Goal: Transaction & Acquisition: Purchase product/service

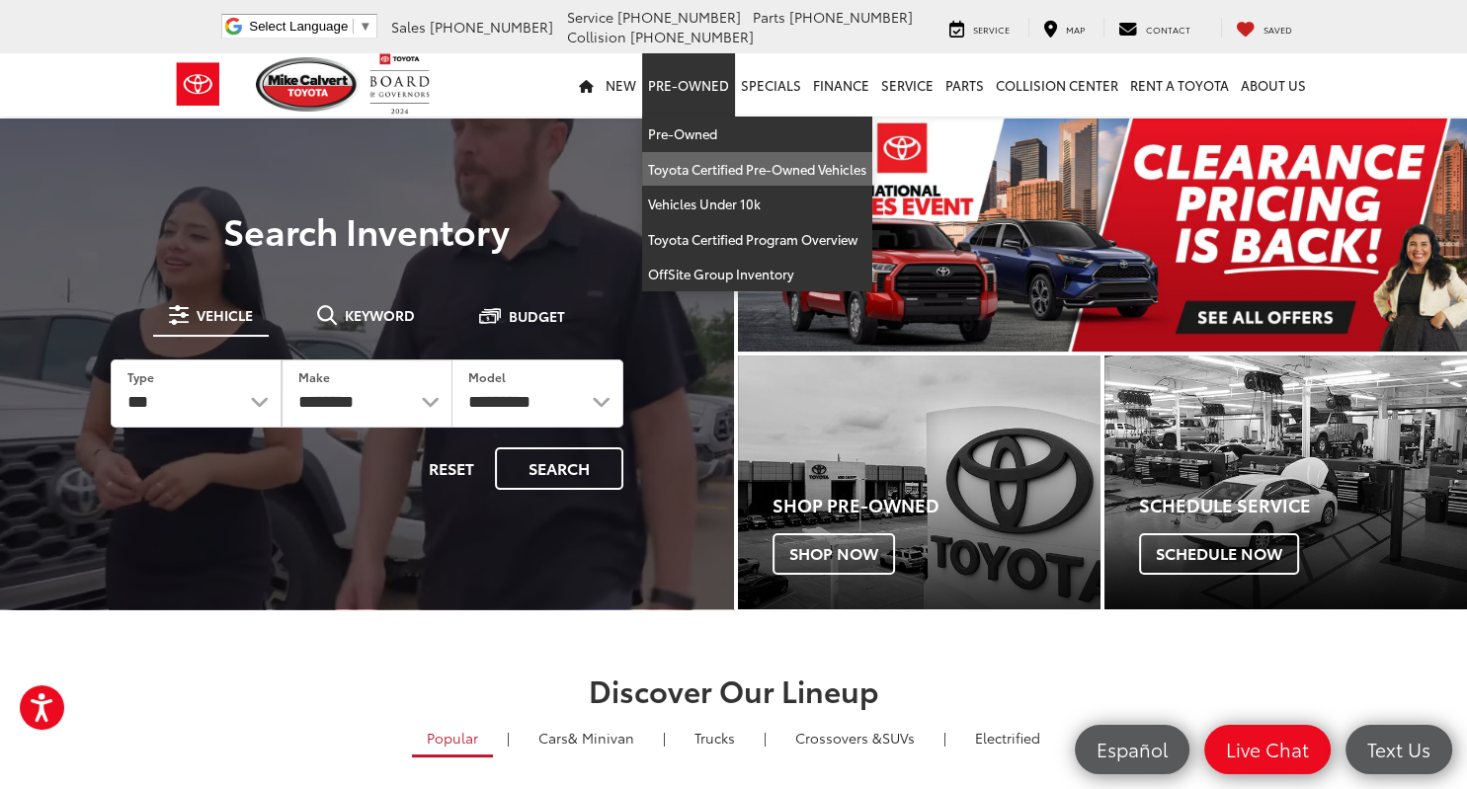
click at [693, 159] on link "Toyota Certified Pre-Owned Vehicles" at bounding box center [757, 170] width 230 height 36
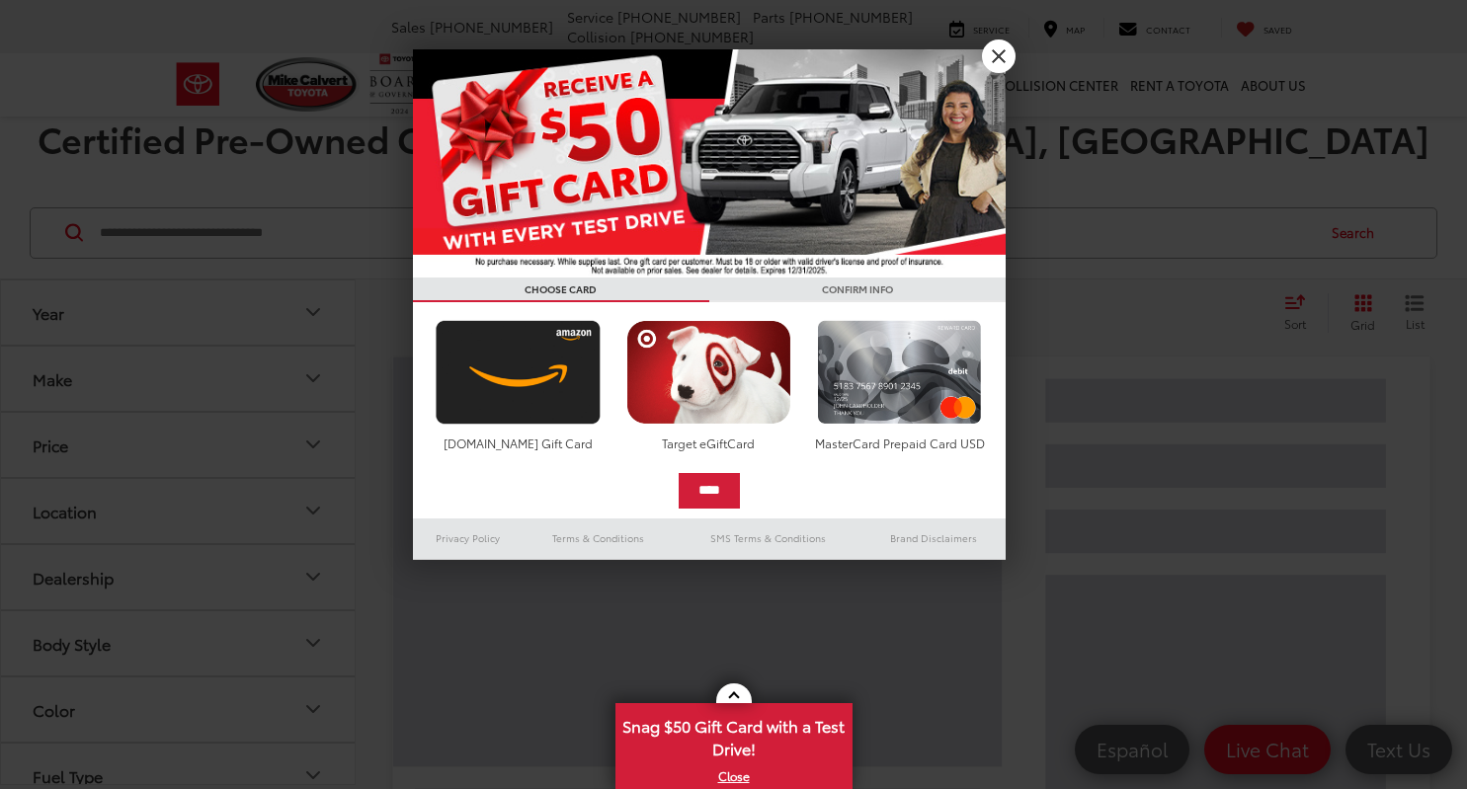
click at [1002, 53] on link "X" at bounding box center [999, 57] width 34 height 34
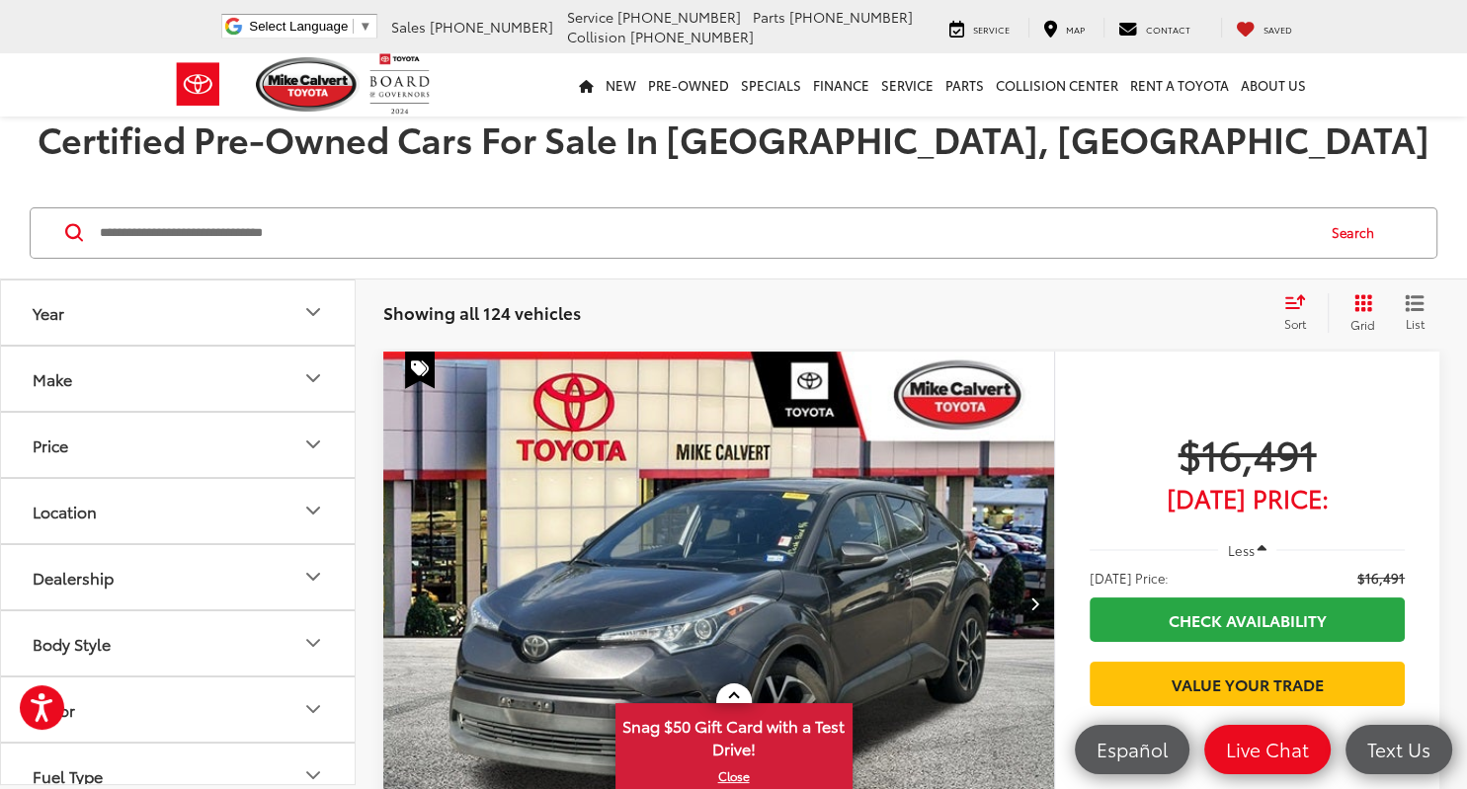
click at [89, 313] on button "Year" at bounding box center [179, 313] width 356 height 64
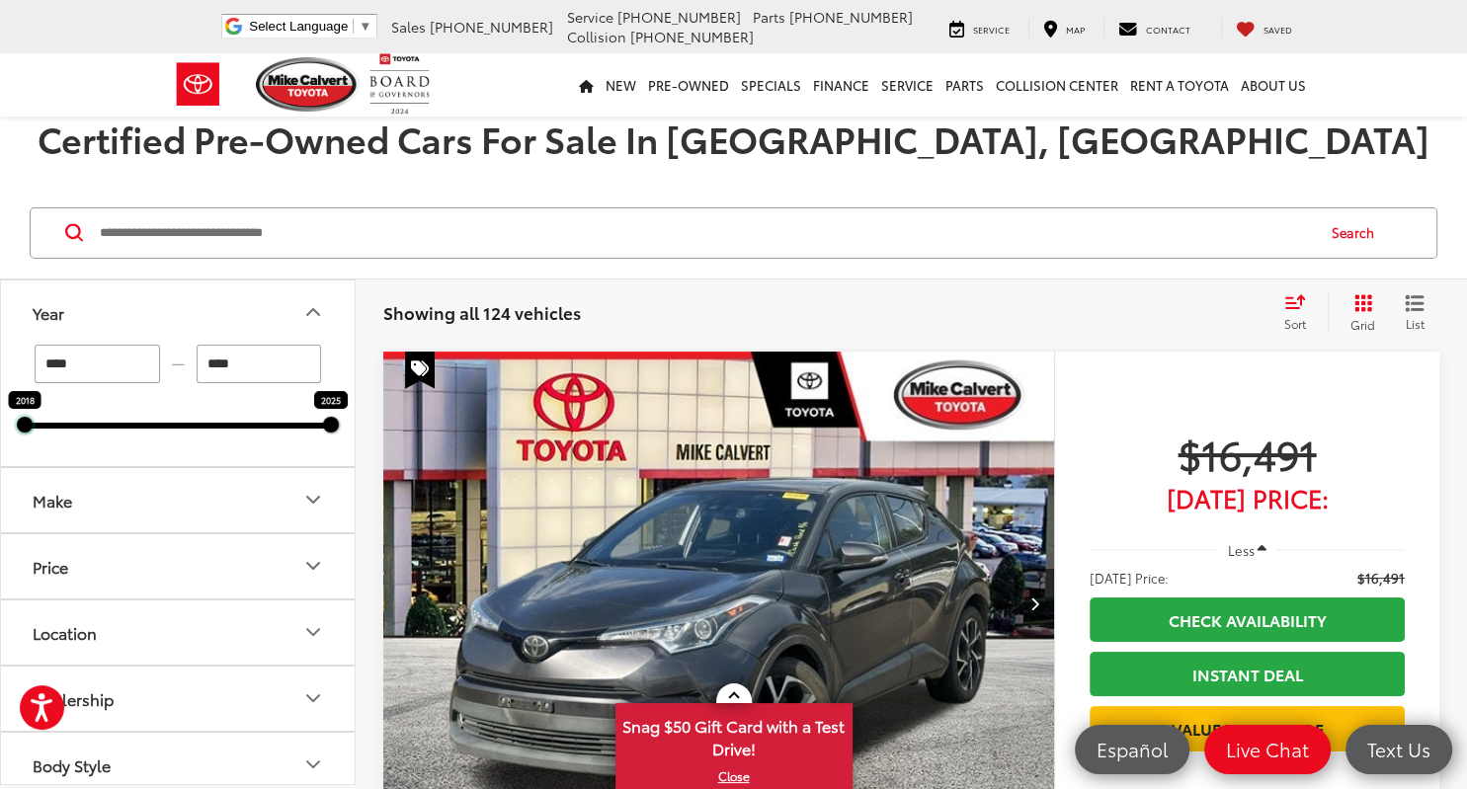
drag, startPoint x: 24, startPoint y: 418, endPoint x: 56, endPoint y: 424, distance: 33.1
click at [56, 424] on div "2018 2025" at bounding box center [178, 426] width 306 height 6
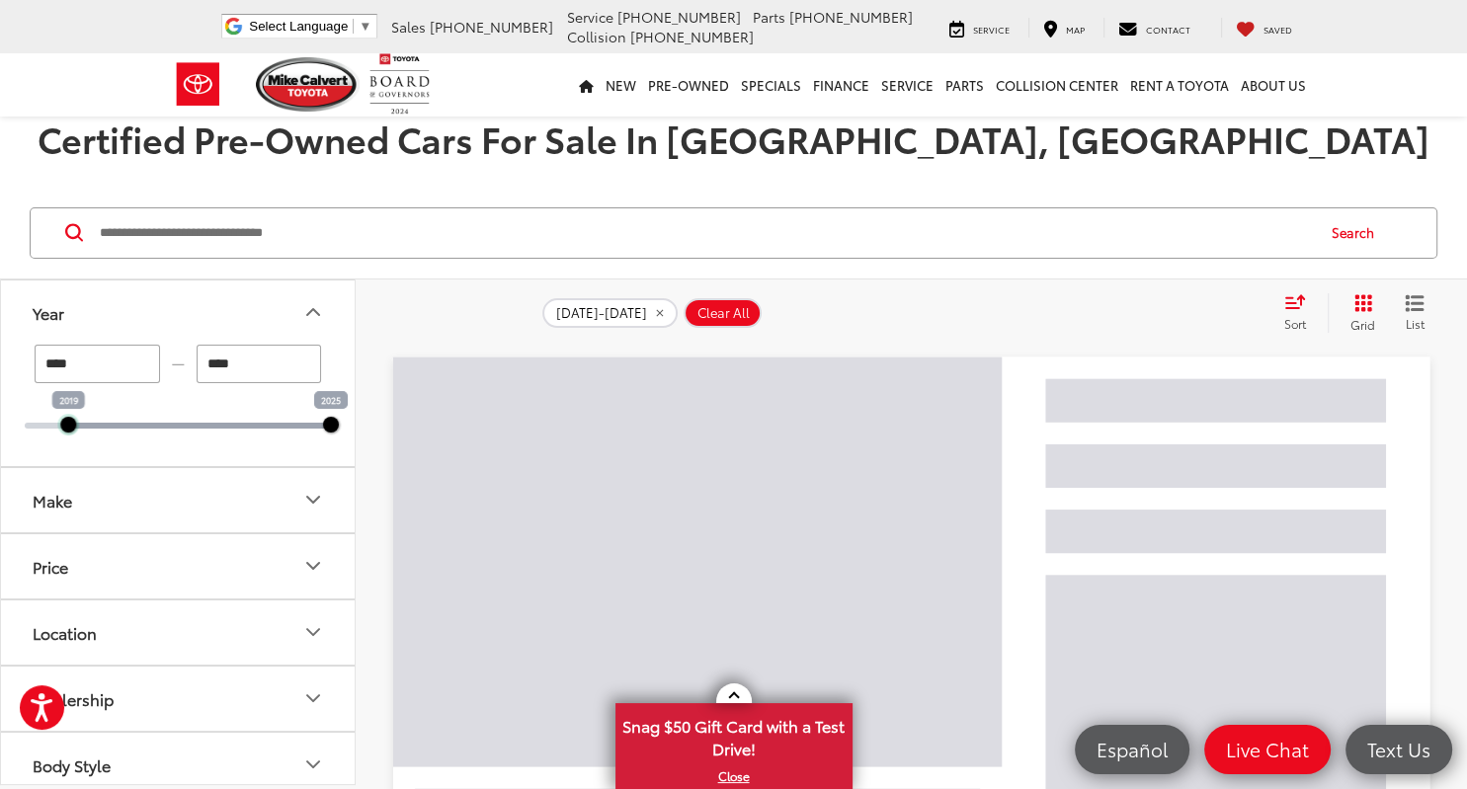
drag, startPoint x: 65, startPoint y: 424, endPoint x: 229, endPoint y: 447, distance: 165.7
click at [229, 447] on div "**** — **** 2019 2025" at bounding box center [178, 406] width 354 height 122
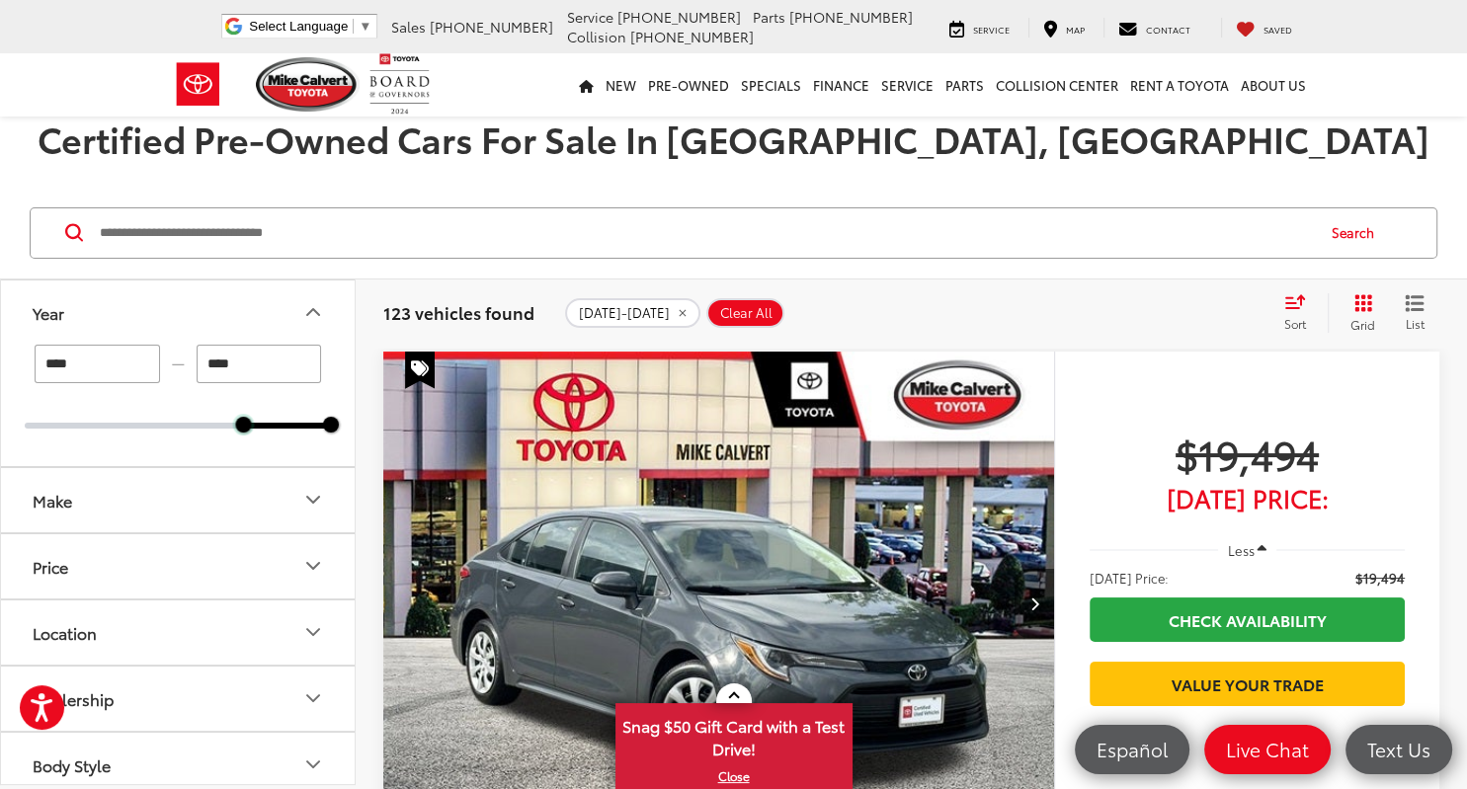
type input "****"
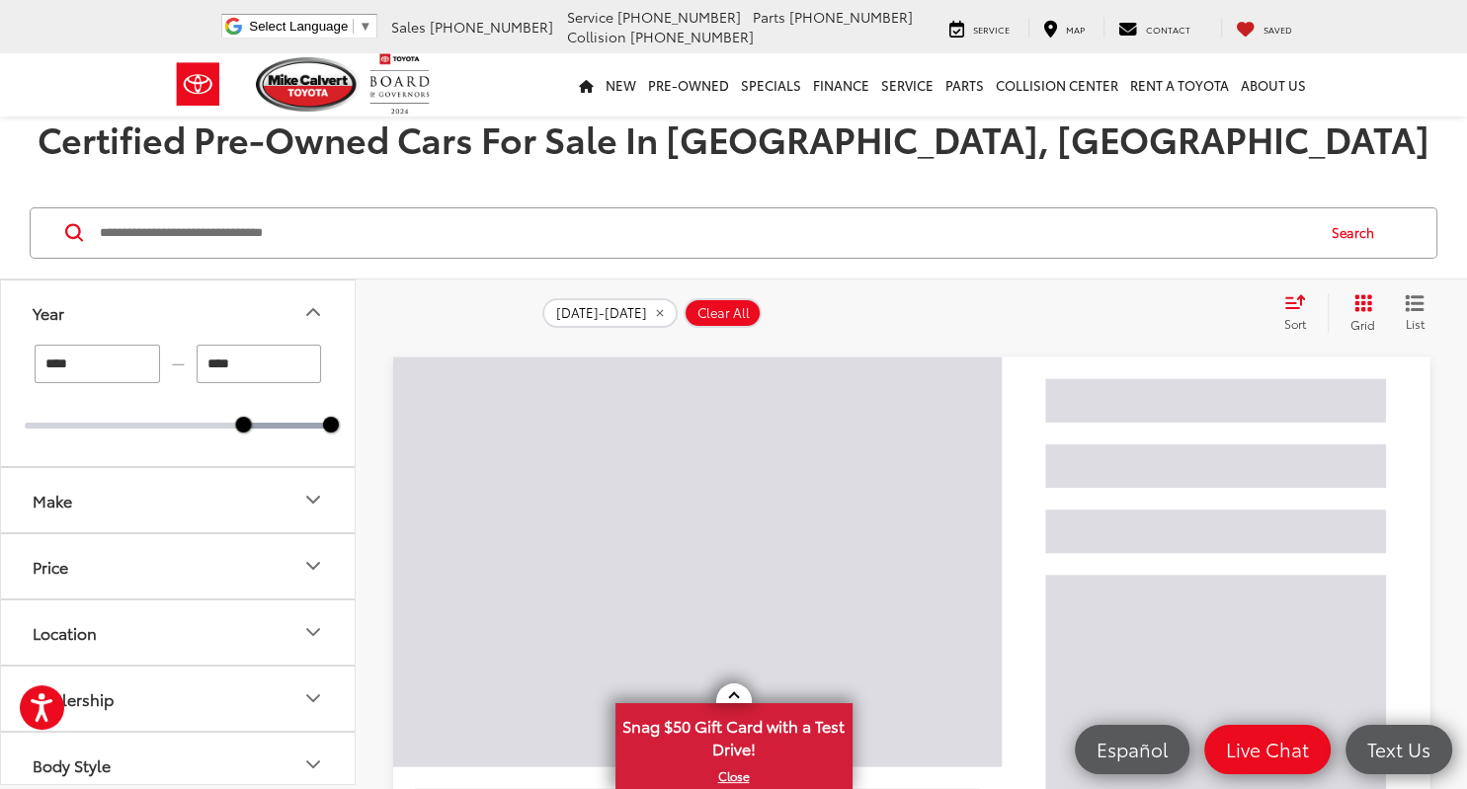
click at [134, 504] on button "Make" at bounding box center [179, 500] width 356 height 64
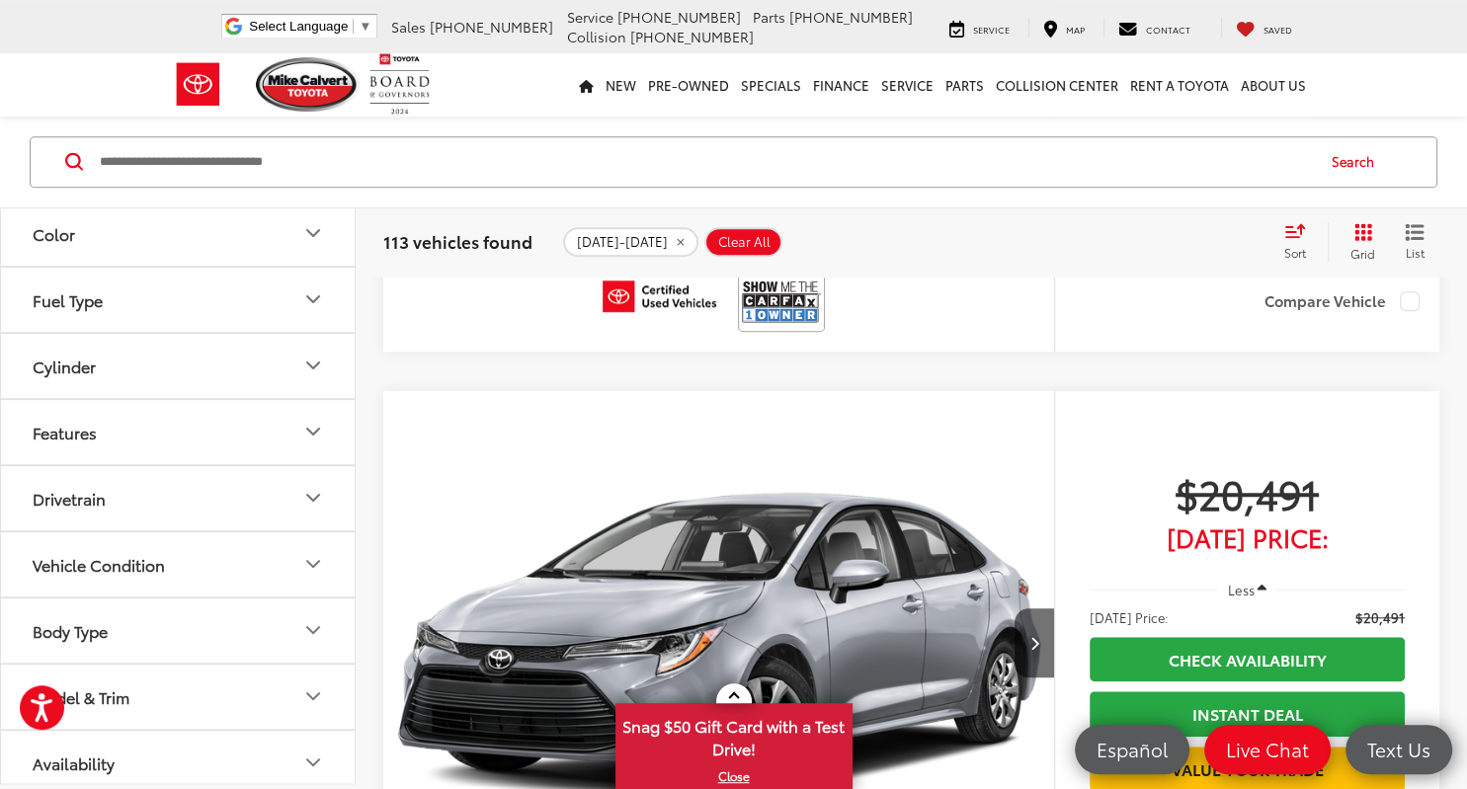
scroll to position [658, 0]
click at [295, 617] on button "Body Type" at bounding box center [179, 626] width 356 height 64
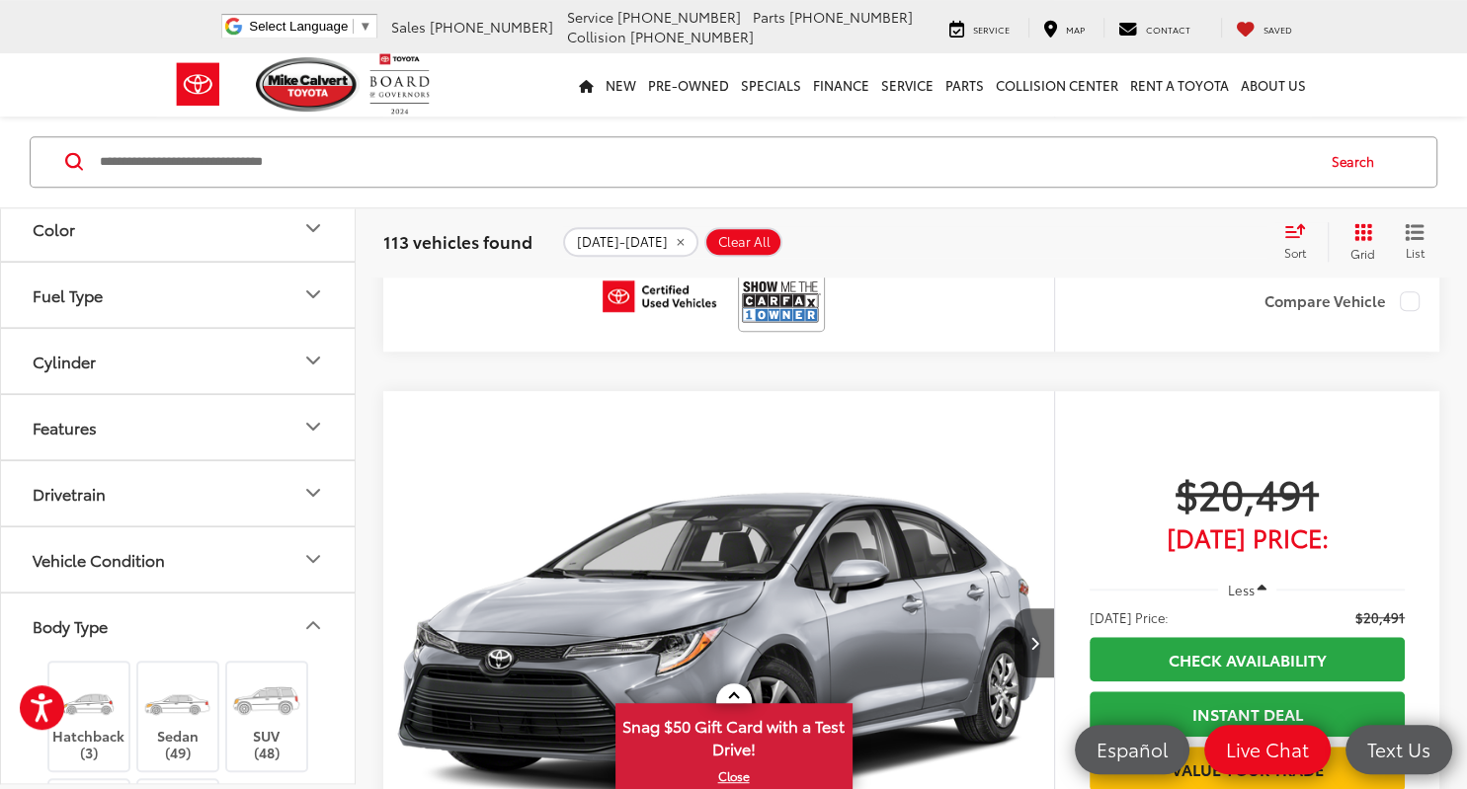
click at [295, 617] on button "Body Type" at bounding box center [179, 626] width 356 height 64
click at [314, 689] on icon "Model & Trim" at bounding box center [313, 692] width 24 height 24
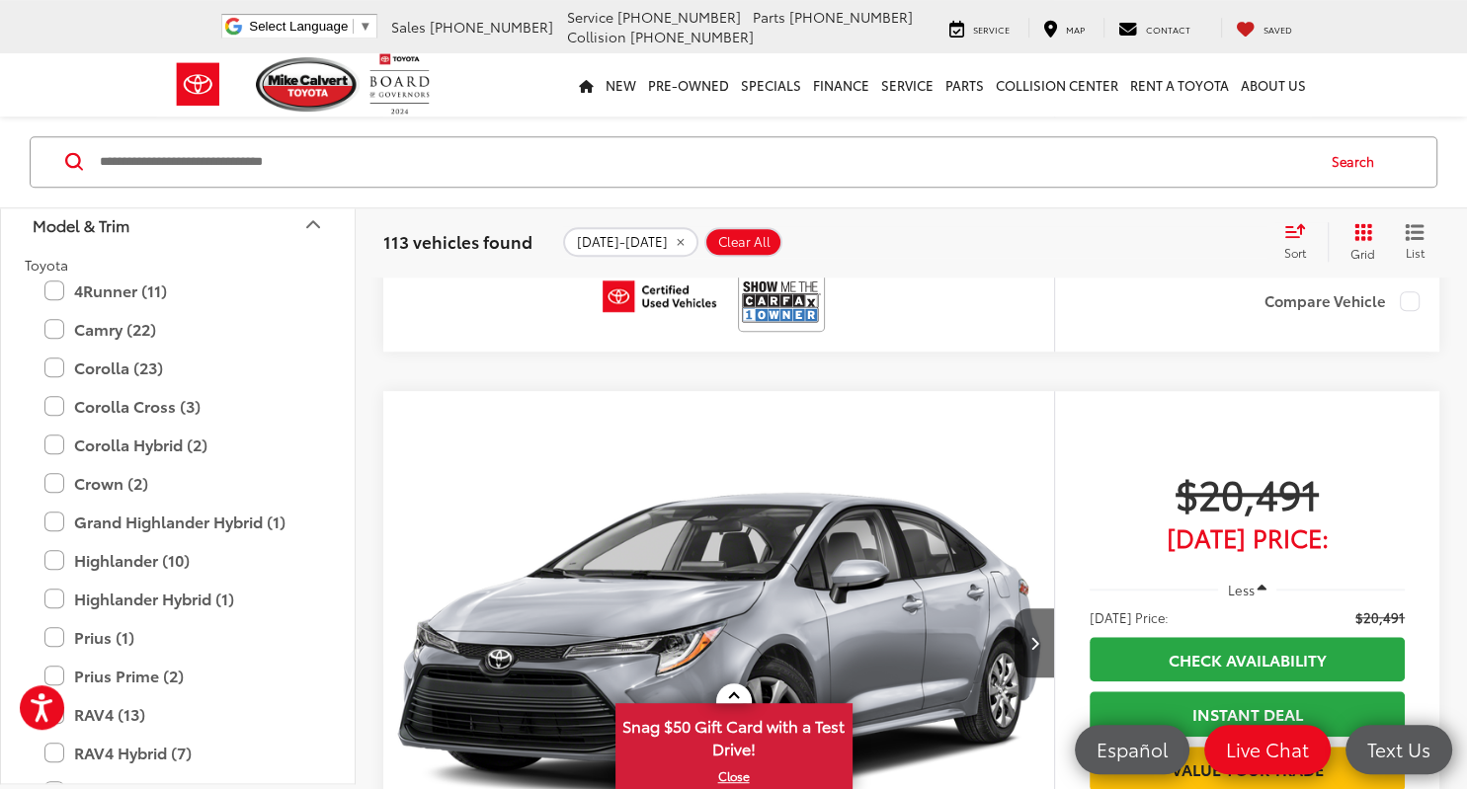
scroll to position [1120, 0]
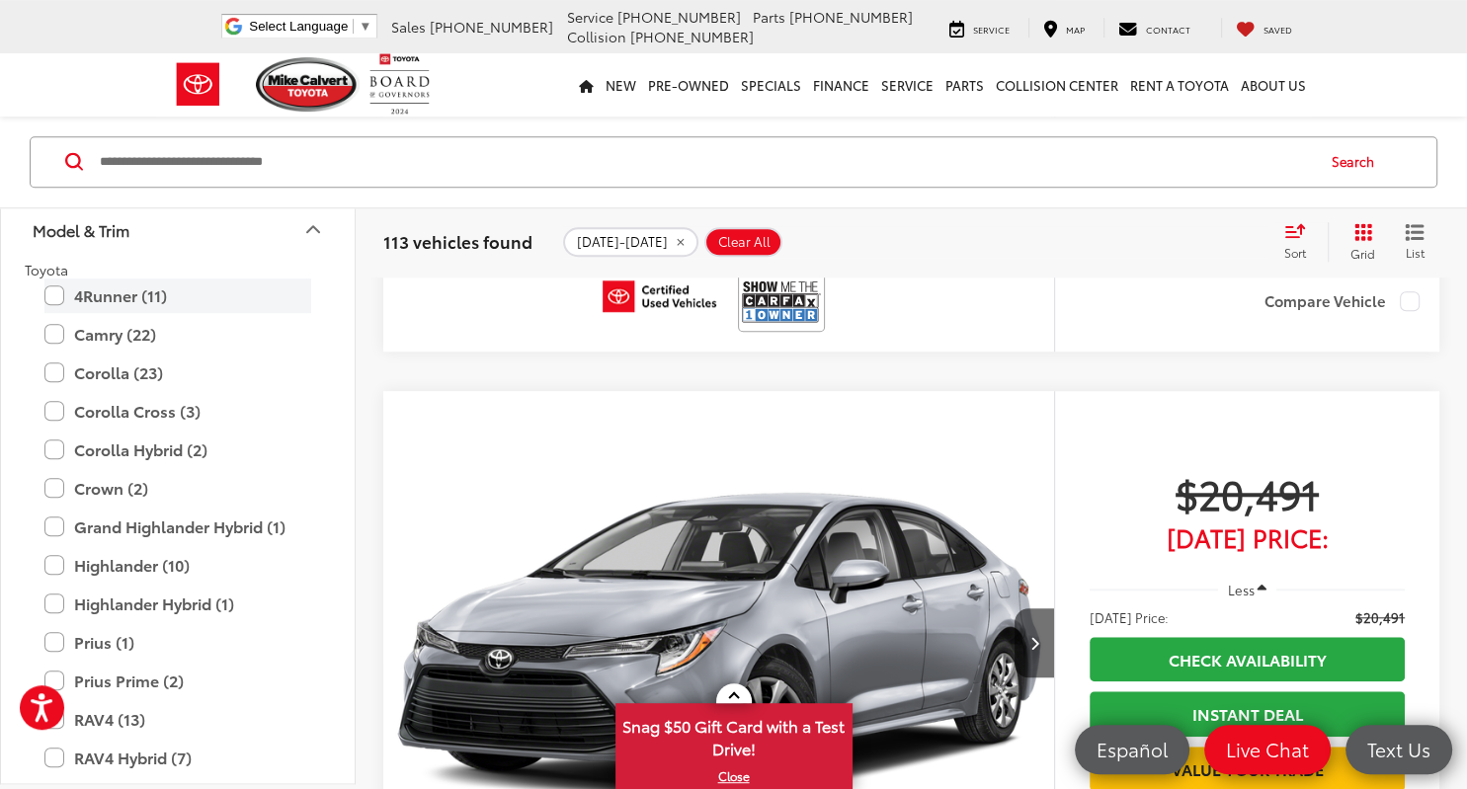
click at [56, 289] on label "4Runner (11)" at bounding box center [177, 296] width 267 height 35
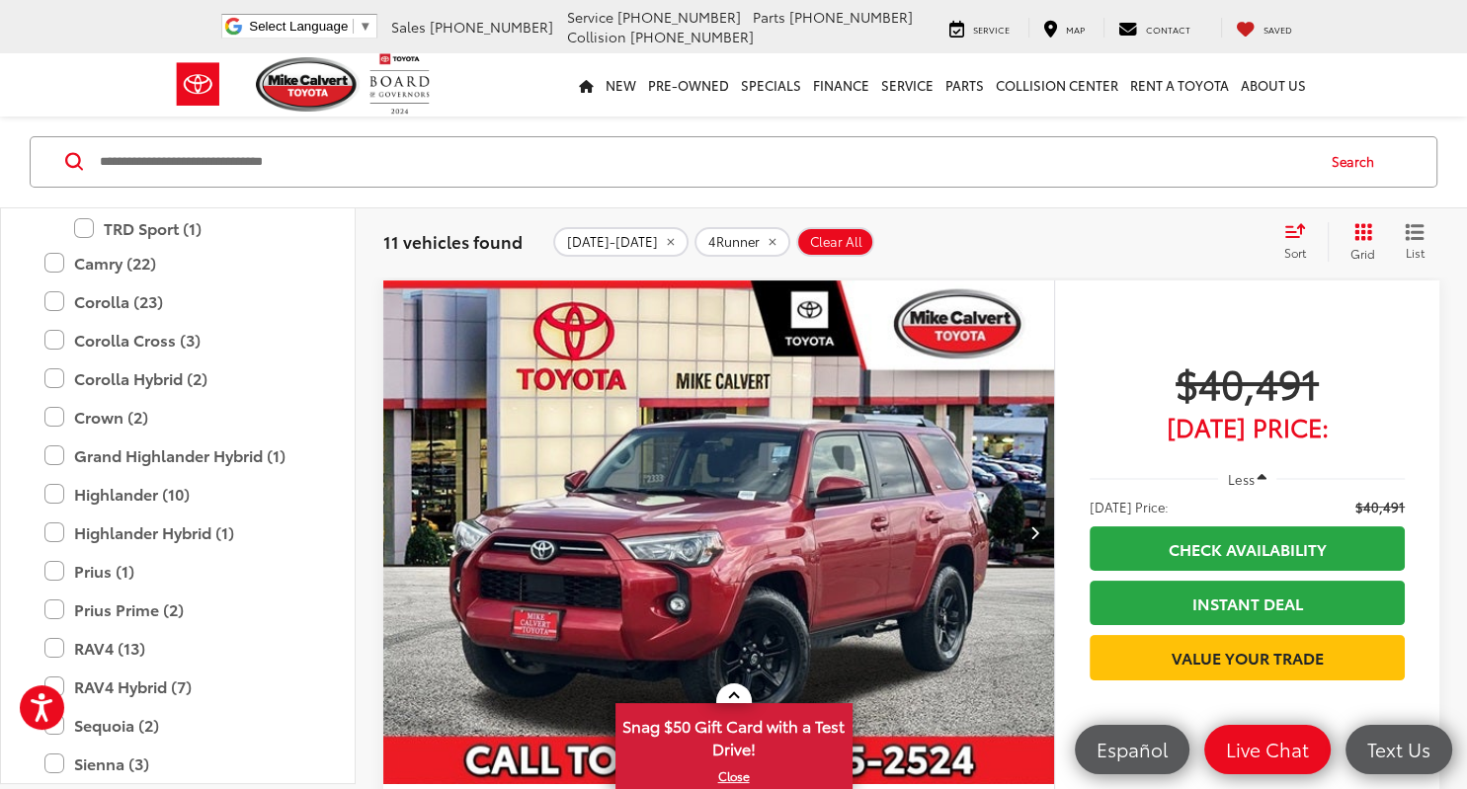
scroll to position [1449, 0]
click at [49, 333] on label "Corolla Cross (3)" at bounding box center [177, 337] width 267 height 35
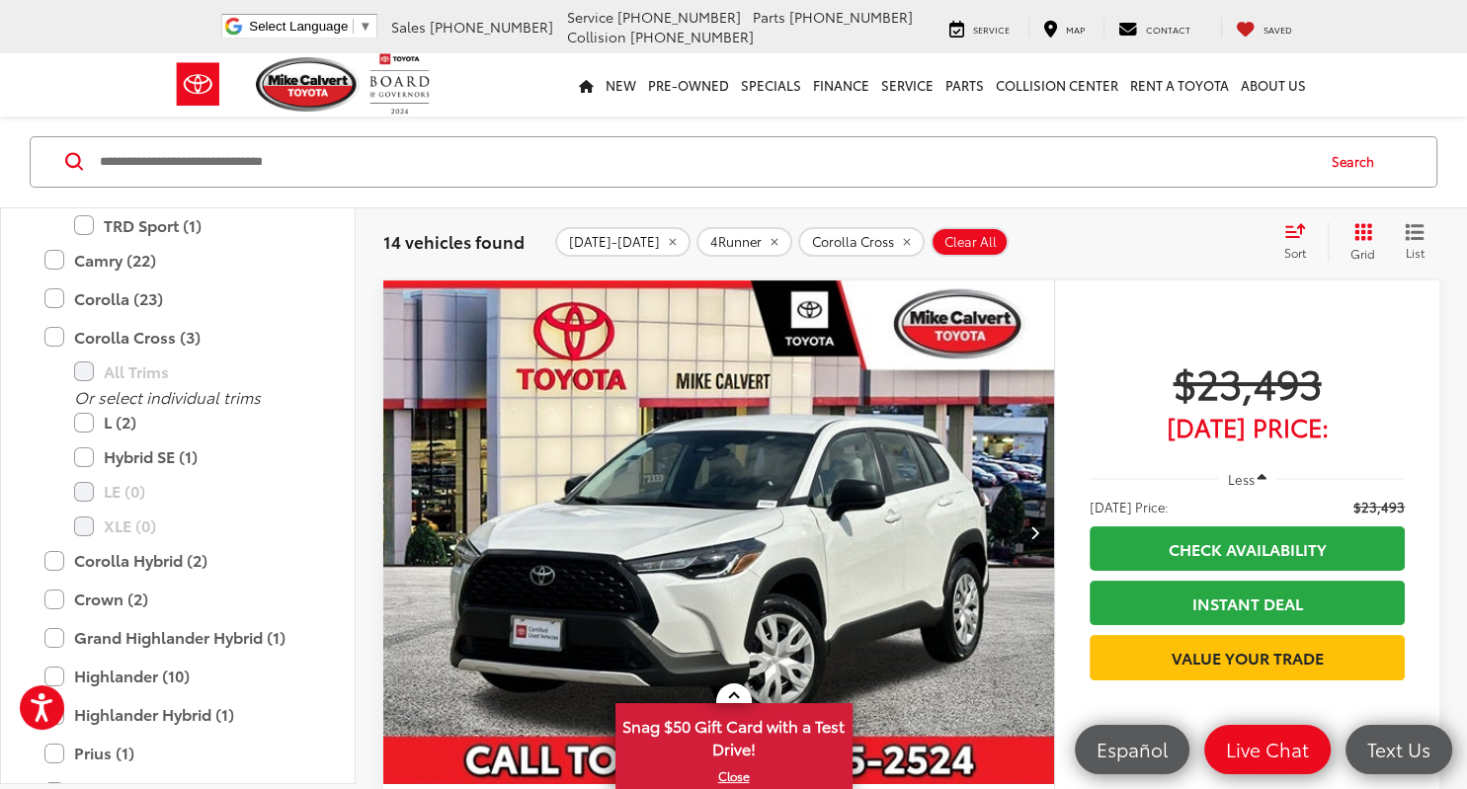
scroll to position [1347, 0]
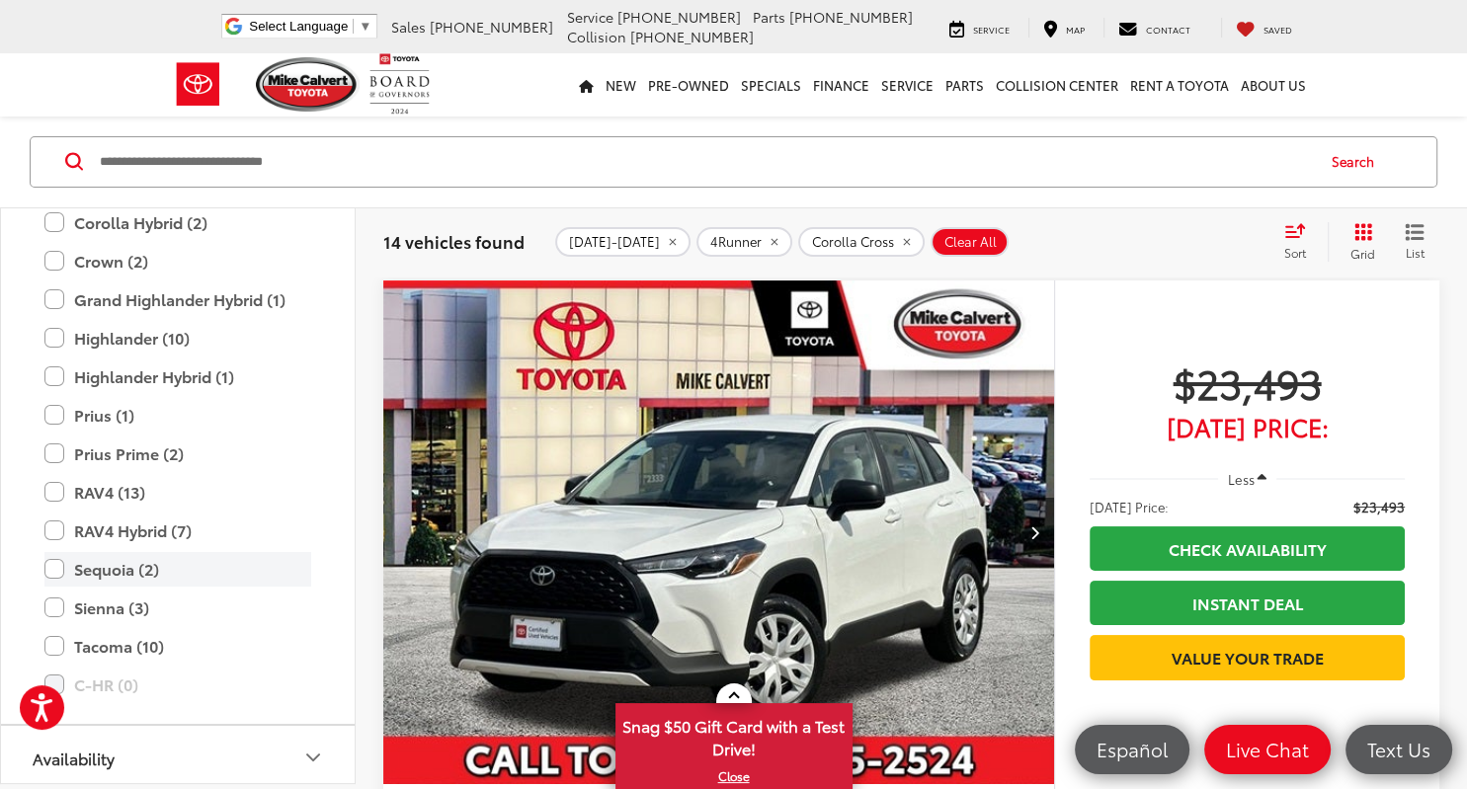
click at [55, 565] on label "Sequoia (2)" at bounding box center [177, 569] width 267 height 35
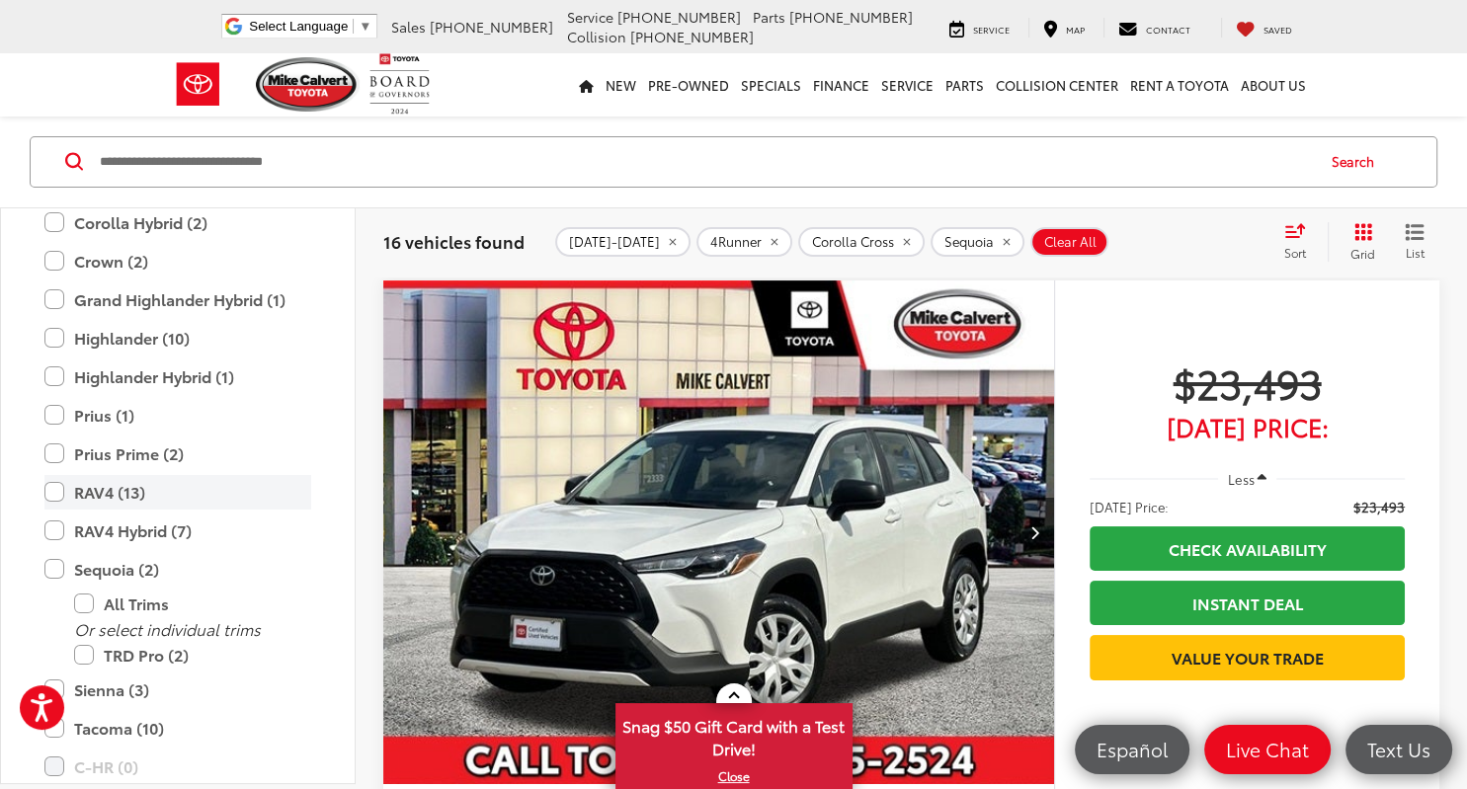
click at [54, 488] on label "RAV4 (13)" at bounding box center [177, 492] width 267 height 35
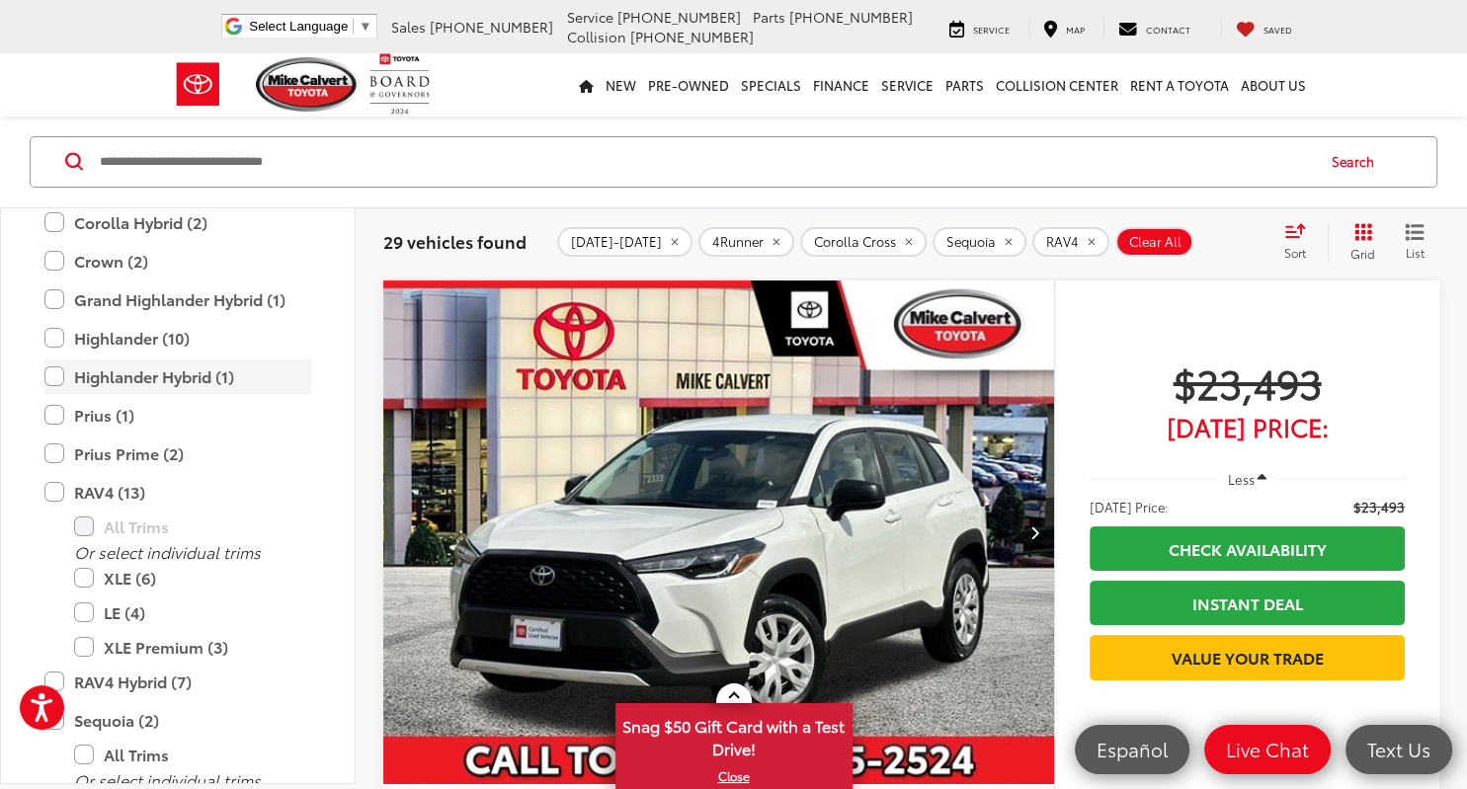
click at [54, 367] on label "Highlander Hybrid (1)" at bounding box center [177, 377] width 267 height 35
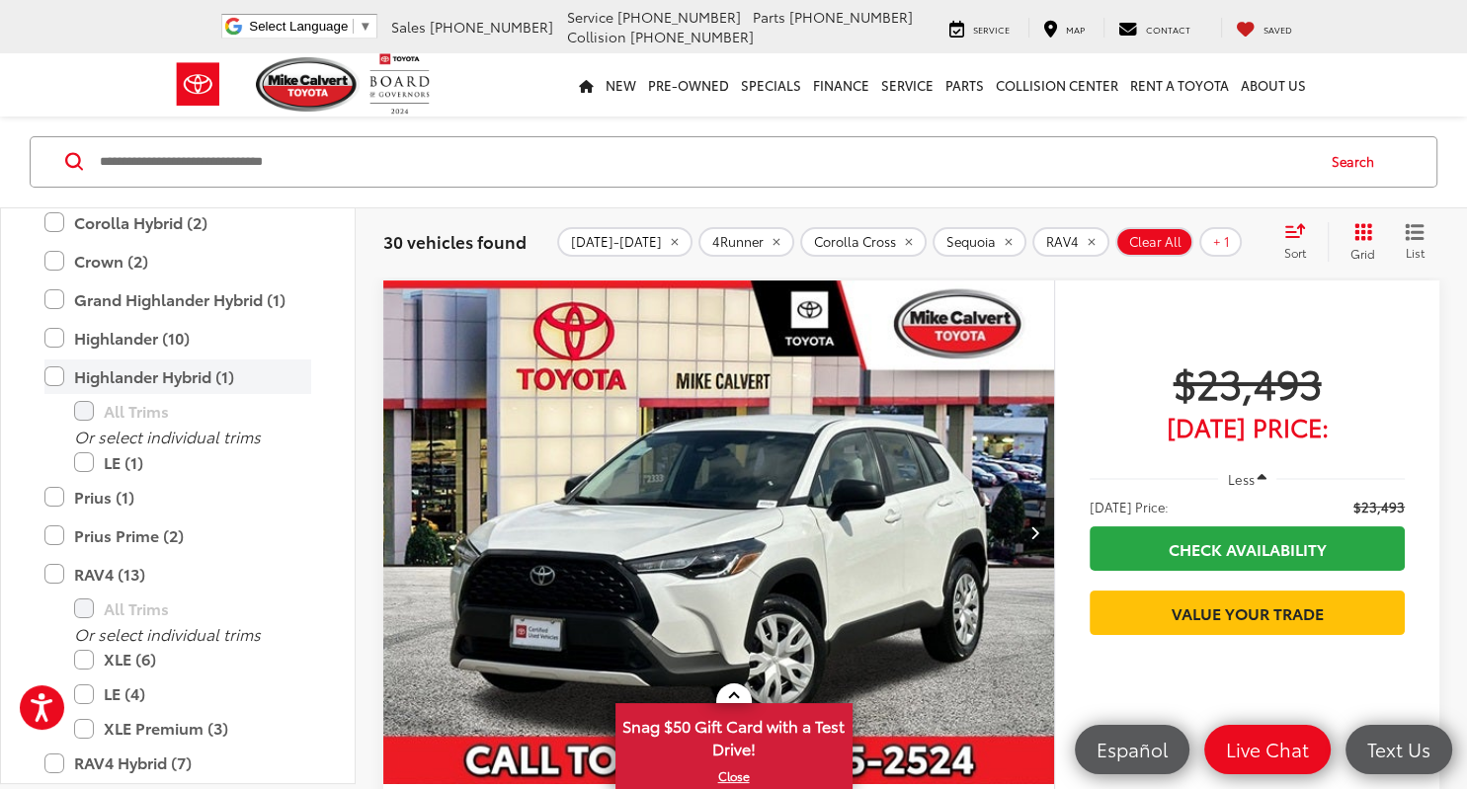
click at [53, 373] on label "Highlander Hybrid (1)" at bounding box center [177, 377] width 267 height 35
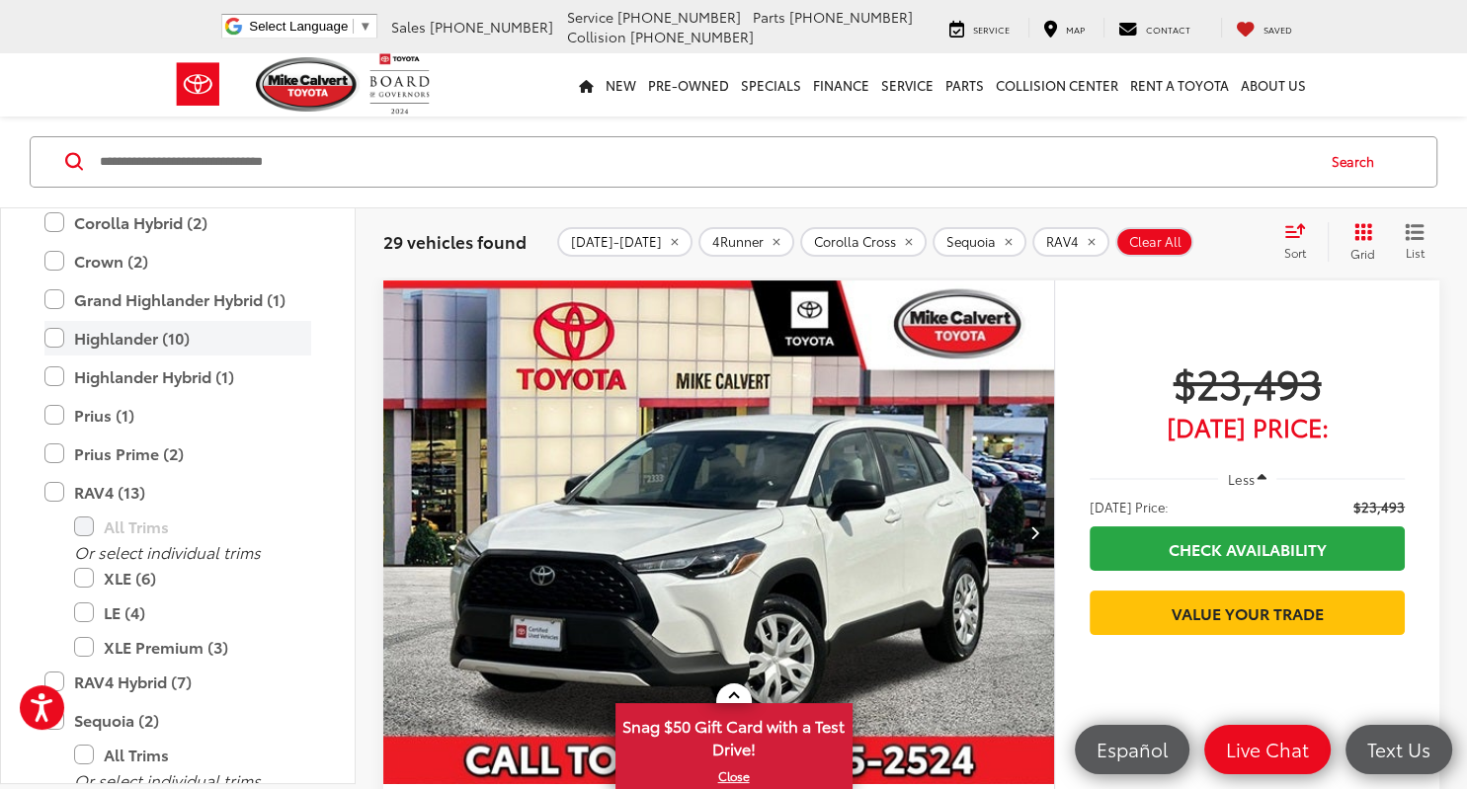
click at [56, 322] on label "Highlander (10)" at bounding box center [177, 338] width 267 height 35
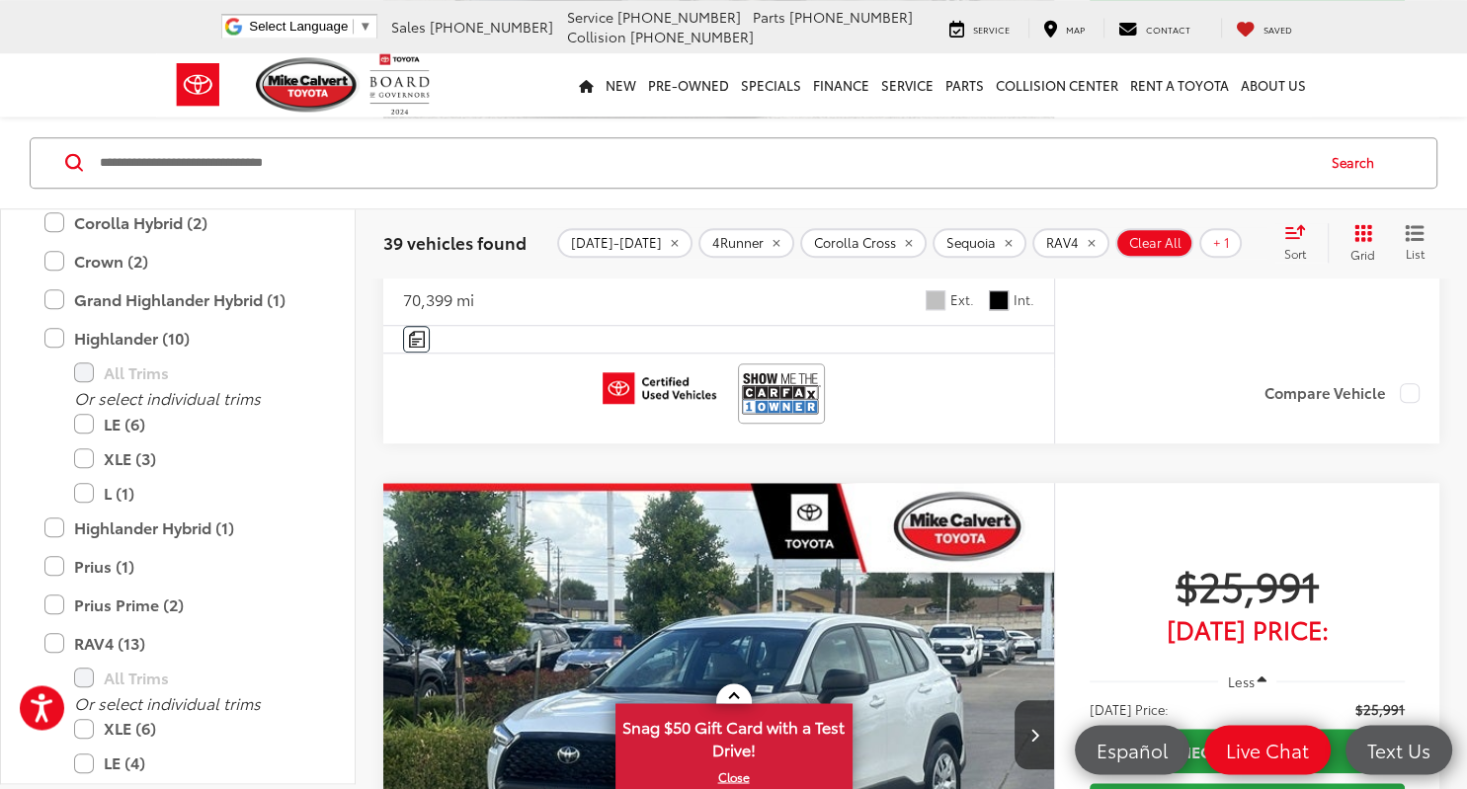
scroll to position [1445, 0]
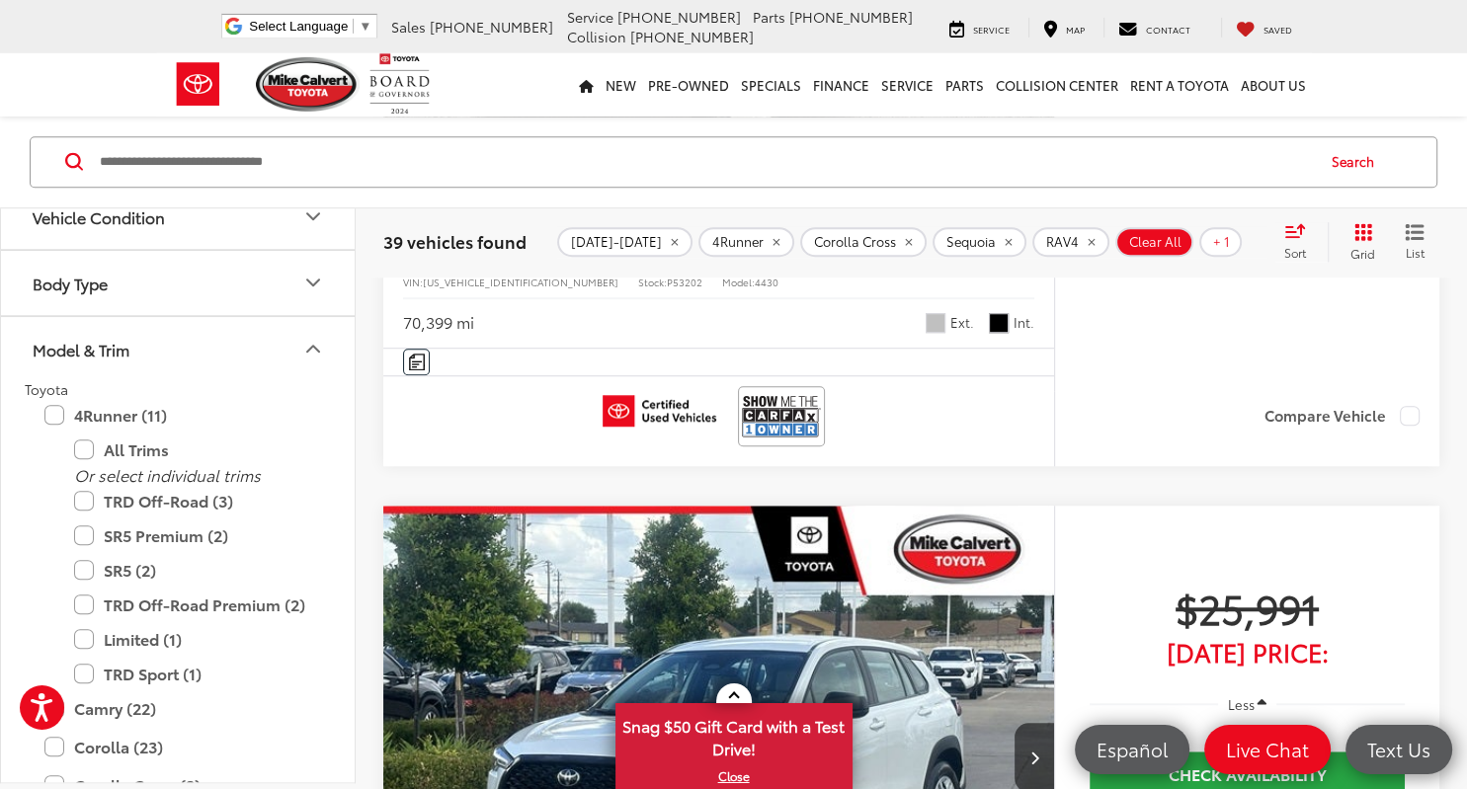
click at [312, 339] on icon "Model & Trim" at bounding box center [313, 350] width 24 height 24
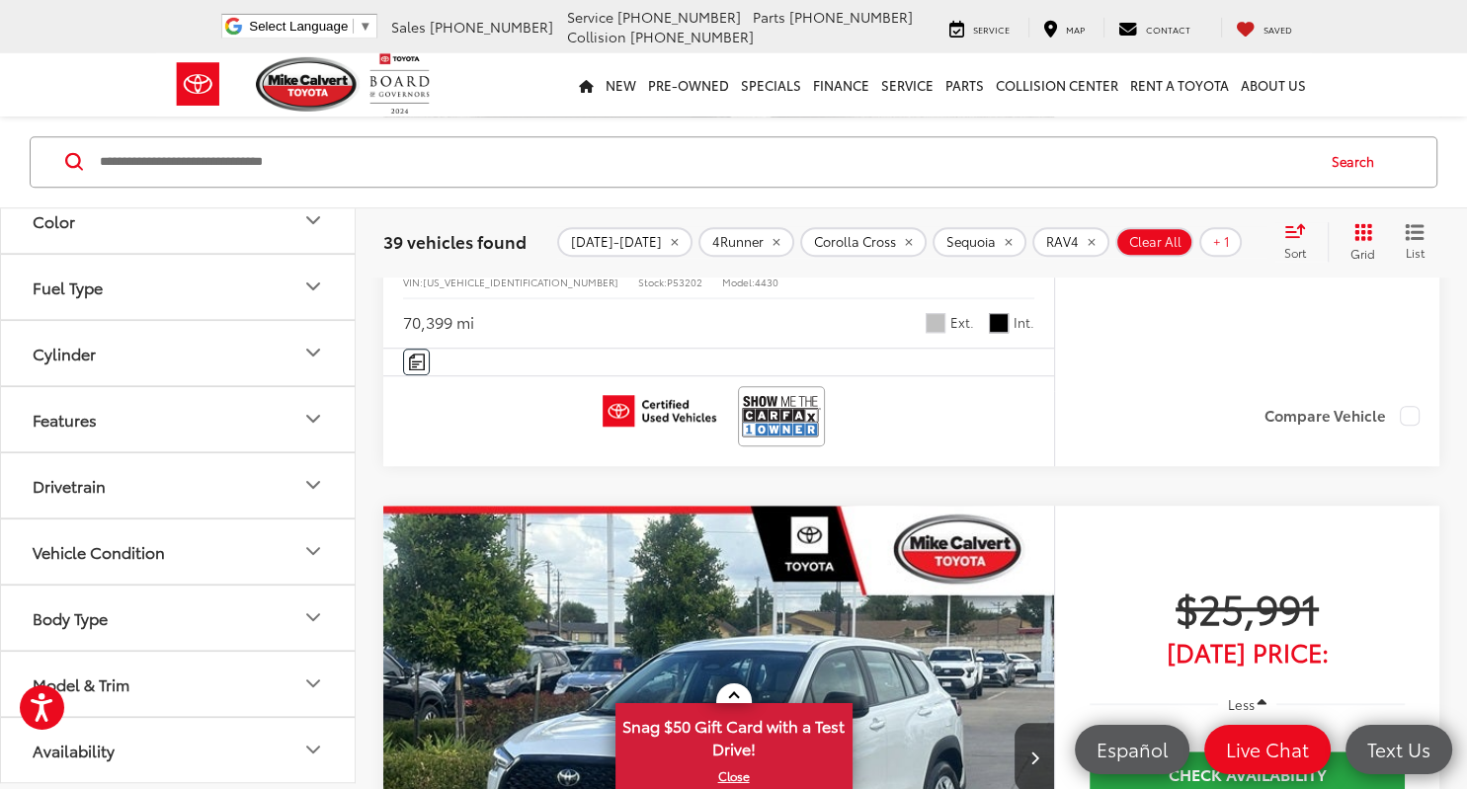
scroll to position [658, 0]
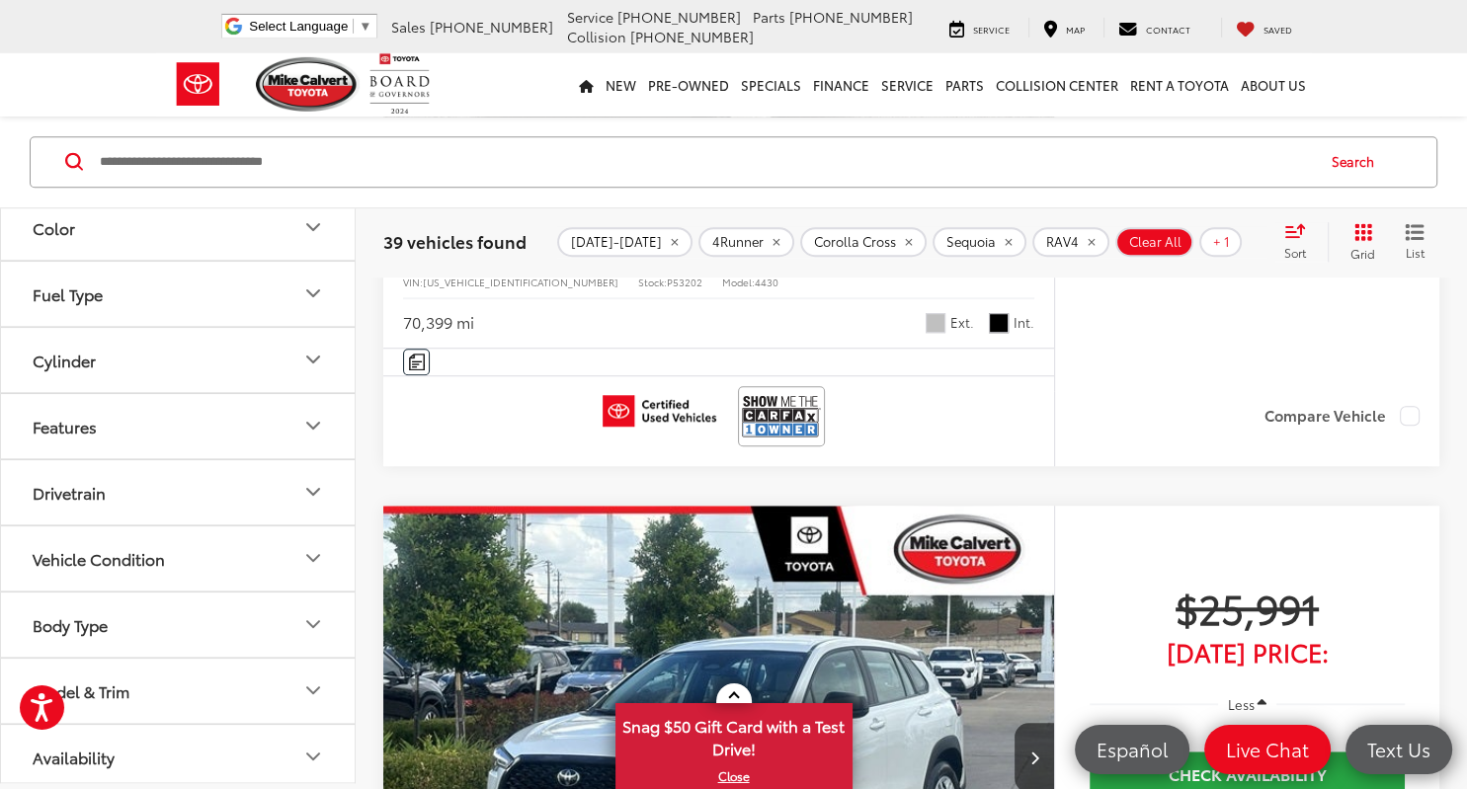
click at [279, 566] on button "Vehicle Condition" at bounding box center [179, 559] width 356 height 64
click at [76, 437] on button "Features" at bounding box center [179, 427] width 356 height 64
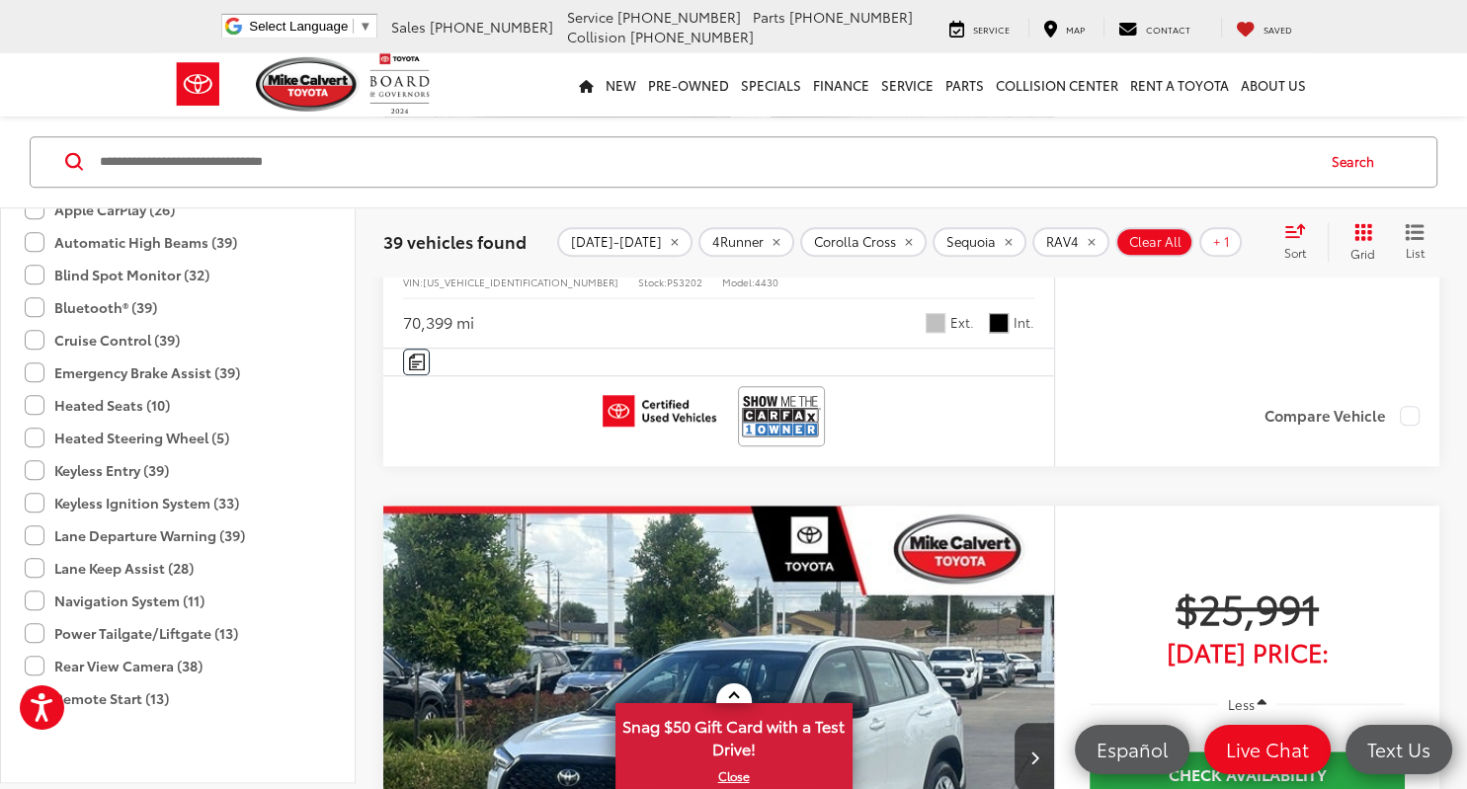
scroll to position [1068, 0]
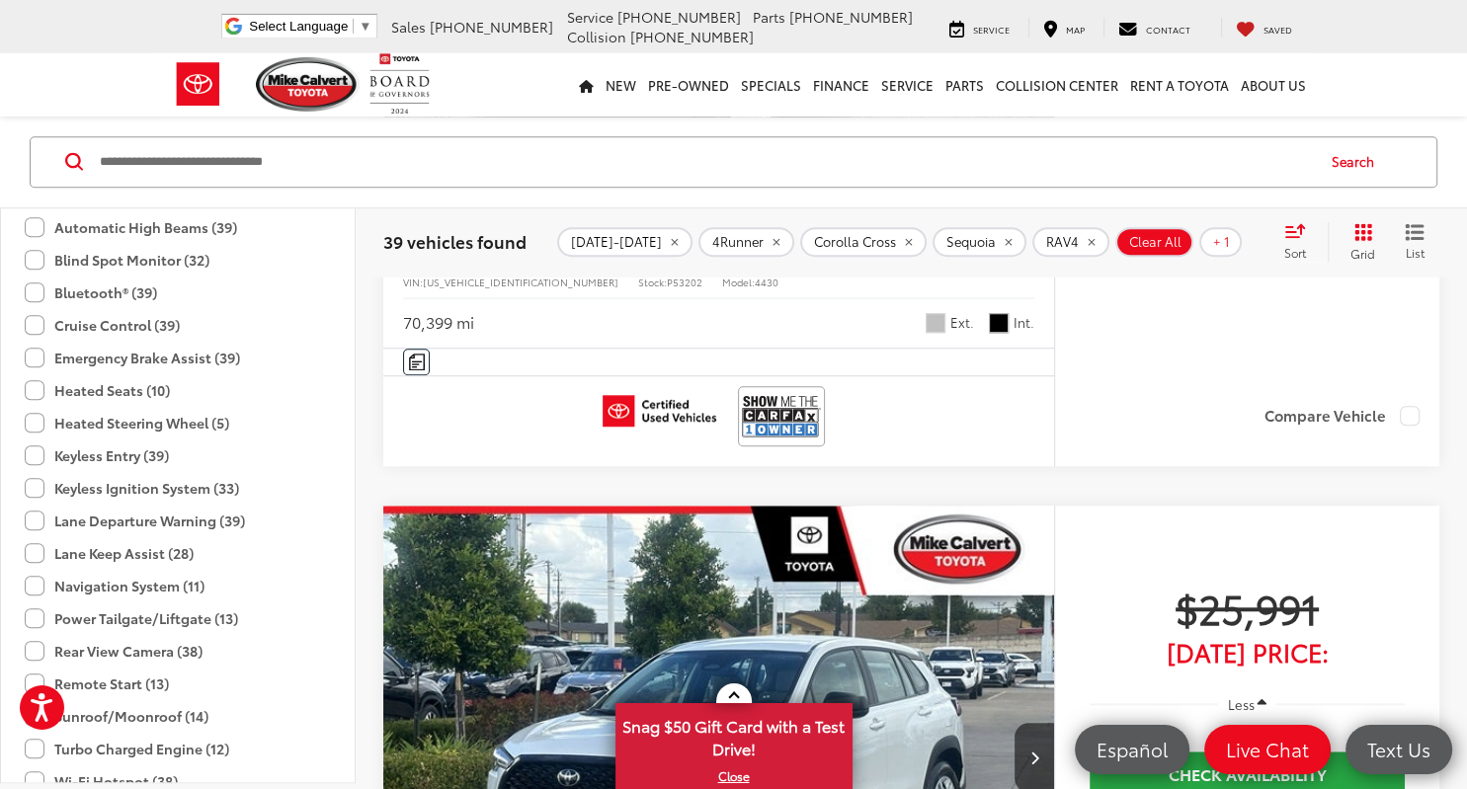
click at [34, 398] on label "Heated Seats (10)" at bounding box center [97, 391] width 145 height 33
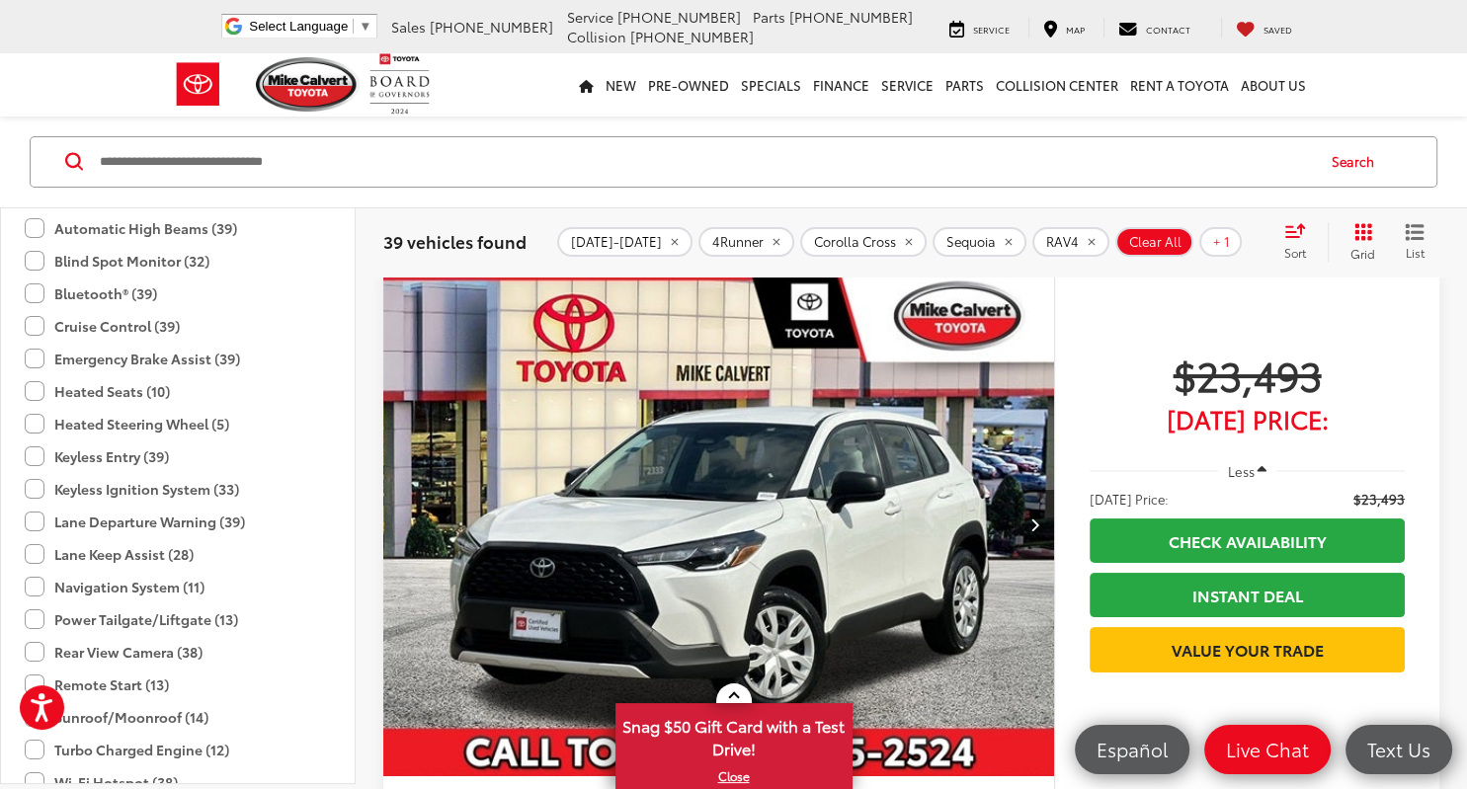
scroll to position [71, 0]
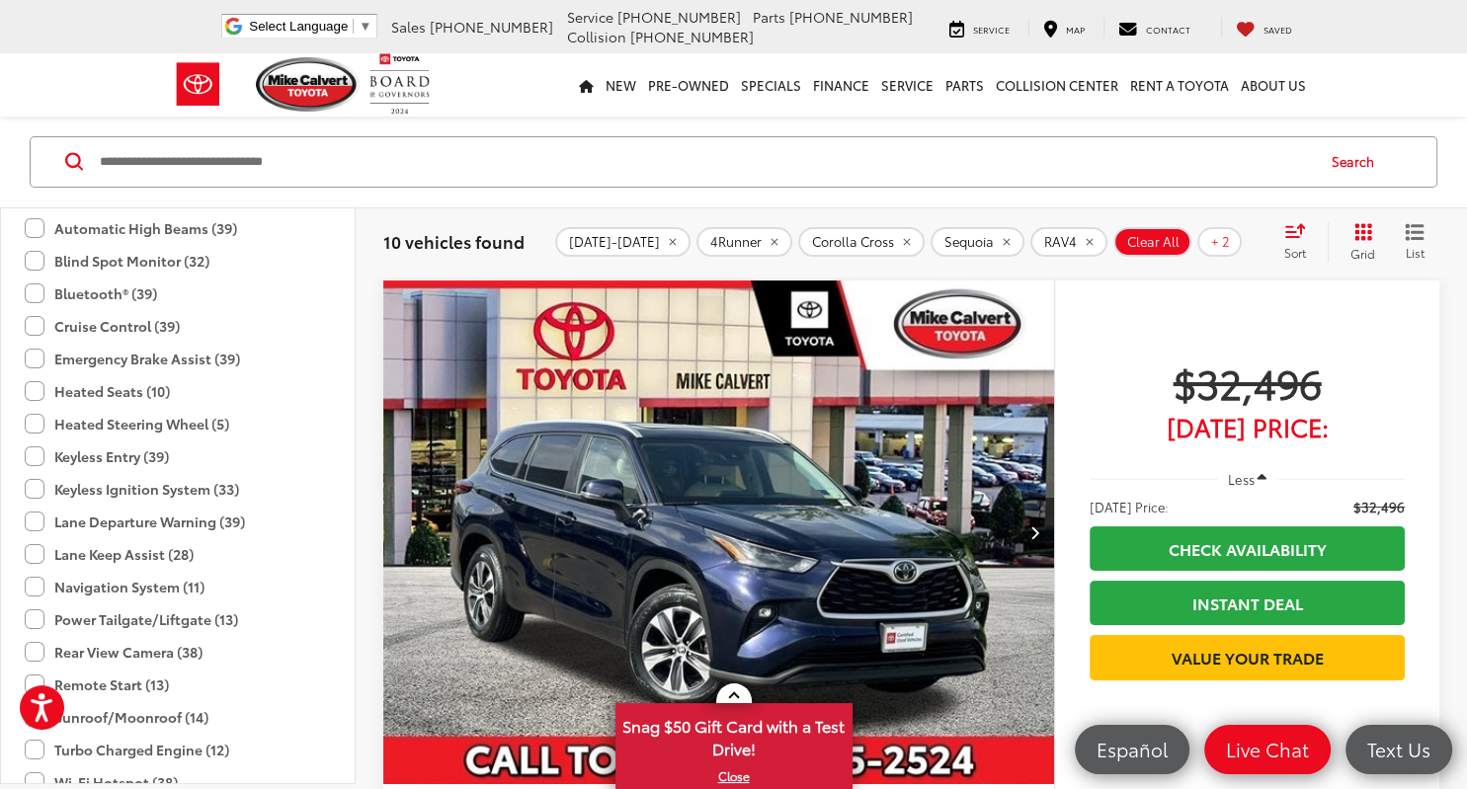
click at [29, 681] on label "Remote Start (13)" at bounding box center [97, 685] width 144 height 33
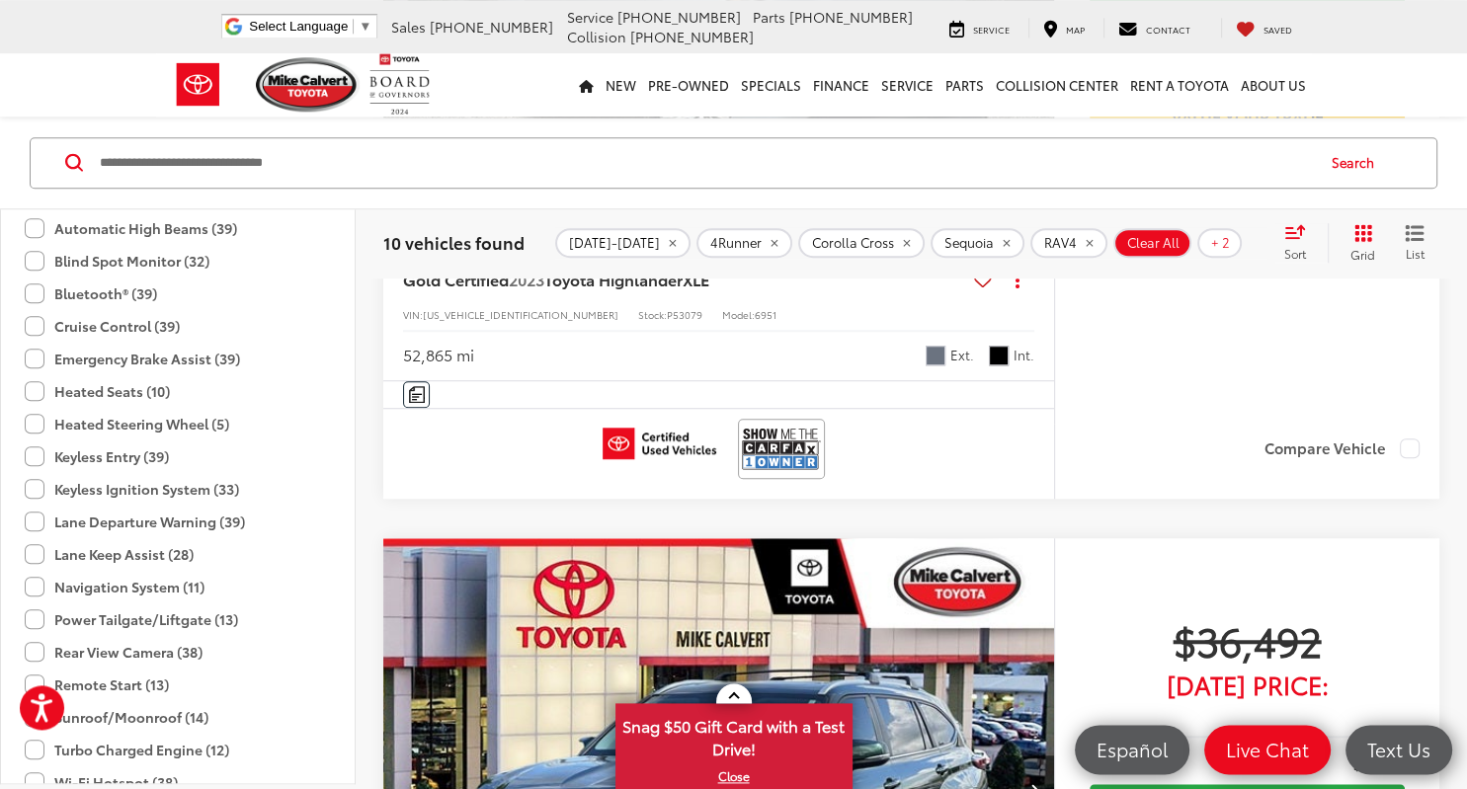
scroll to position [1068, 0]
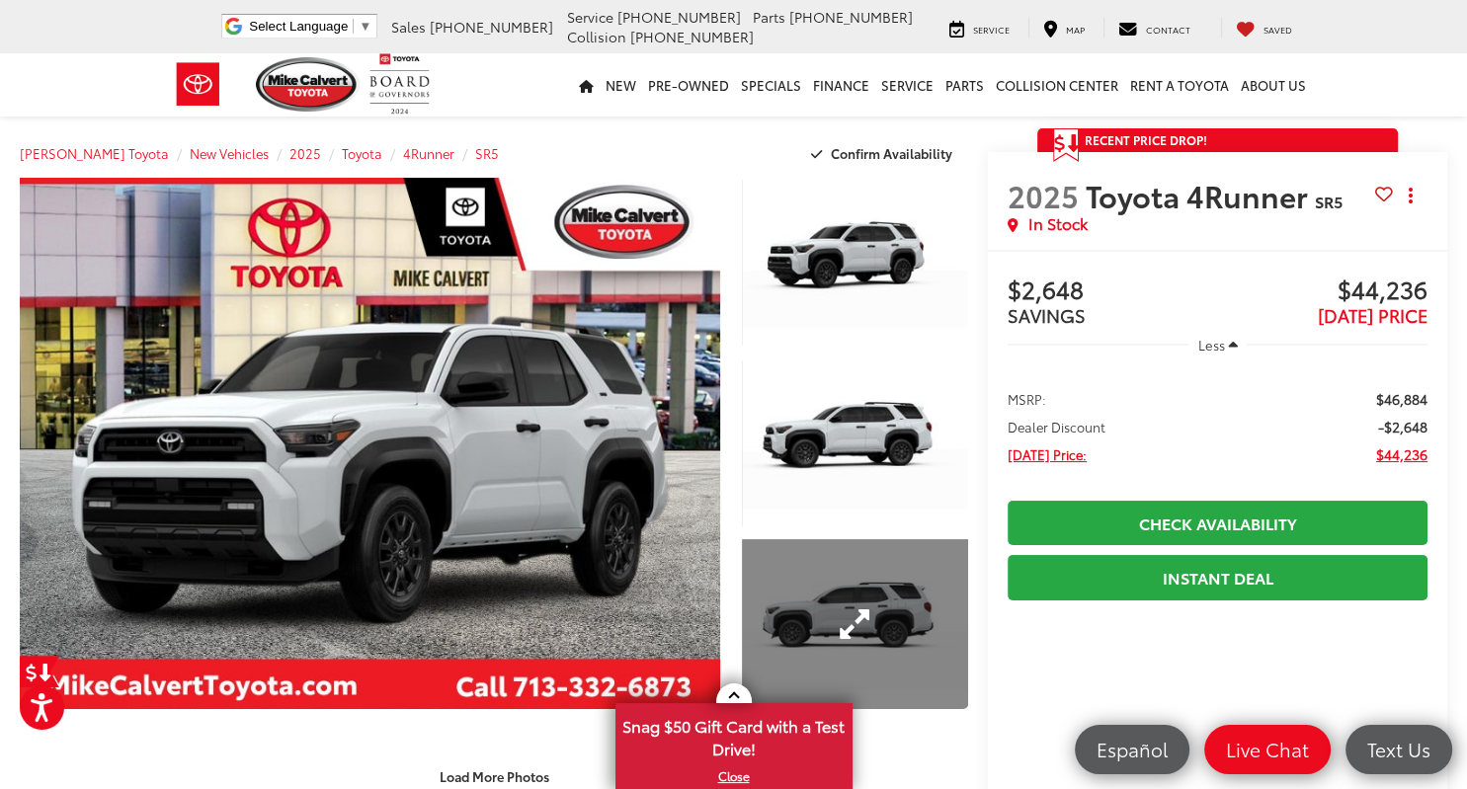
click at [831, 607] on link "Expand Photo 3" at bounding box center [855, 624] width 226 height 170
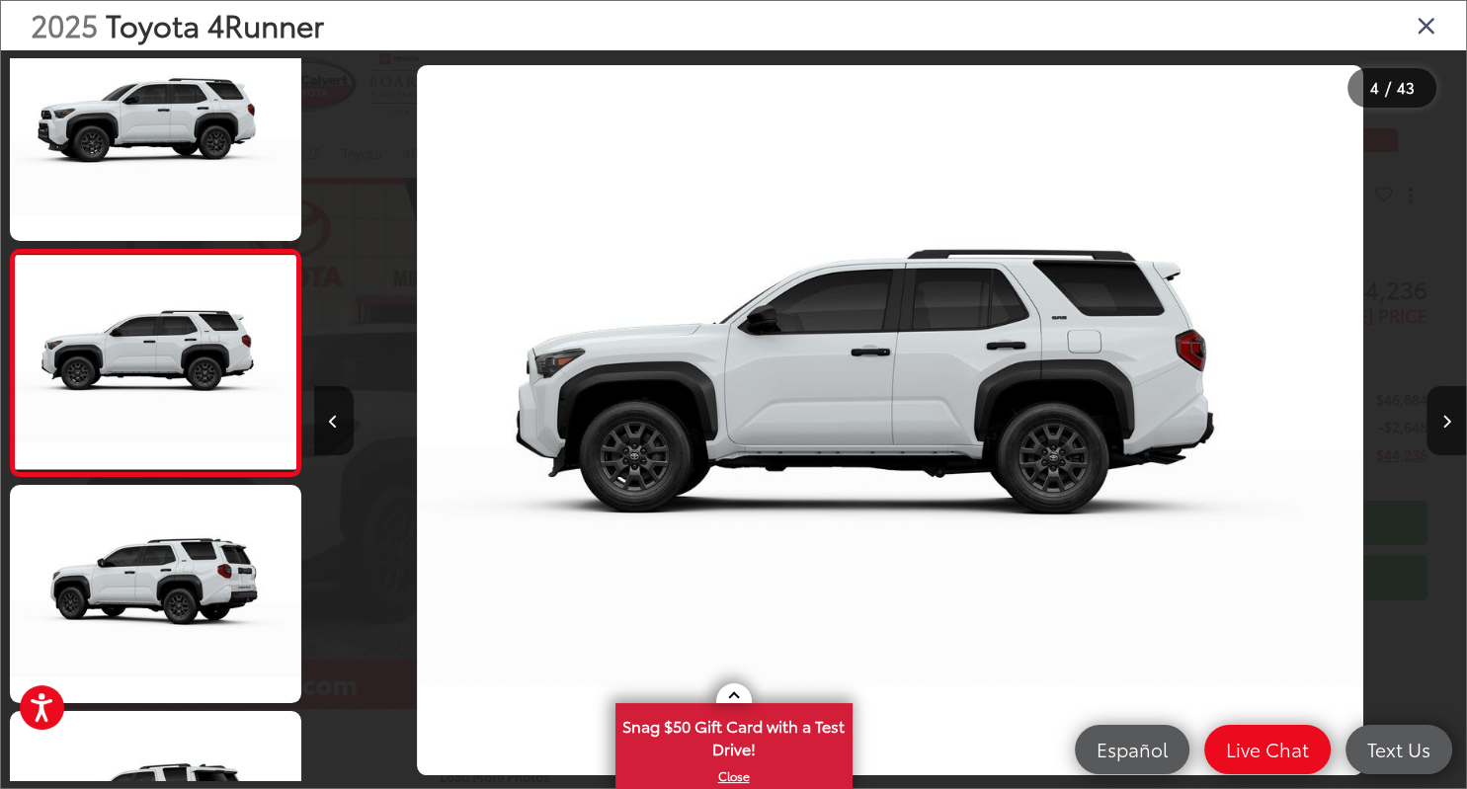
scroll to position [0, 3457]
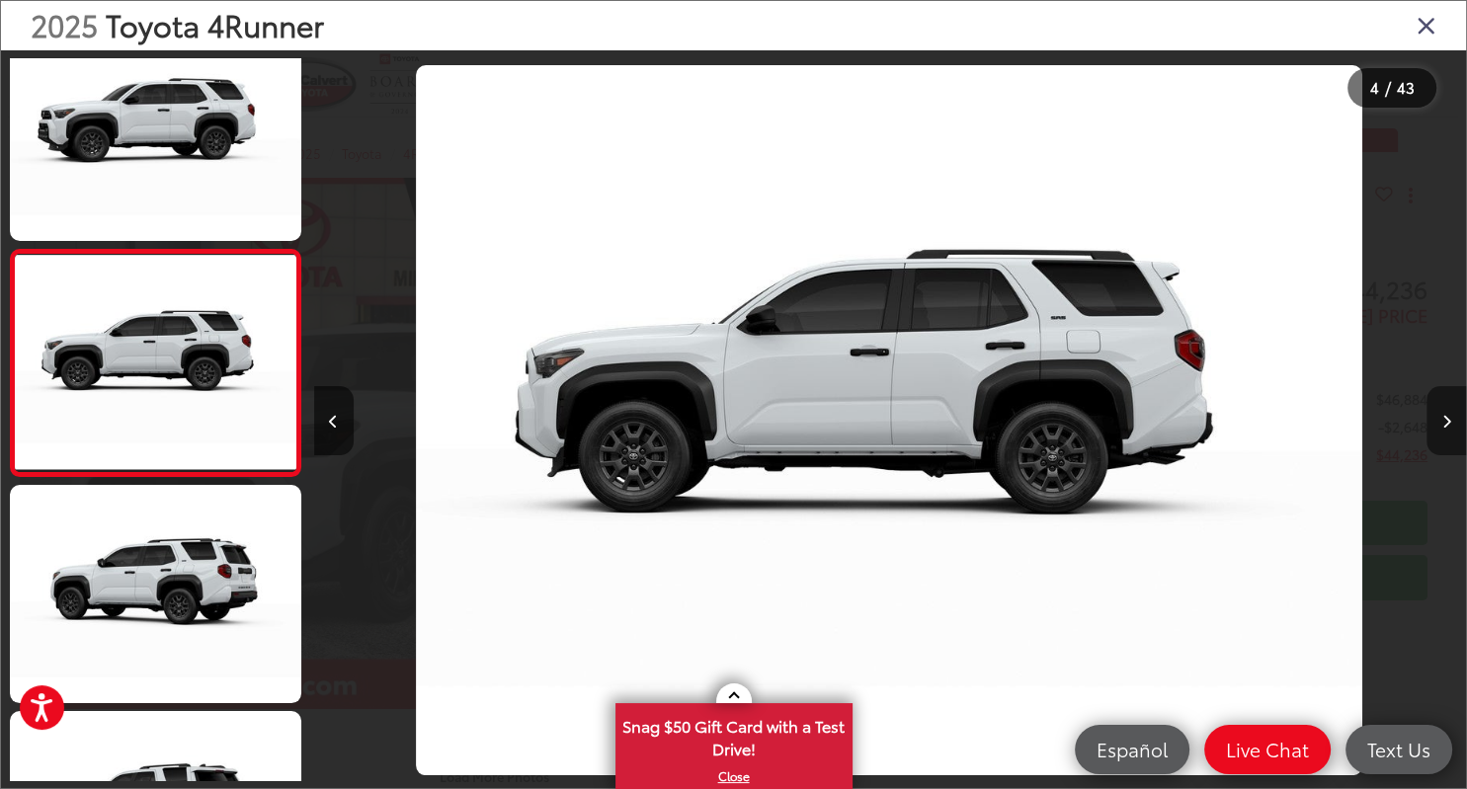
click at [1448, 426] on icon "Next image" at bounding box center [1446, 422] width 9 height 14
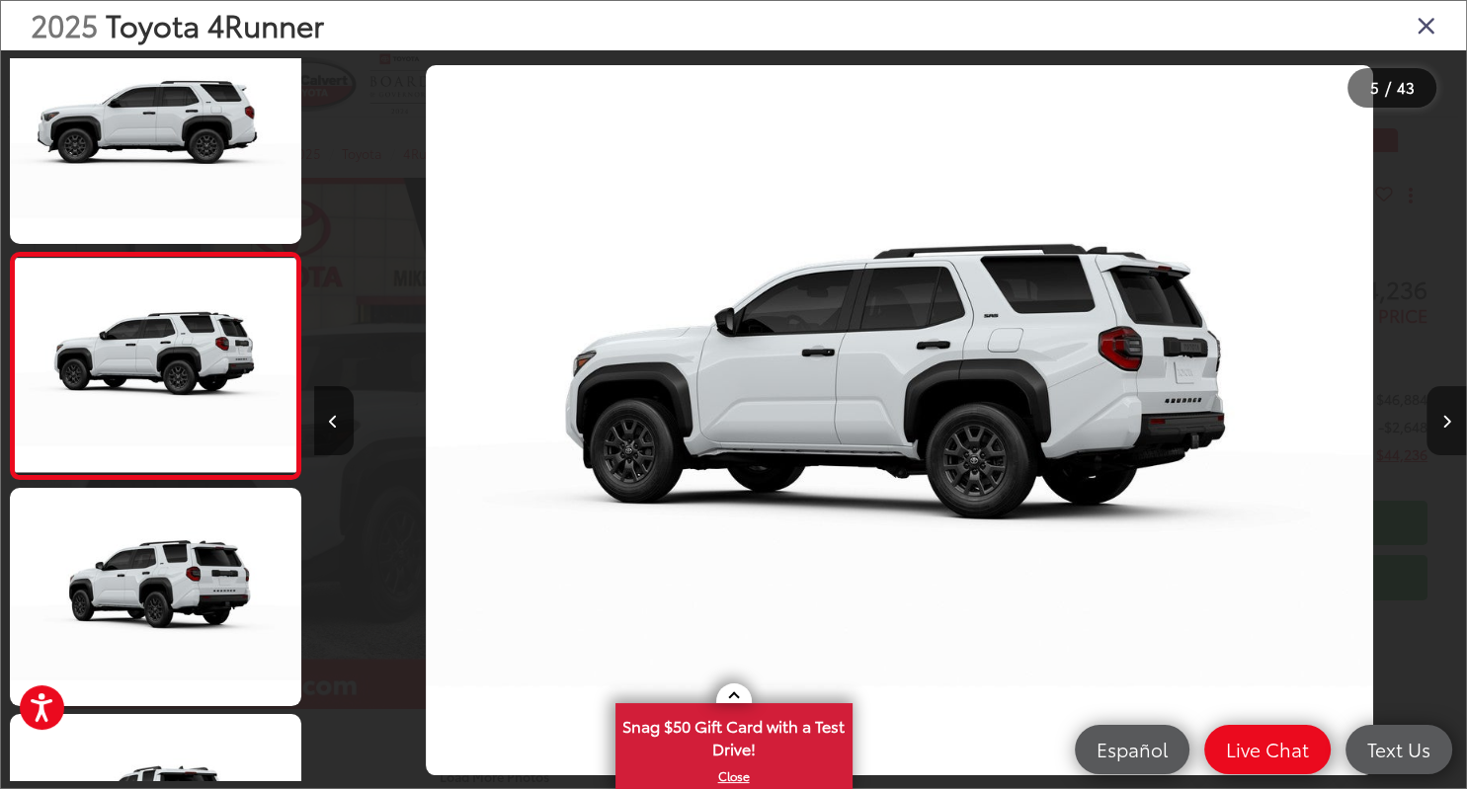
scroll to position [0, 4607]
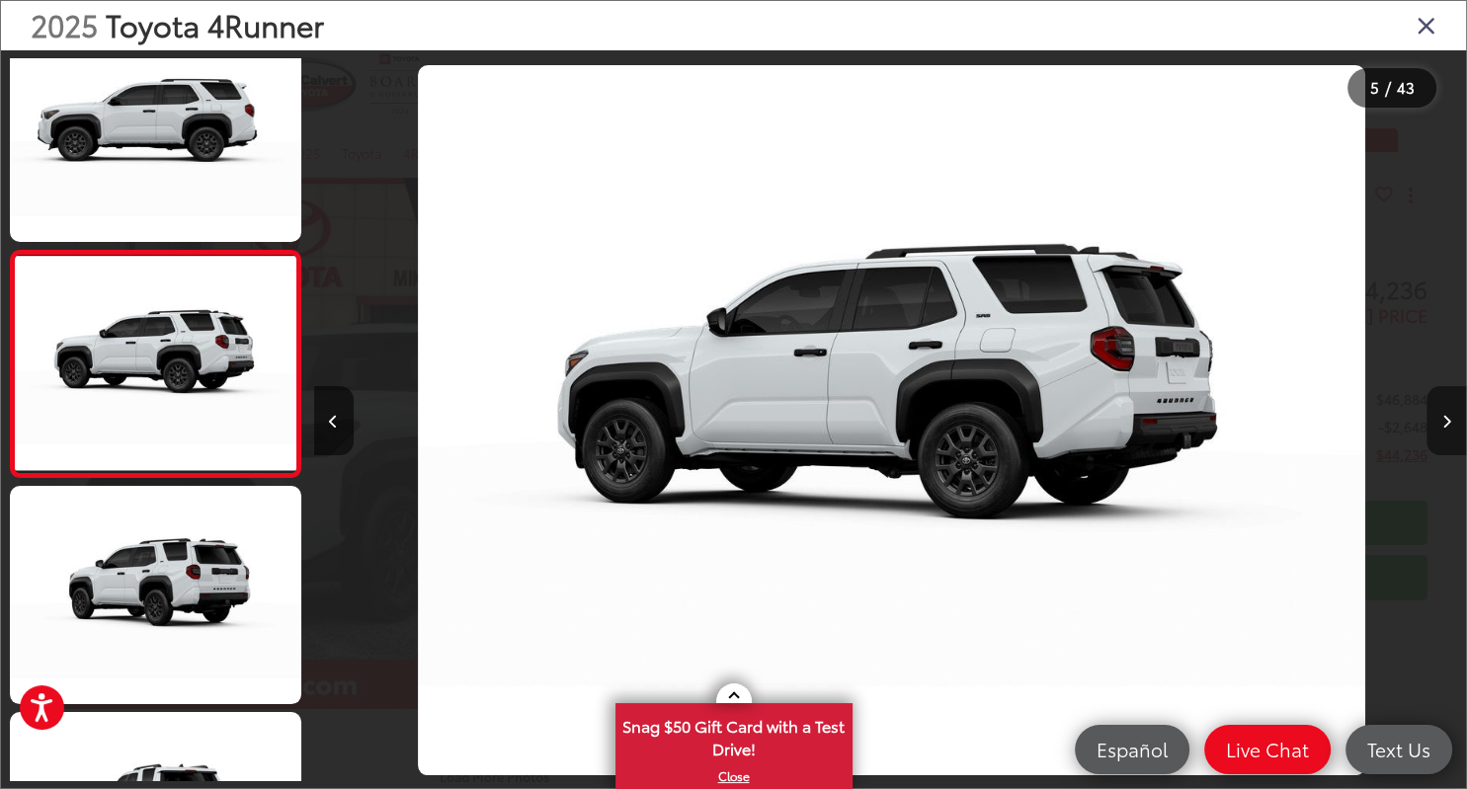
click at [1448, 426] on icon "Next image" at bounding box center [1446, 422] width 9 height 14
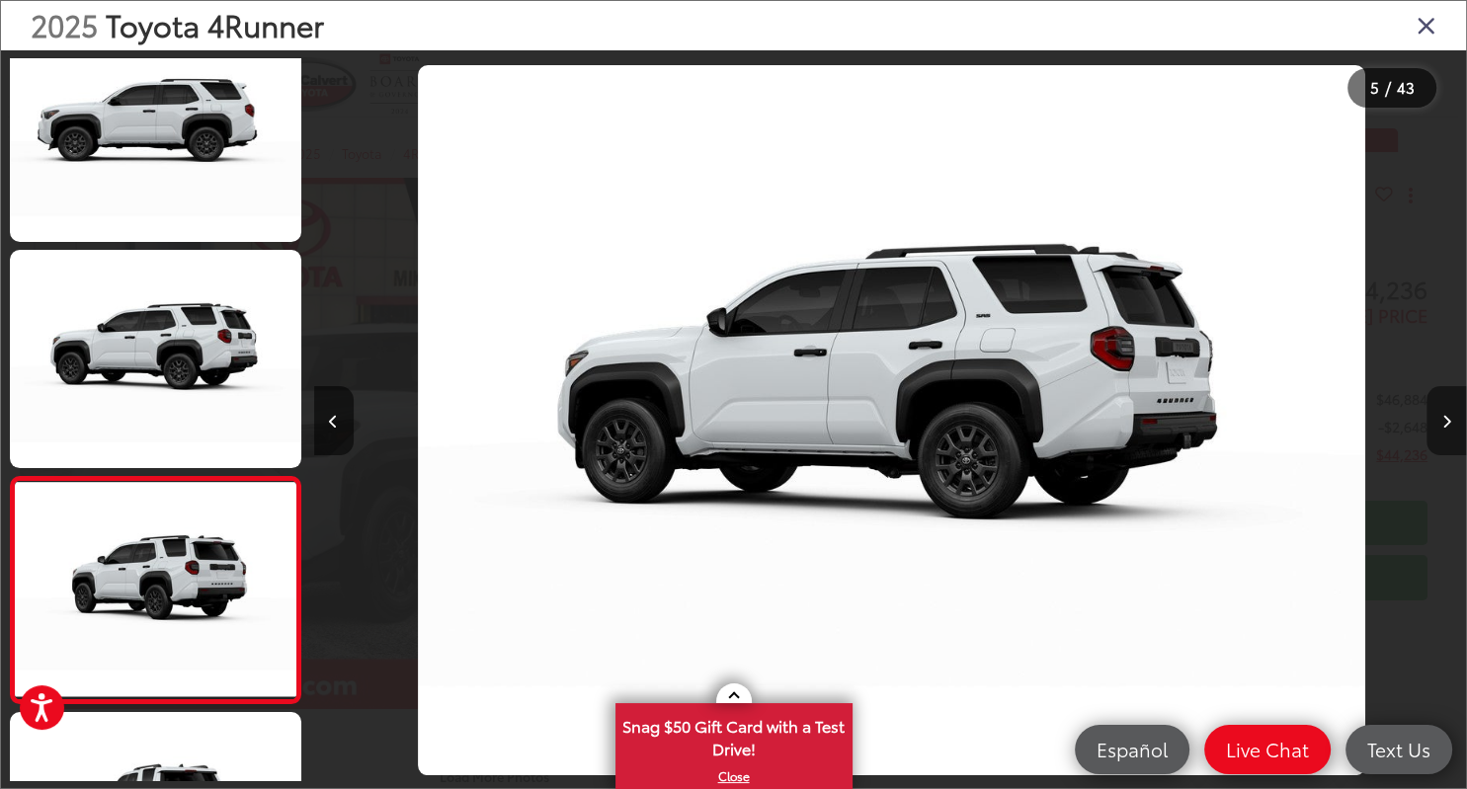
scroll to position [812, 0]
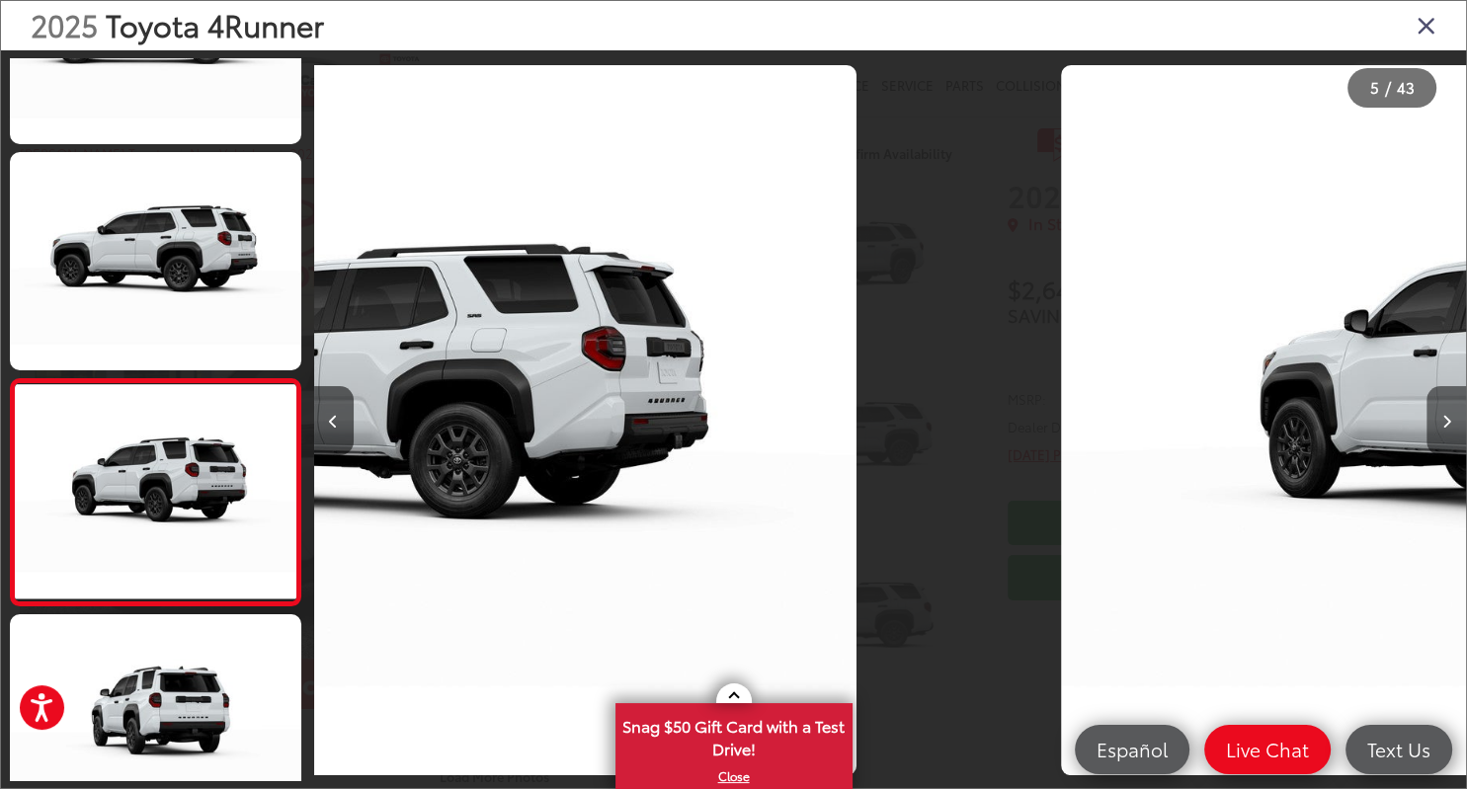
click at [1448, 426] on icon "Next image" at bounding box center [1446, 422] width 9 height 14
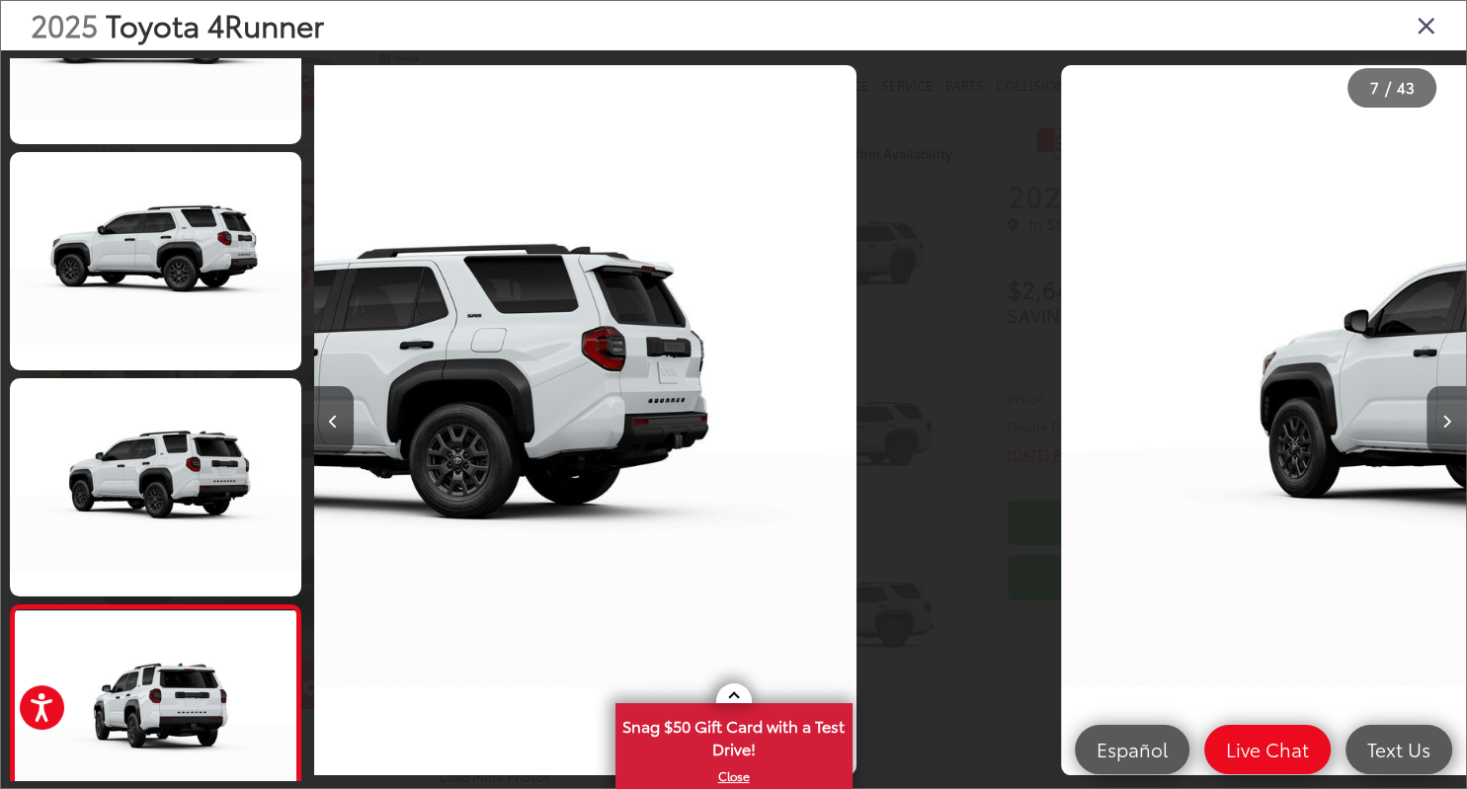
scroll to position [0, 0]
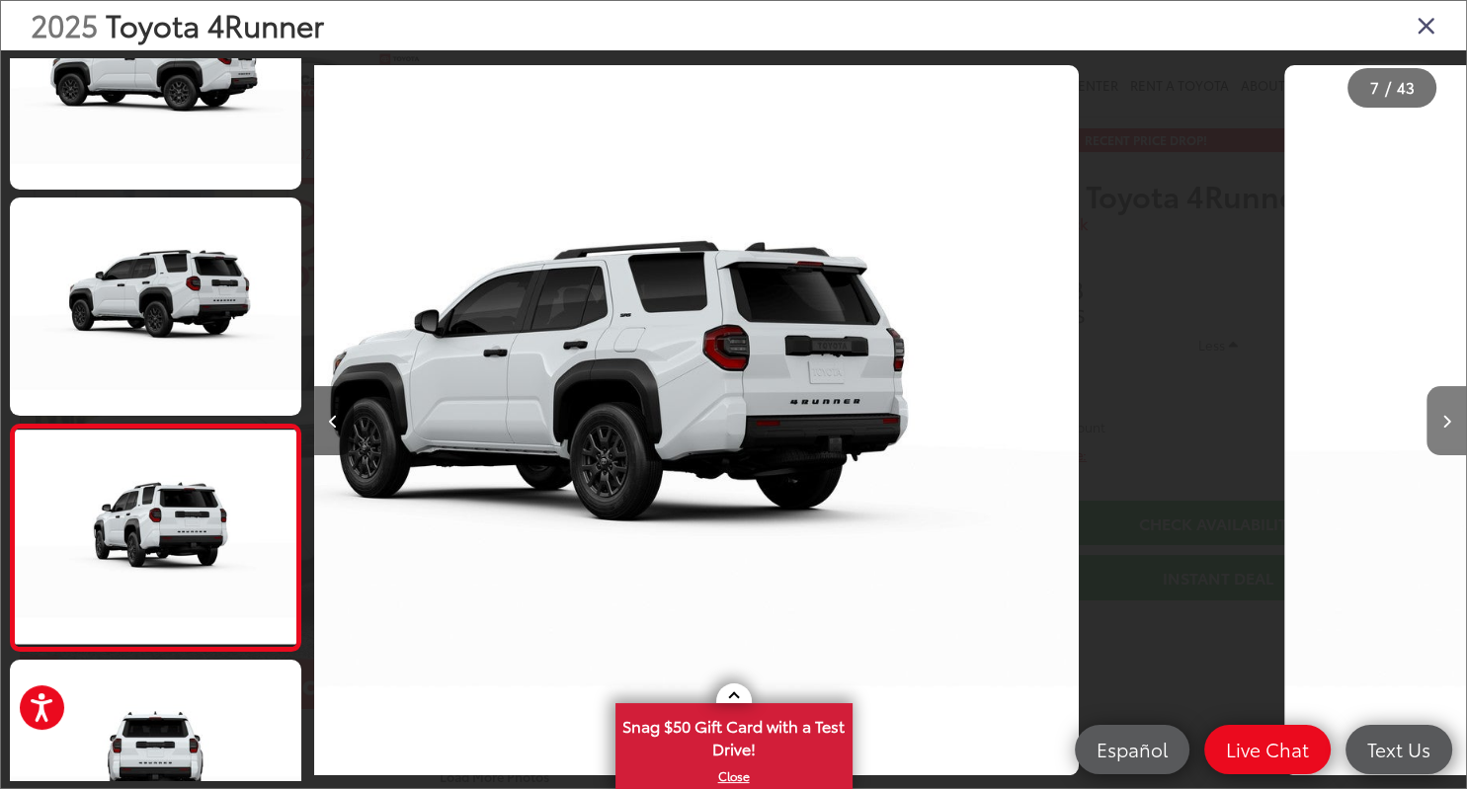
click at [1448, 426] on icon "Next image" at bounding box center [1446, 422] width 9 height 14
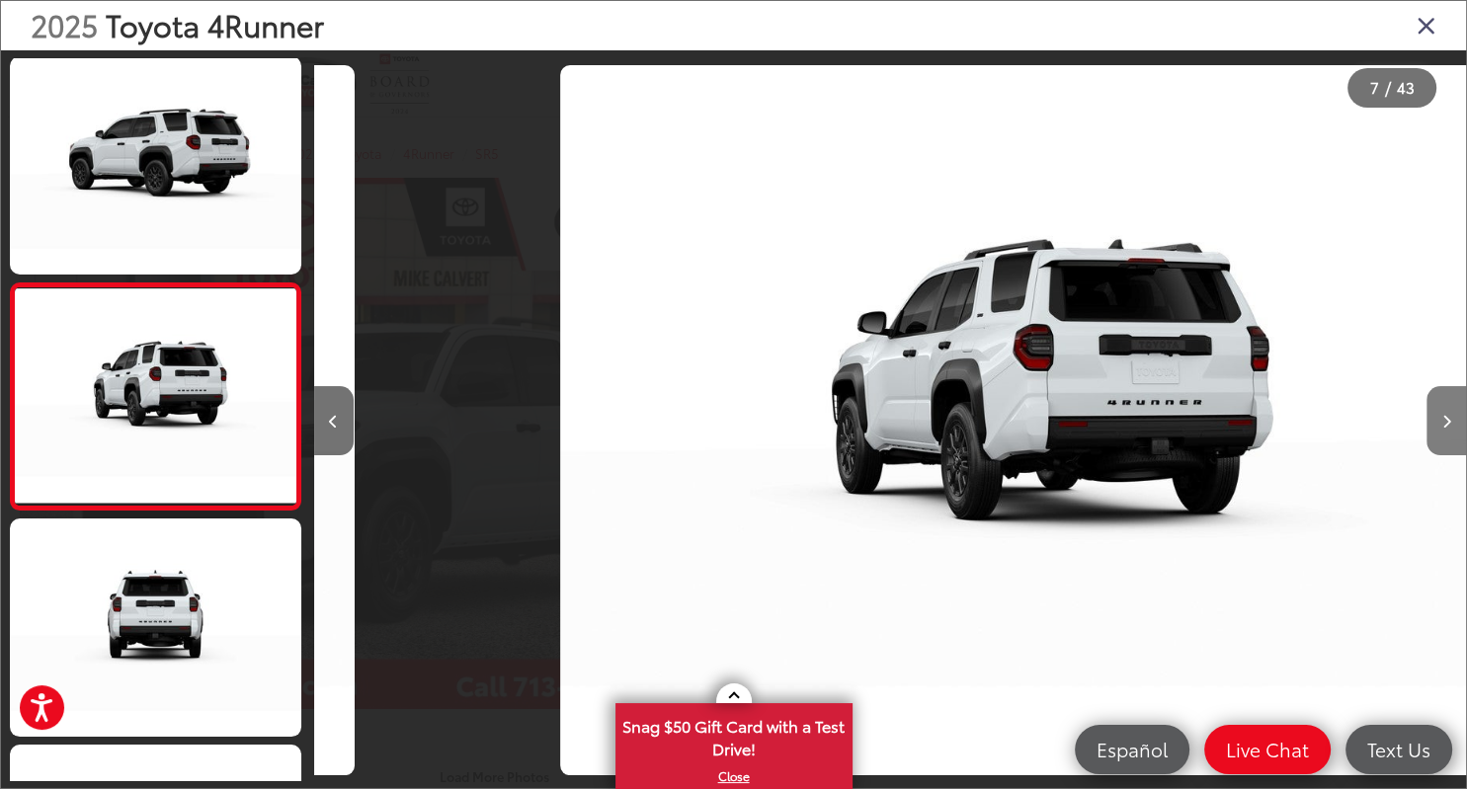
click at [1448, 426] on icon "Next image" at bounding box center [1446, 422] width 9 height 14
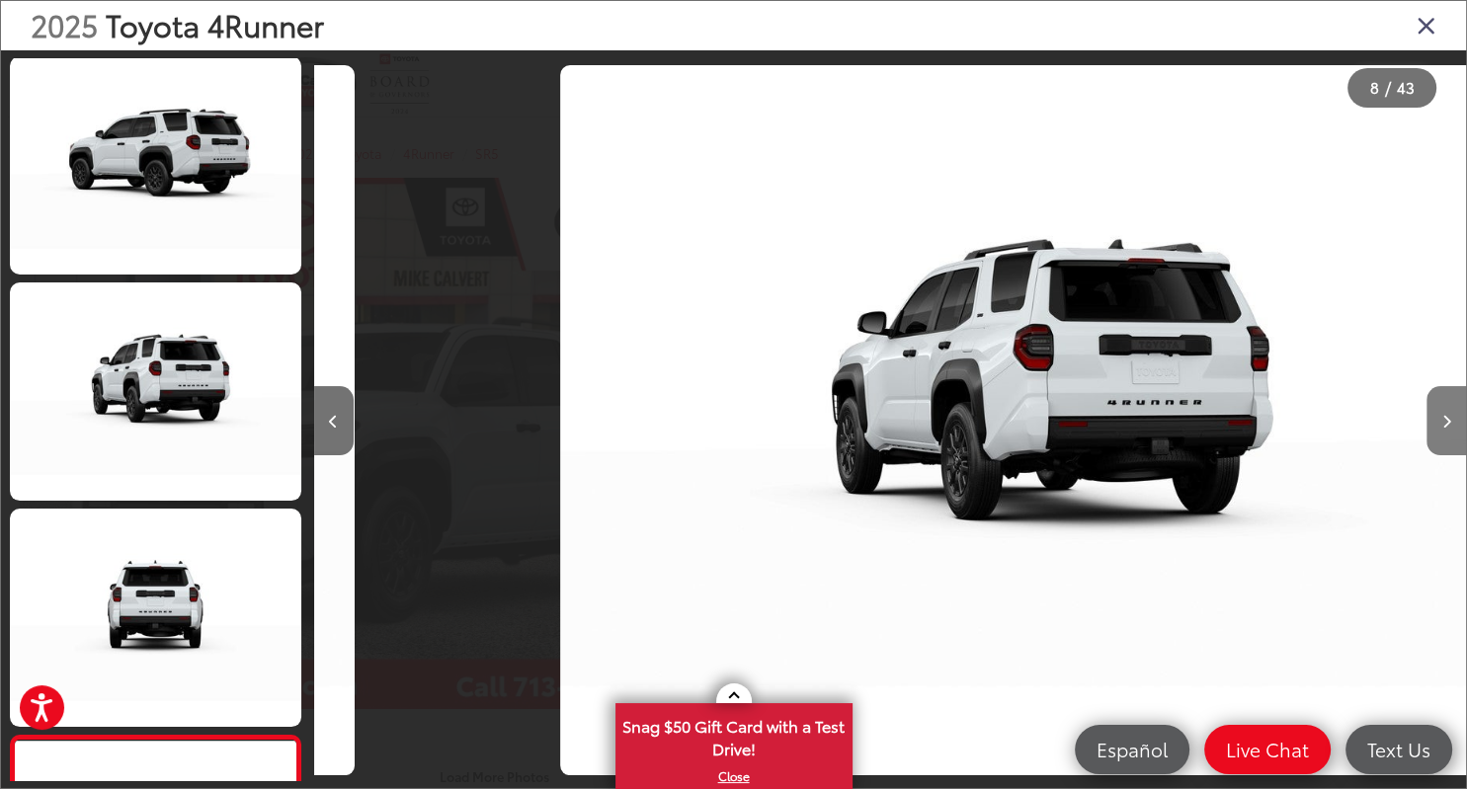
scroll to position [1536, 0]
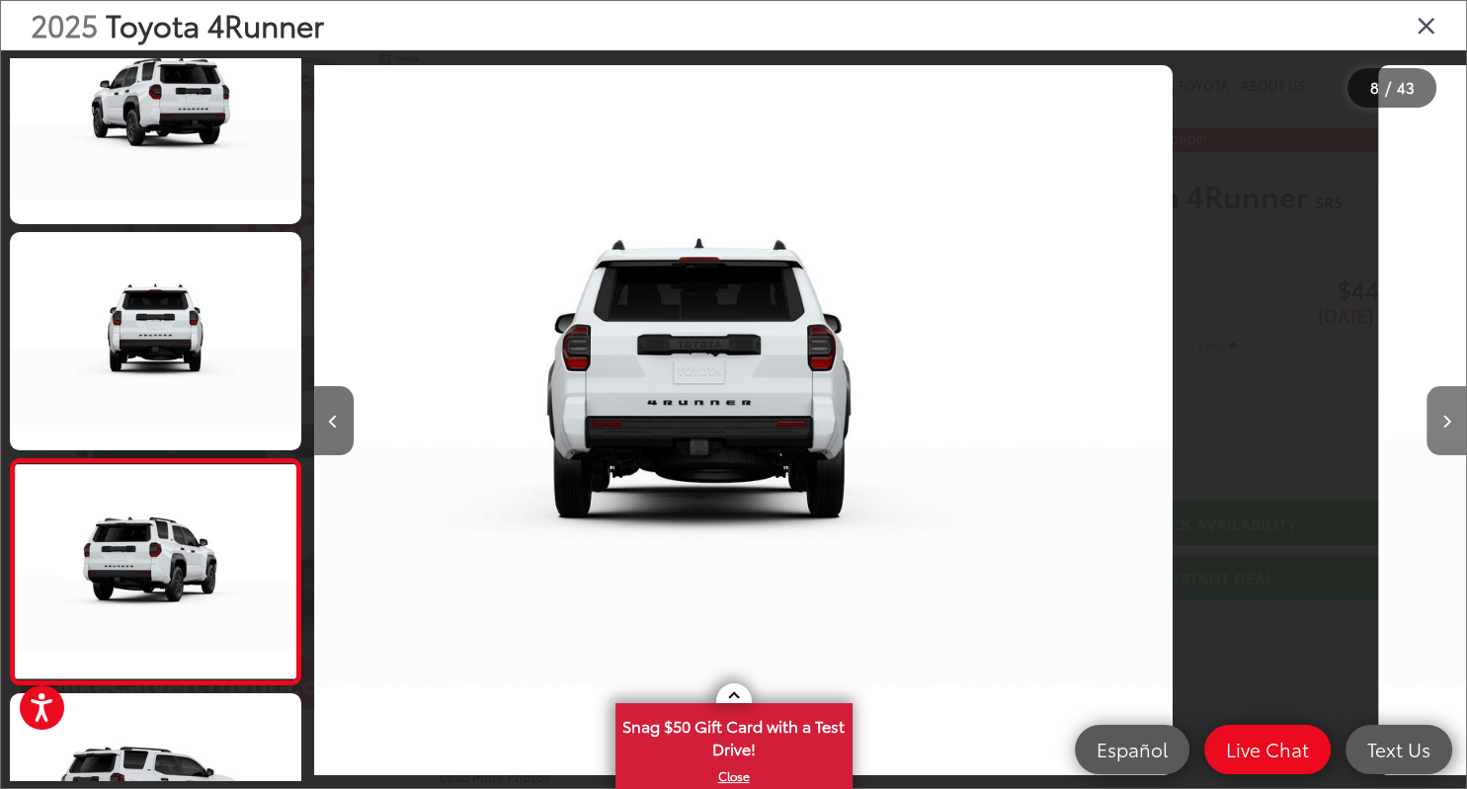
click at [1448, 426] on icon "Next image" at bounding box center [1446, 422] width 9 height 14
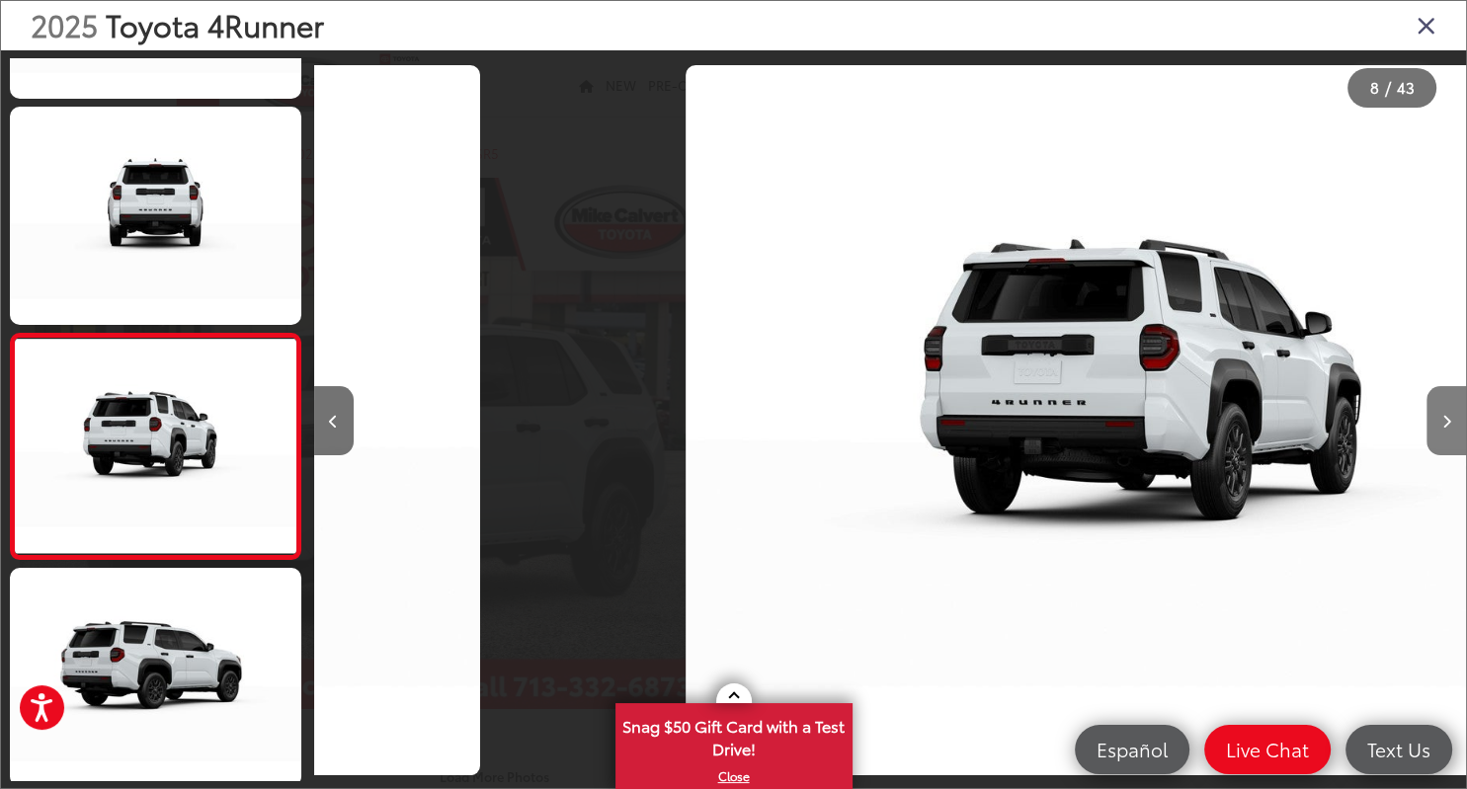
click at [1448, 426] on icon "Next image" at bounding box center [1446, 422] width 9 height 14
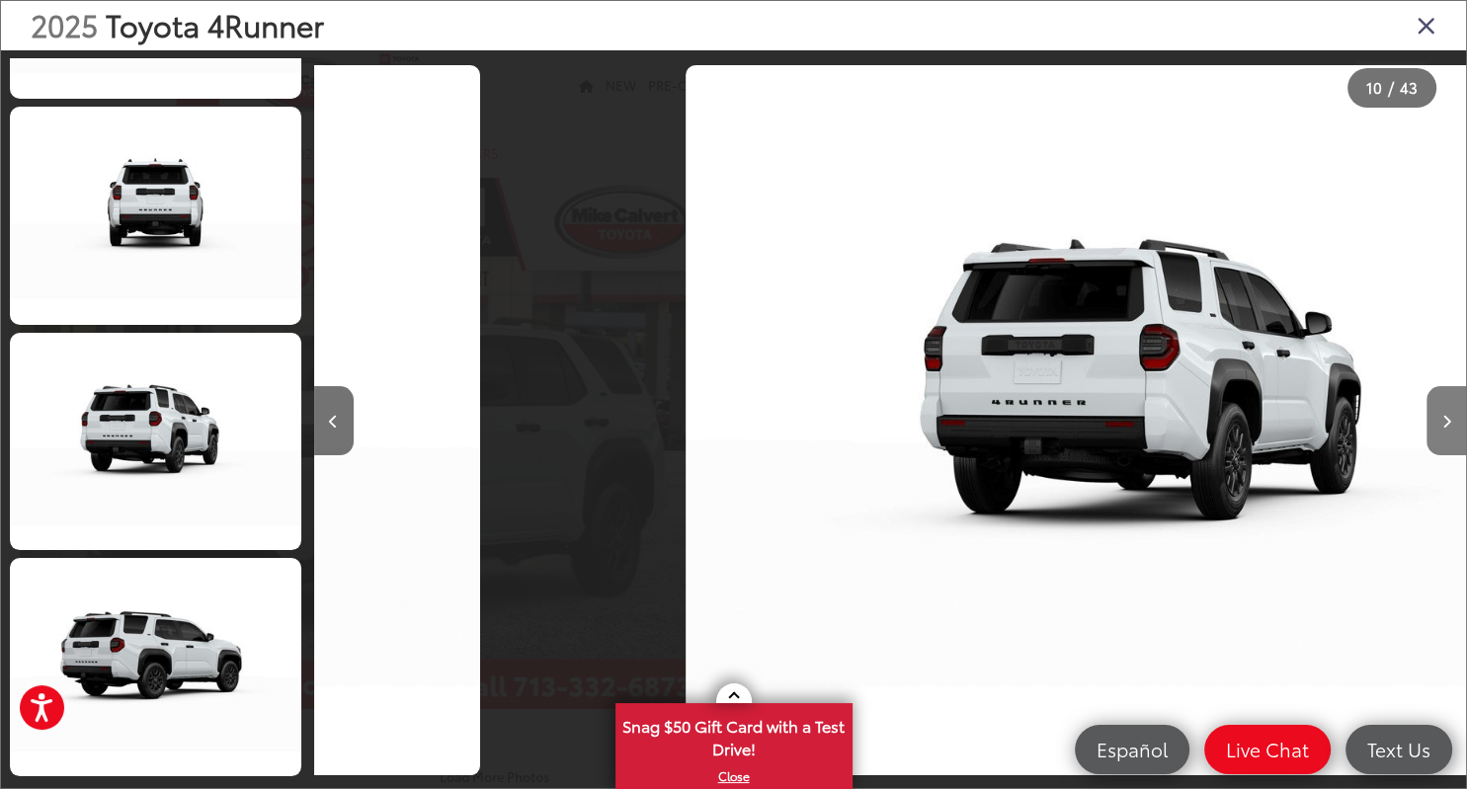
scroll to position [1770, 0]
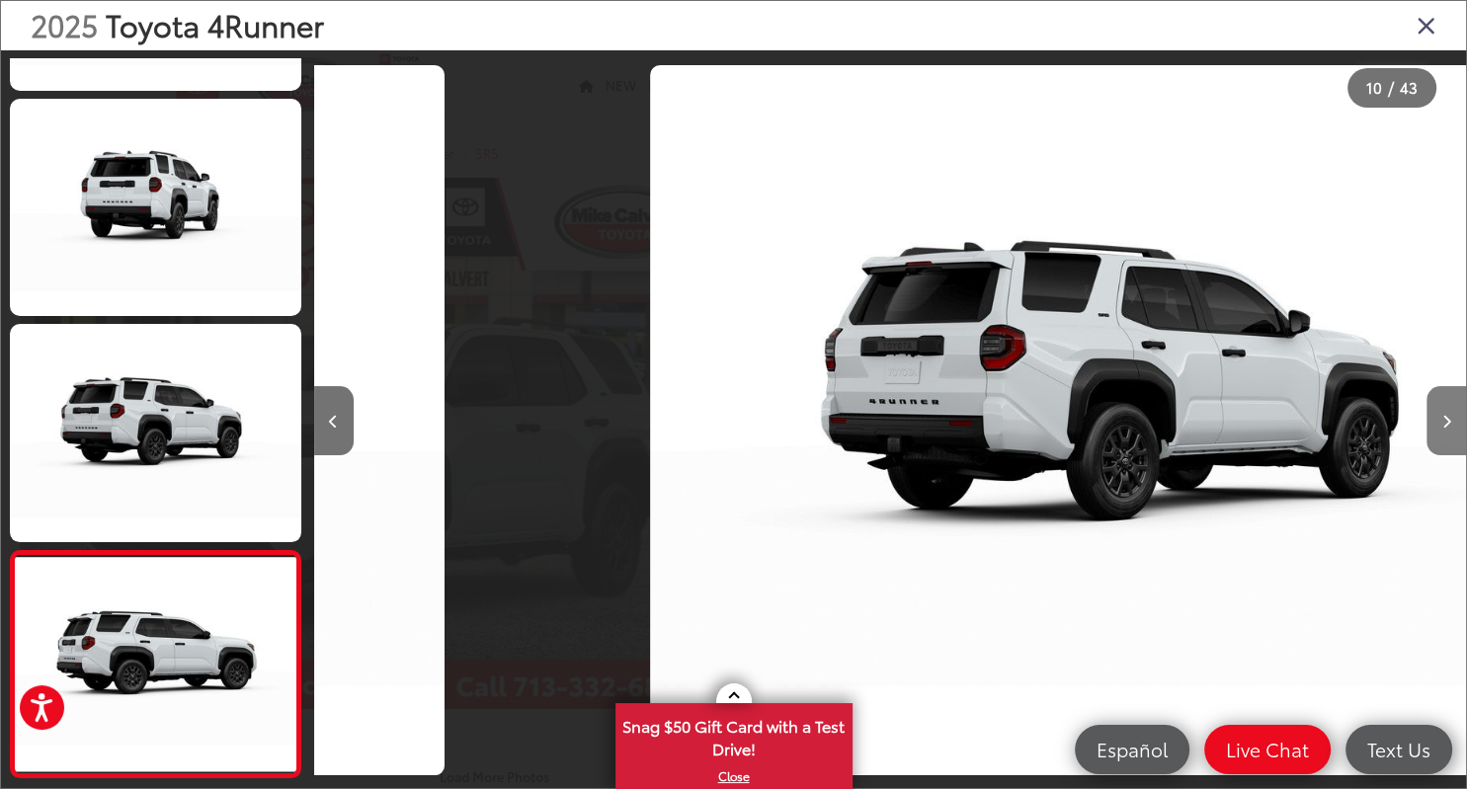
click at [1448, 426] on icon "Next image" at bounding box center [1446, 422] width 9 height 14
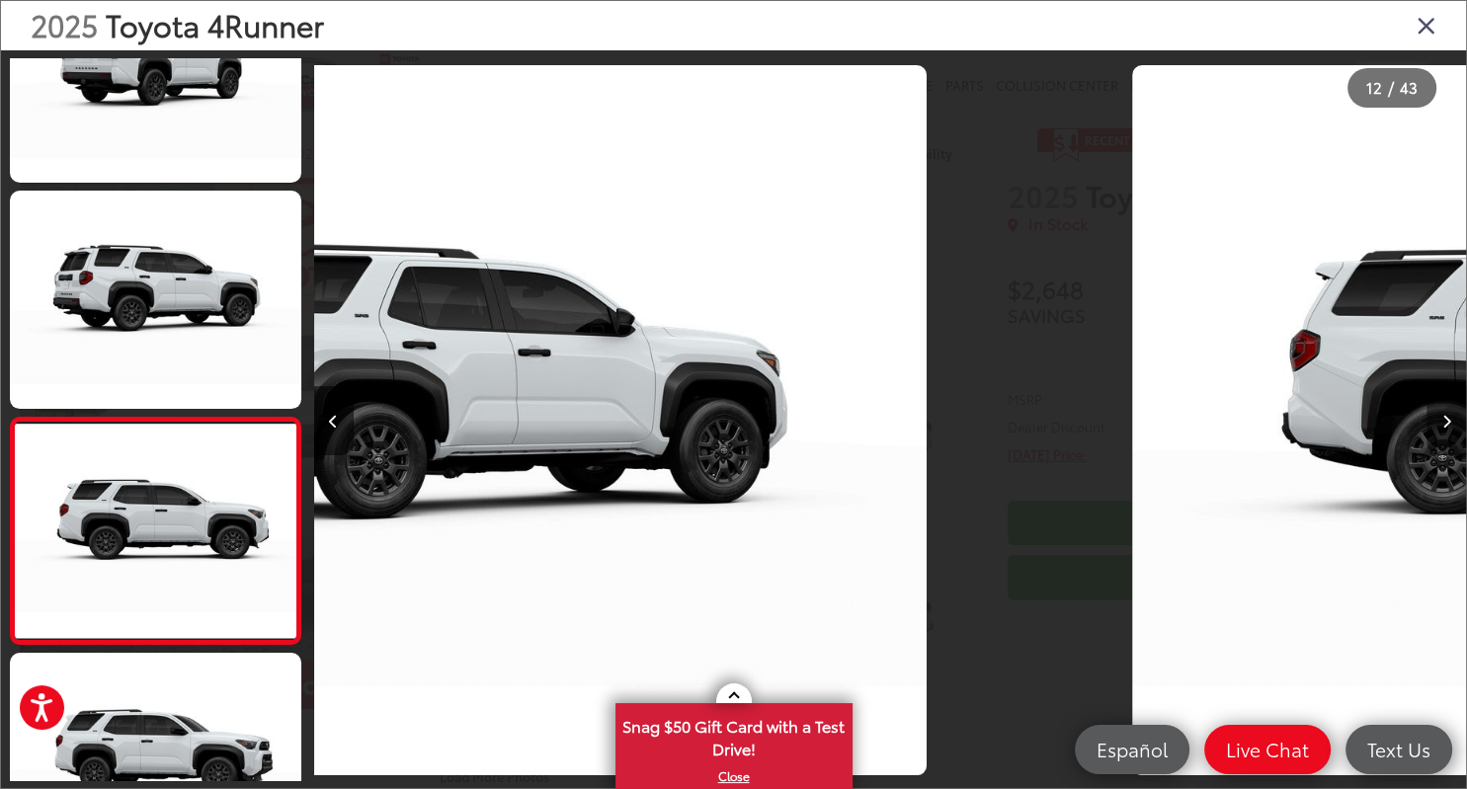
click at [1448, 426] on icon "Next image" at bounding box center [1446, 422] width 9 height 14
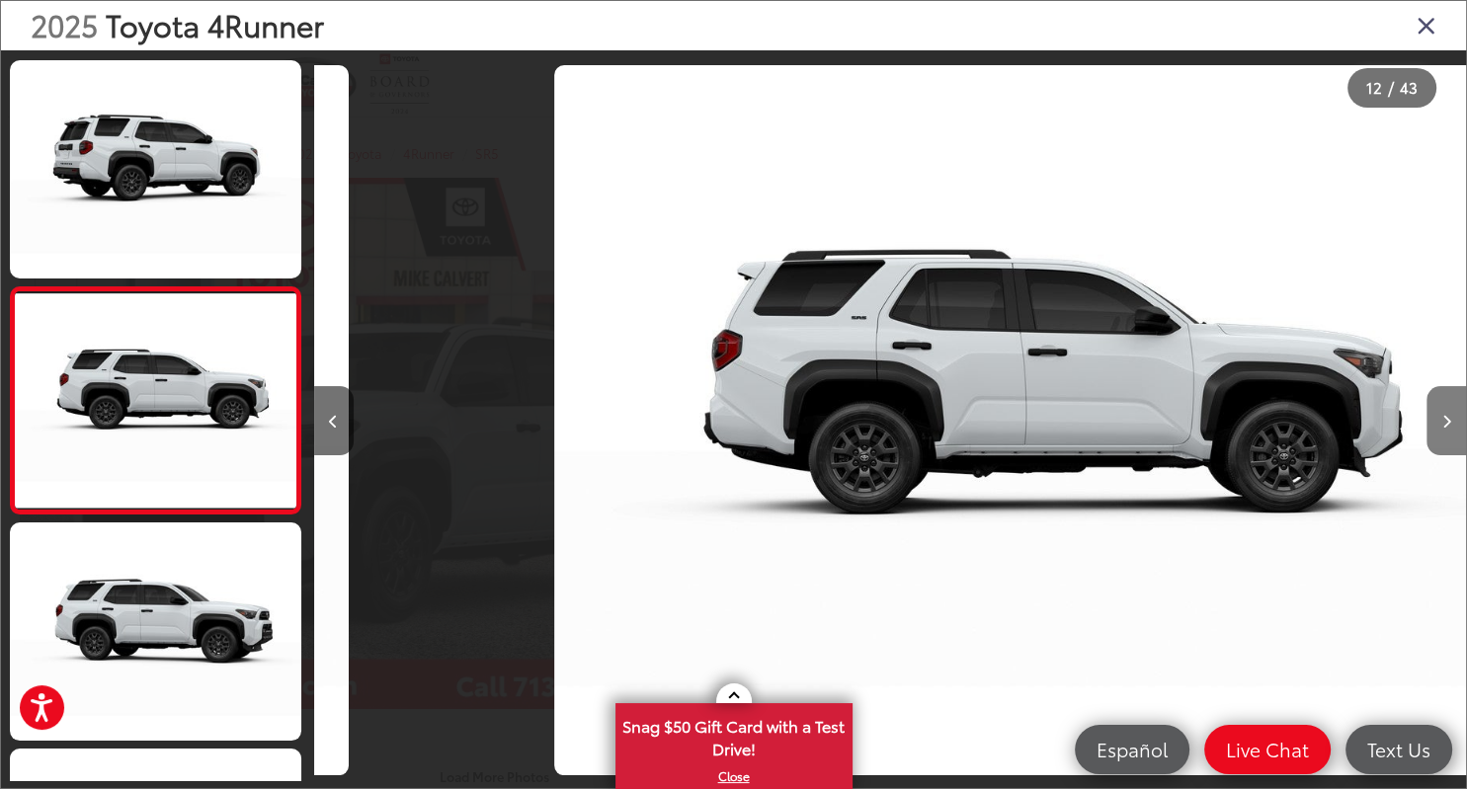
click at [1448, 426] on icon "Next image" at bounding box center [1446, 422] width 9 height 14
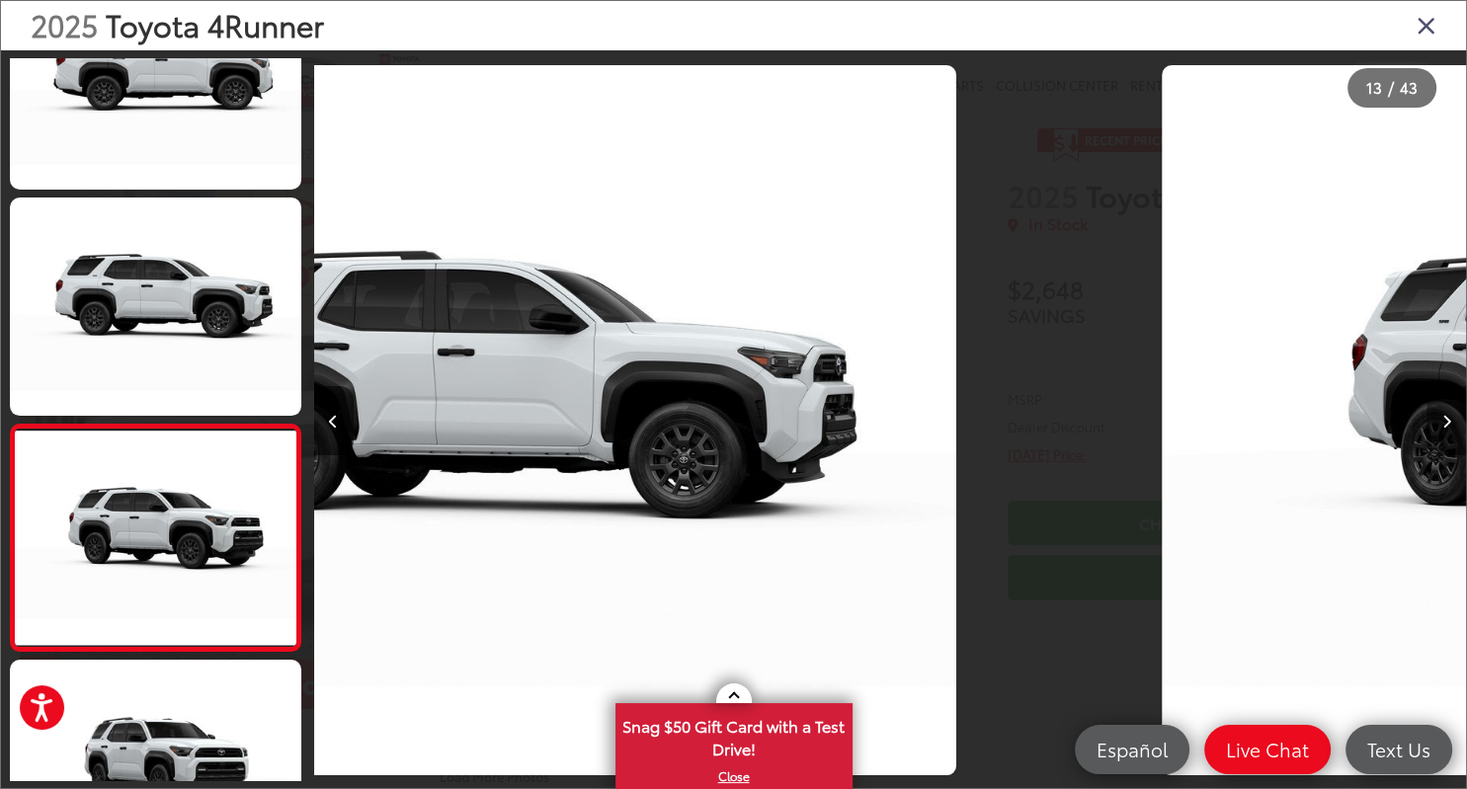
click at [1448, 426] on icon "Next image" at bounding box center [1446, 422] width 9 height 14
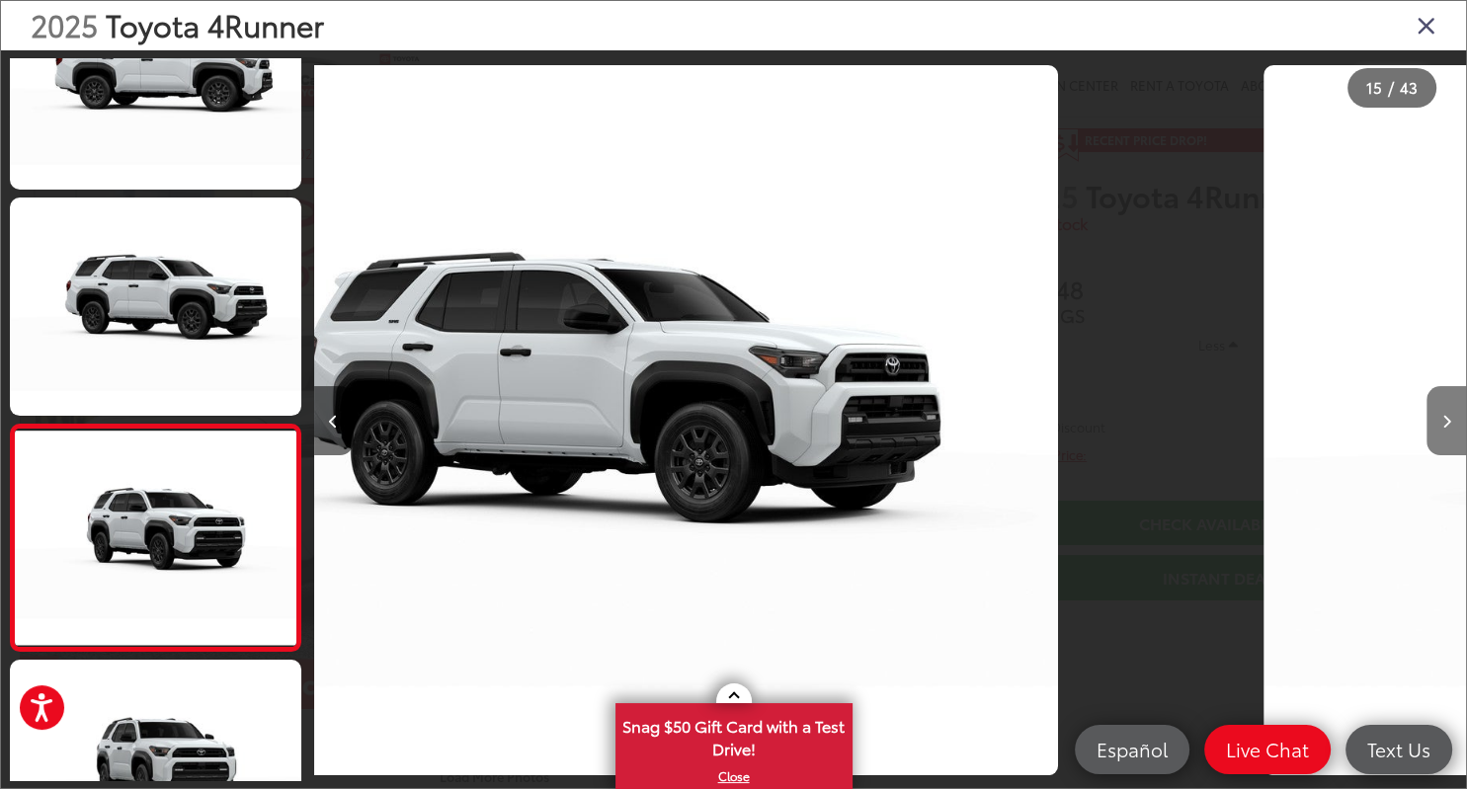
click at [1448, 426] on icon "Next image" at bounding box center [1446, 422] width 9 height 14
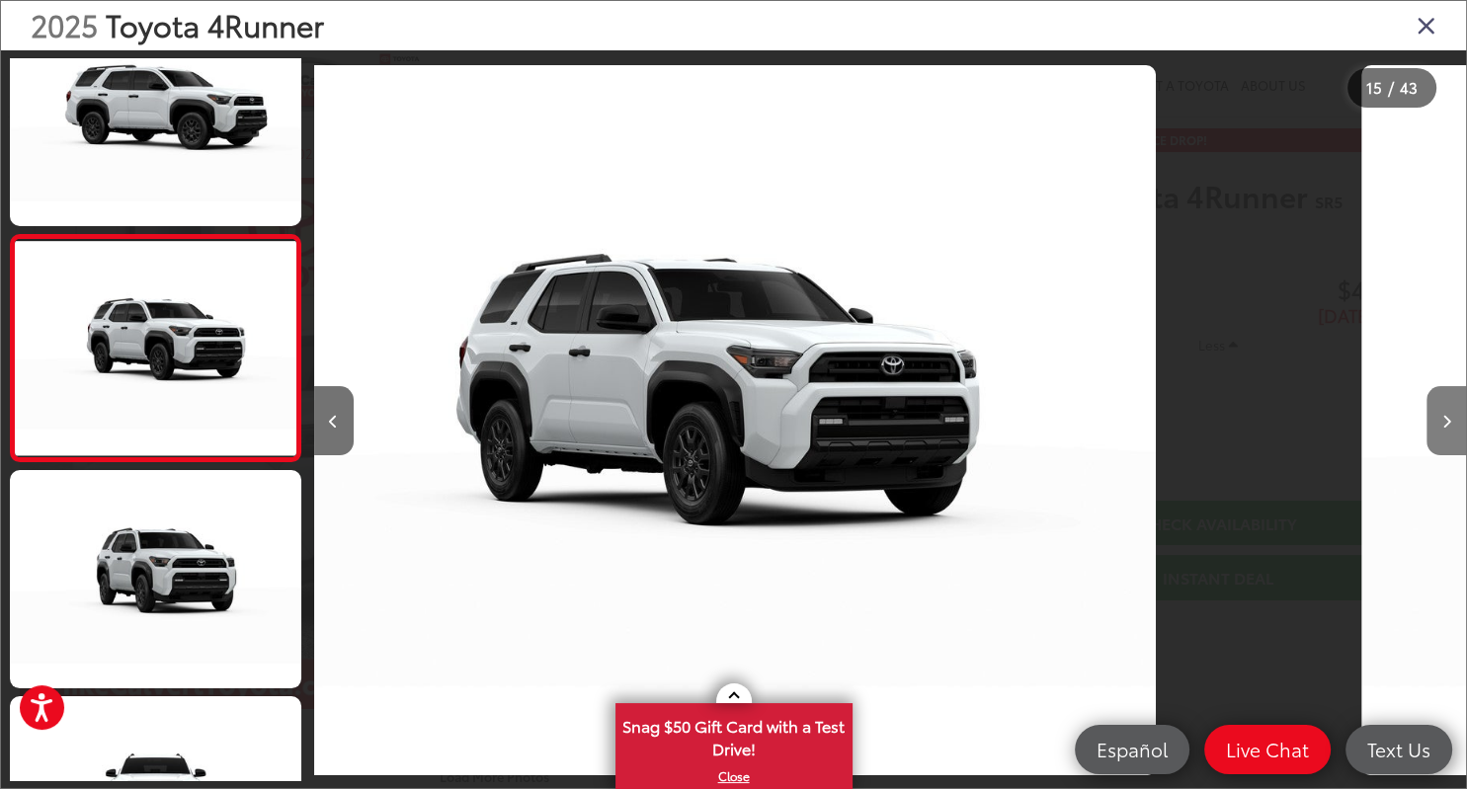
click at [1448, 426] on icon "Next image" at bounding box center [1446, 422] width 9 height 14
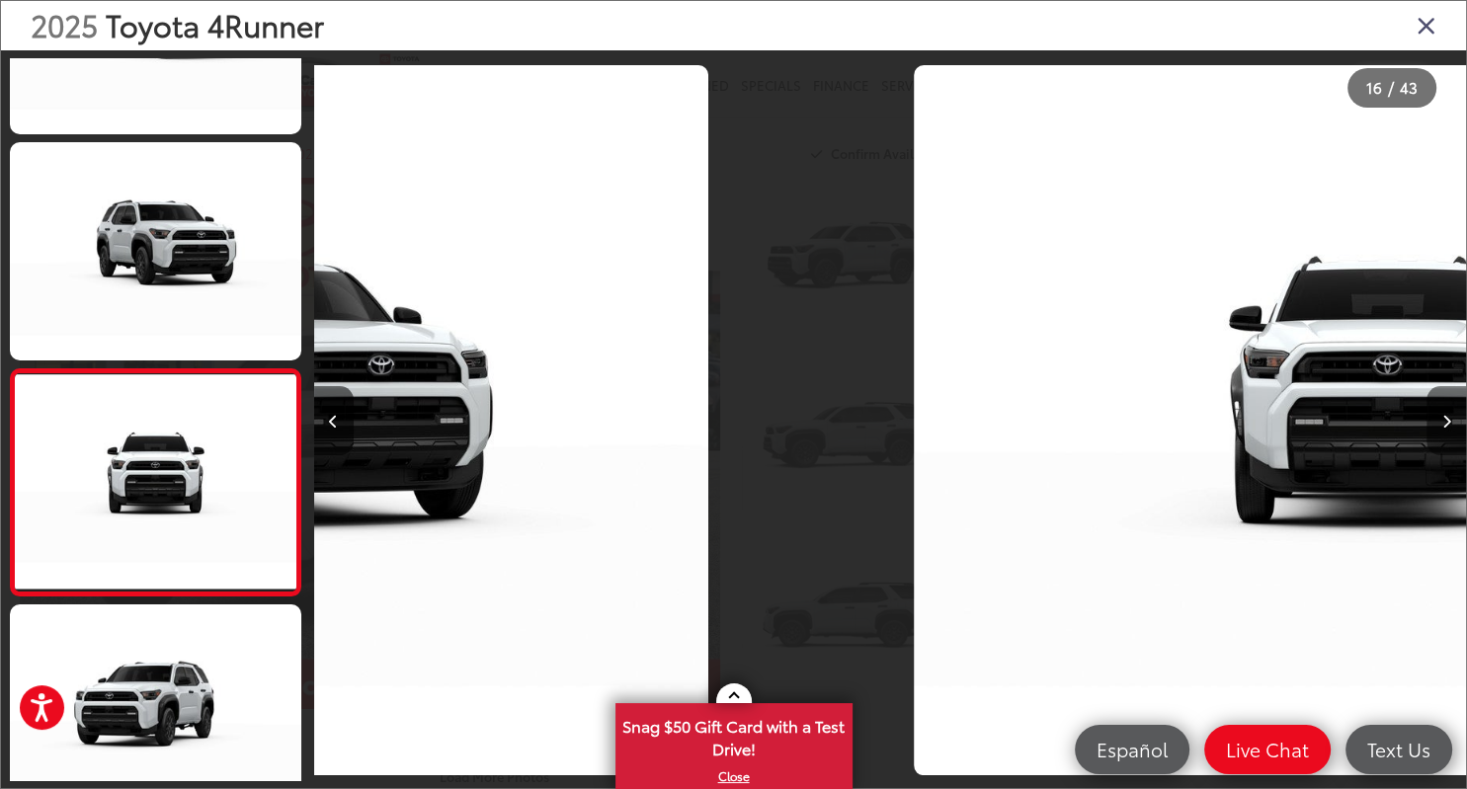
click at [1448, 426] on icon "Next image" at bounding box center [1446, 422] width 9 height 14
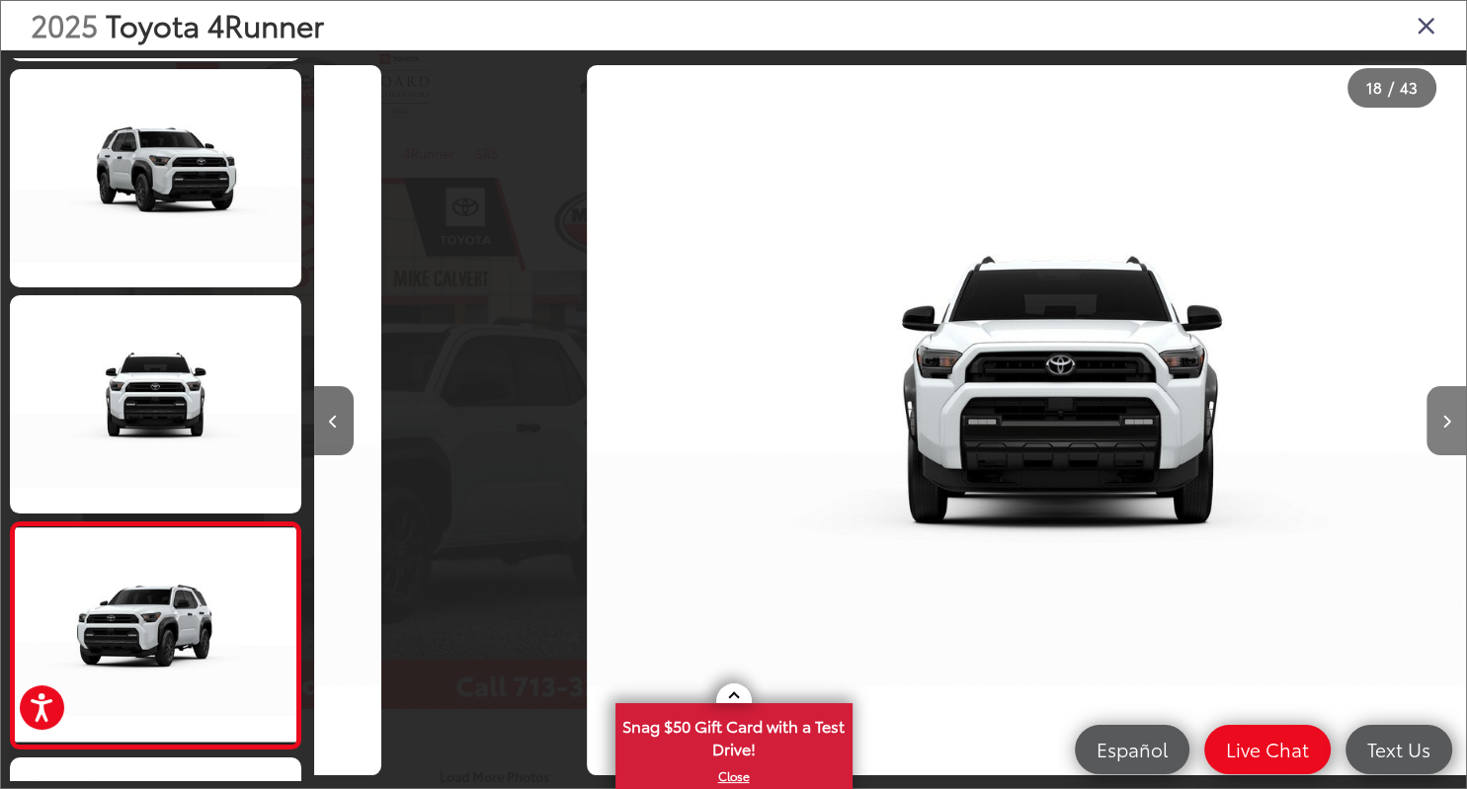
click at [1448, 426] on icon "Next image" at bounding box center [1446, 422] width 9 height 14
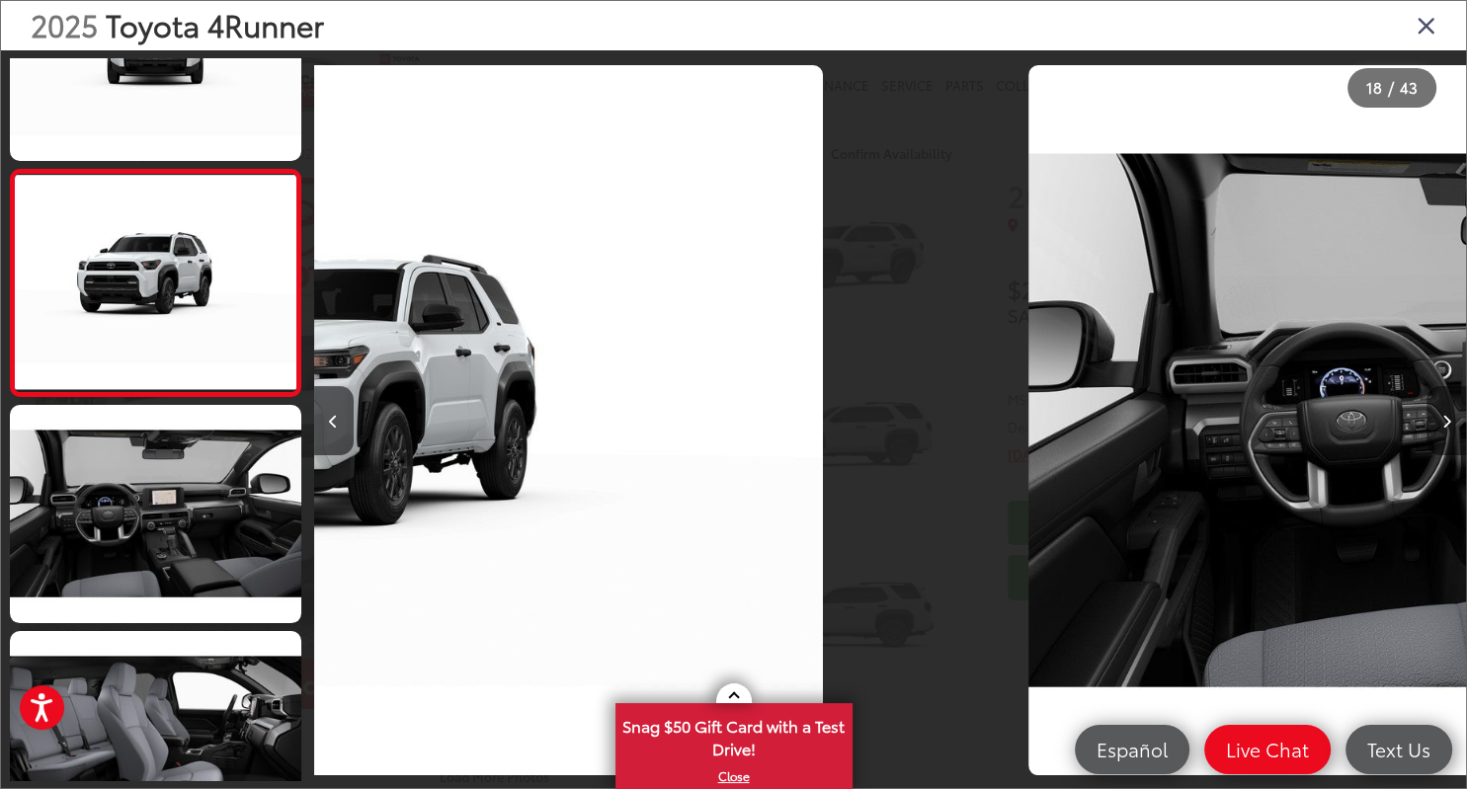
click at [1448, 426] on icon "Next image" at bounding box center [1446, 422] width 9 height 14
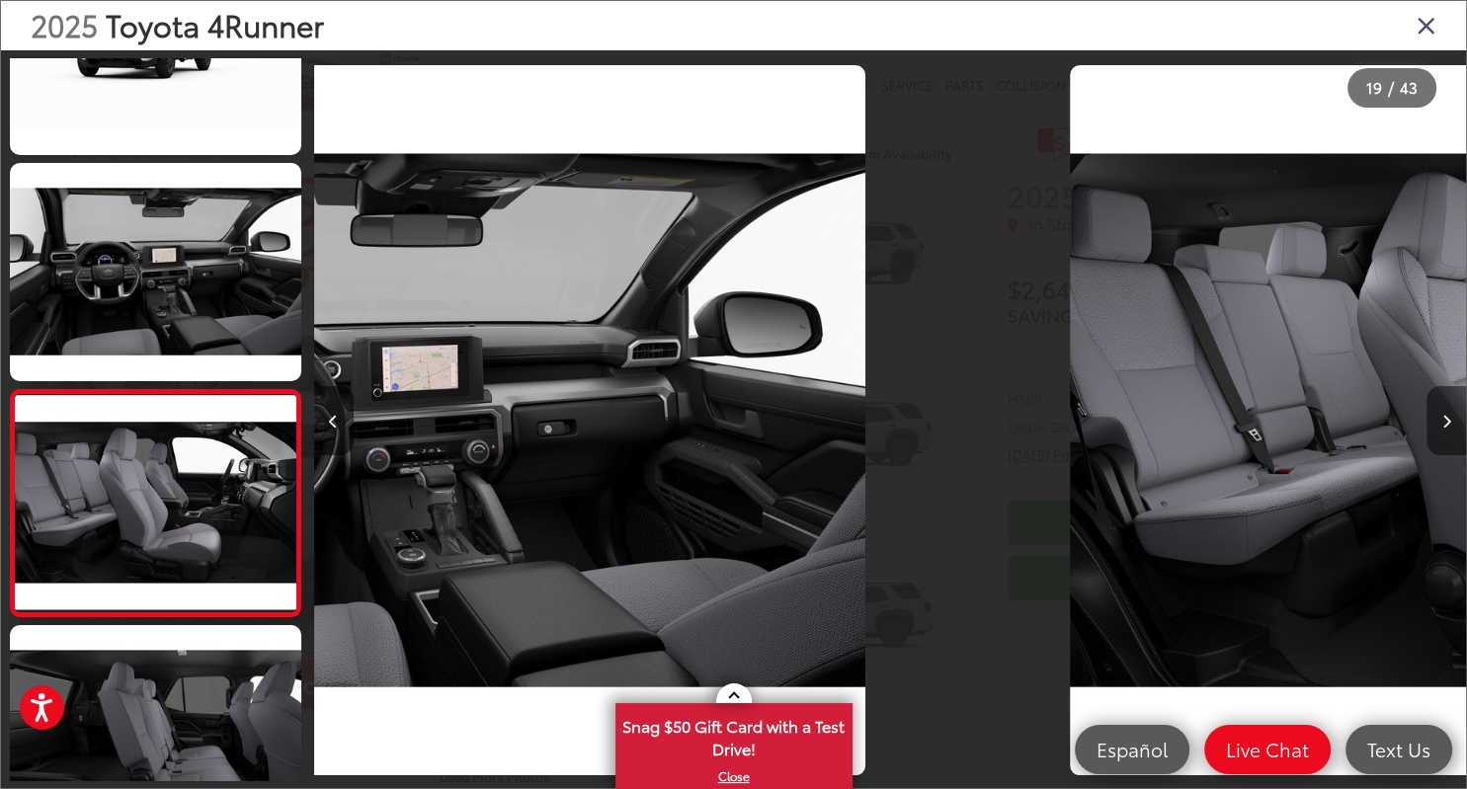
click at [1448, 426] on icon "Next image" at bounding box center [1446, 422] width 9 height 14
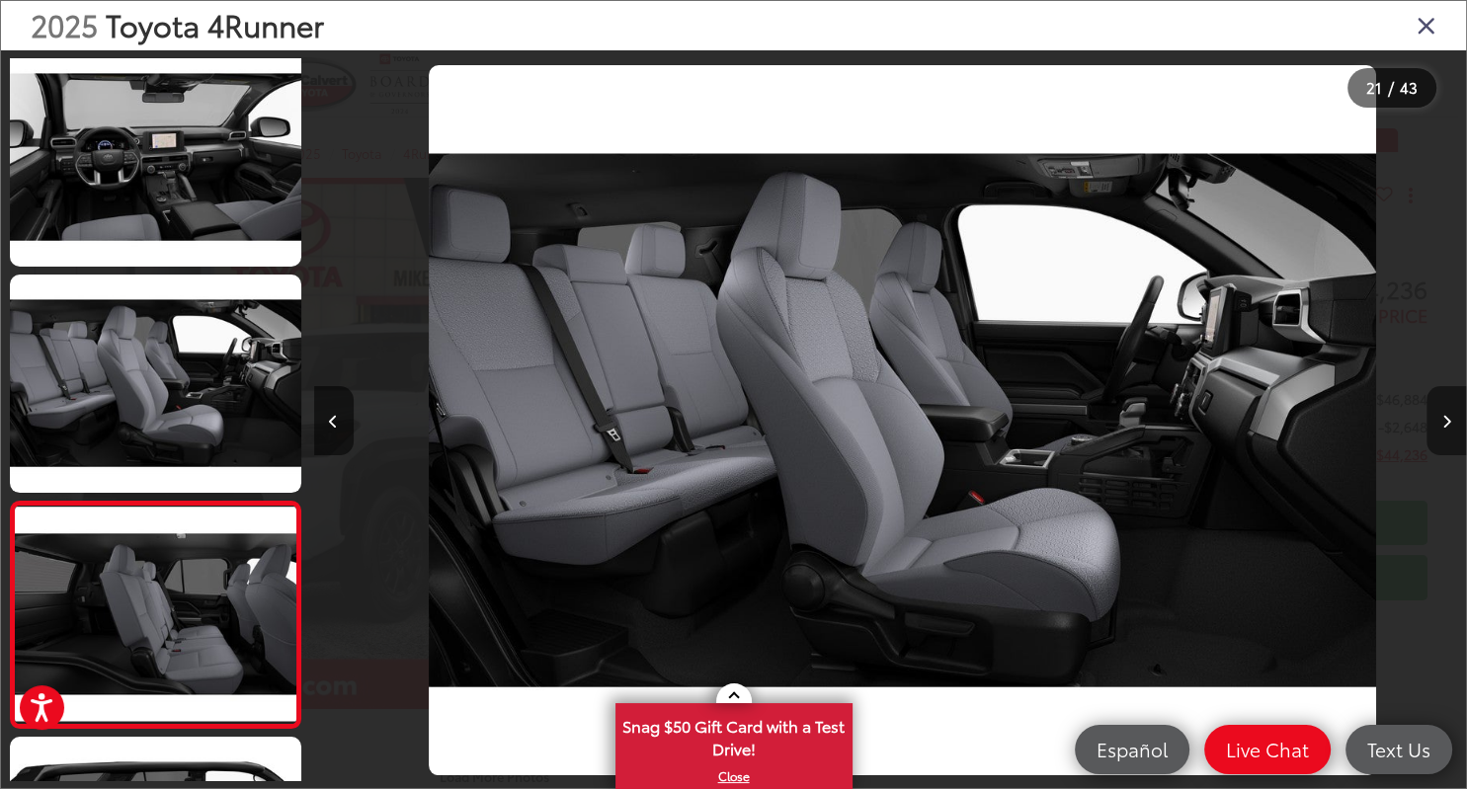
click at [1448, 426] on icon "Next image" at bounding box center [1446, 422] width 9 height 14
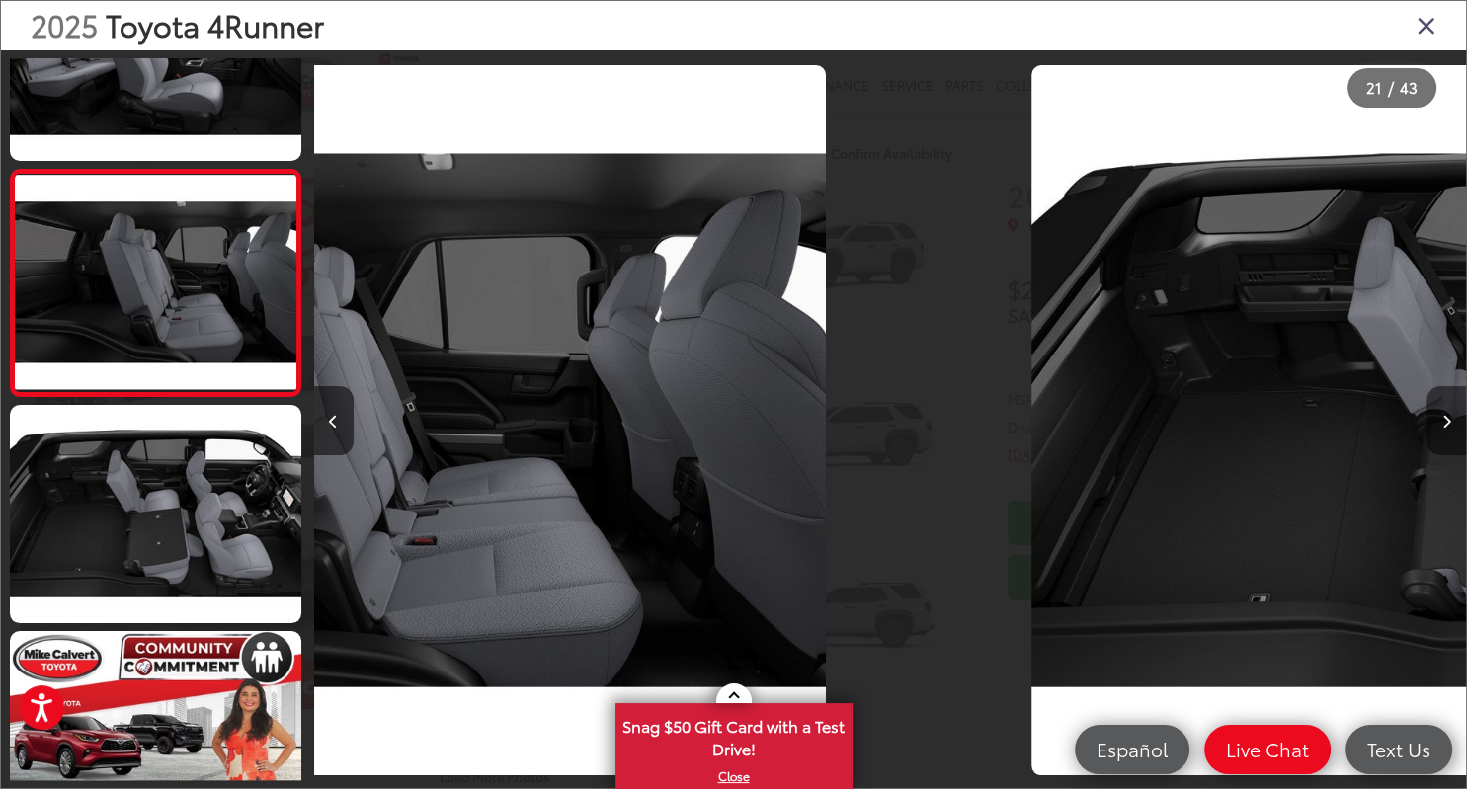
click at [1448, 426] on icon "Next image" at bounding box center [1446, 422] width 9 height 14
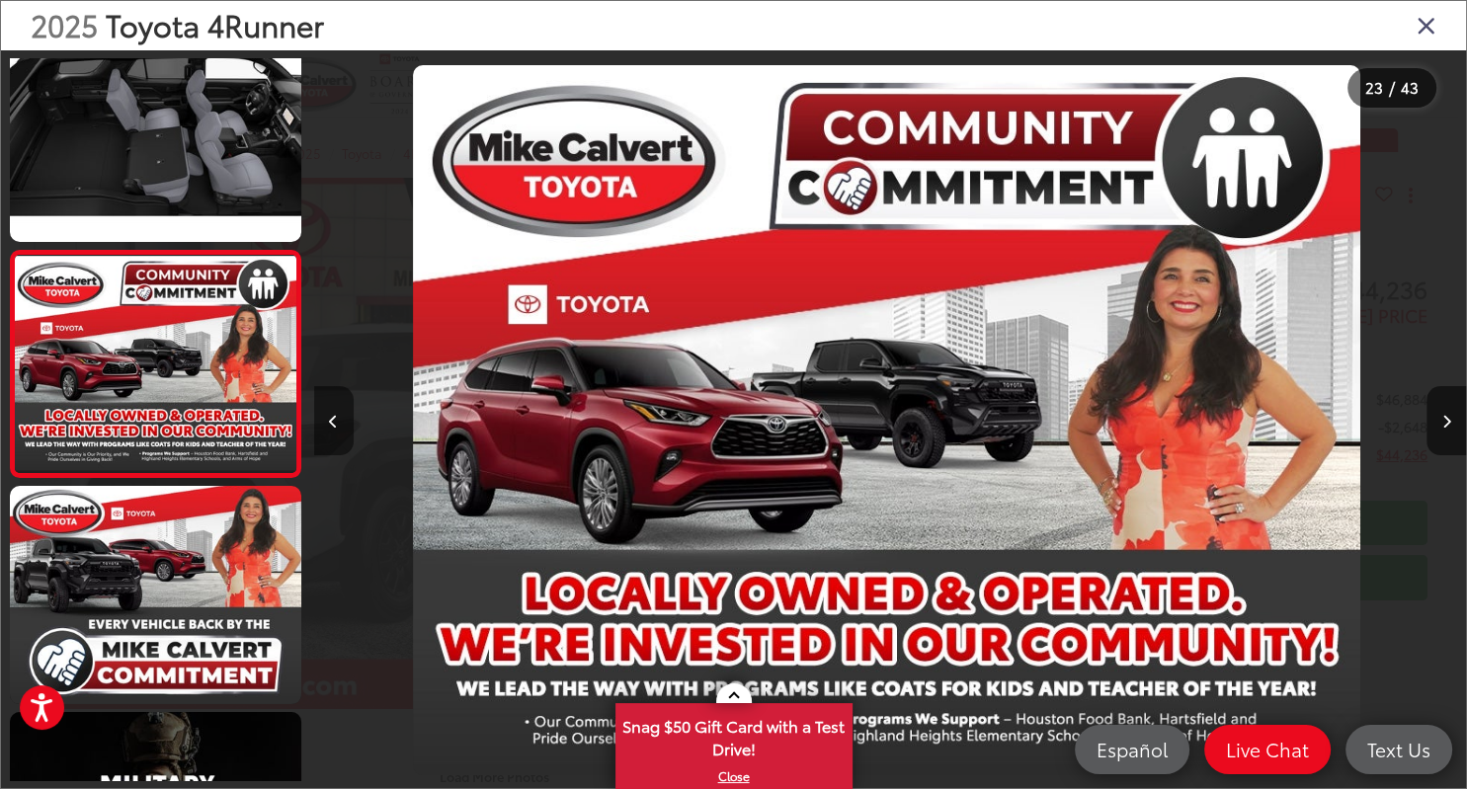
click at [338, 419] on button "Previous image" at bounding box center [334, 420] width 40 height 69
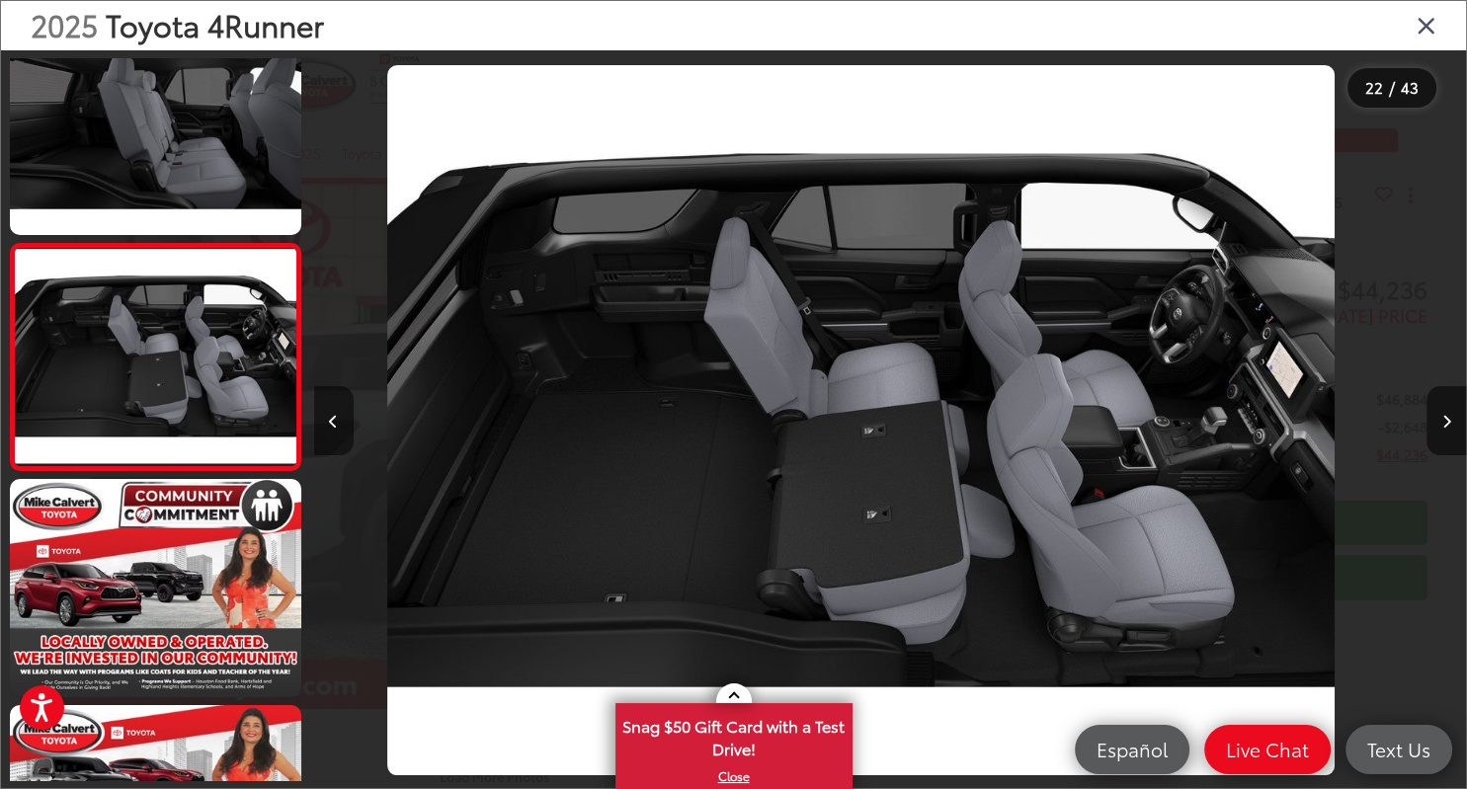
click at [338, 419] on button "Previous image" at bounding box center [334, 420] width 40 height 69
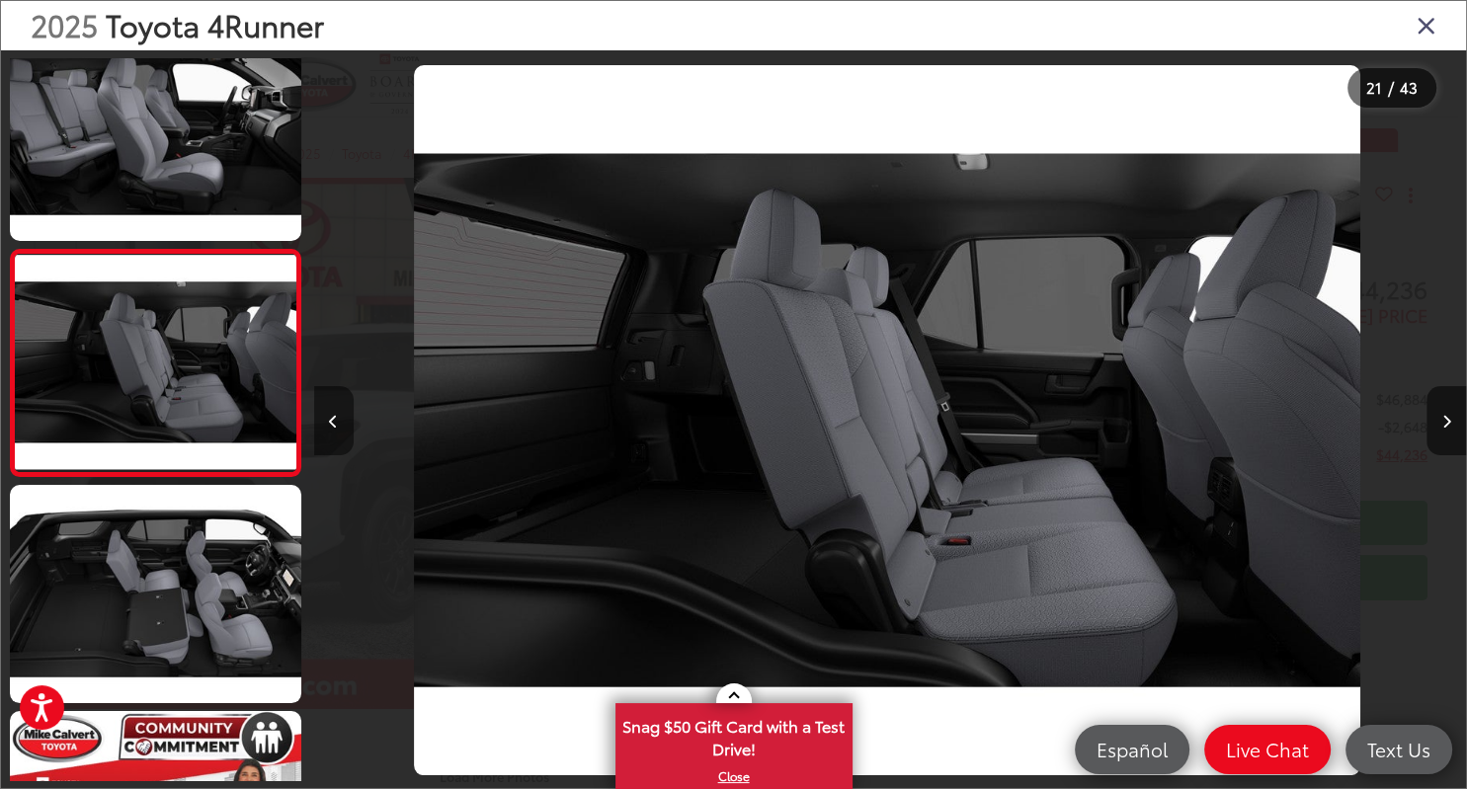
click at [338, 419] on button "Previous image" at bounding box center [334, 420] width 40 height 69
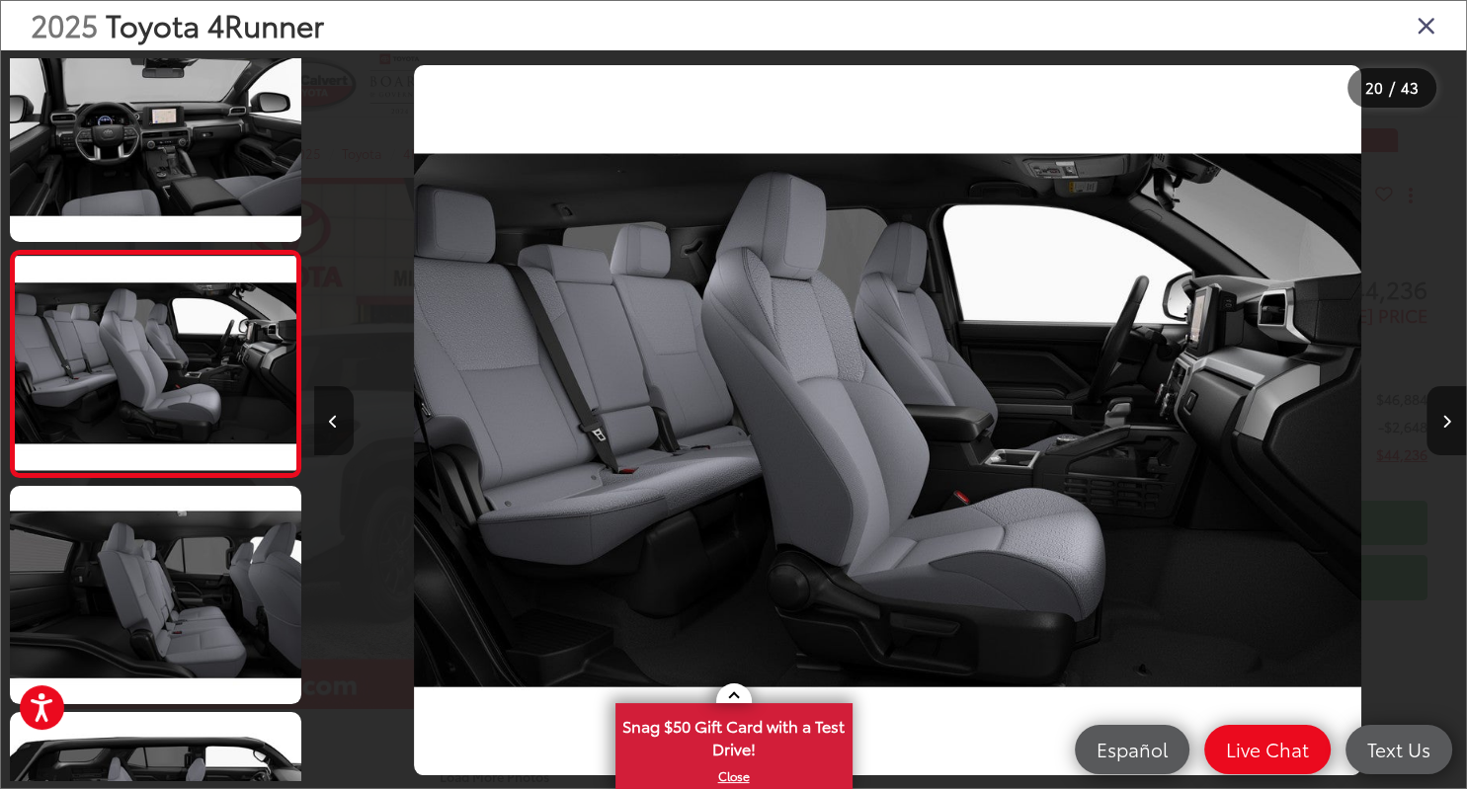
click at [338, 419] on button "Previous image" at bounding box center [334, 420] width 40 height 69
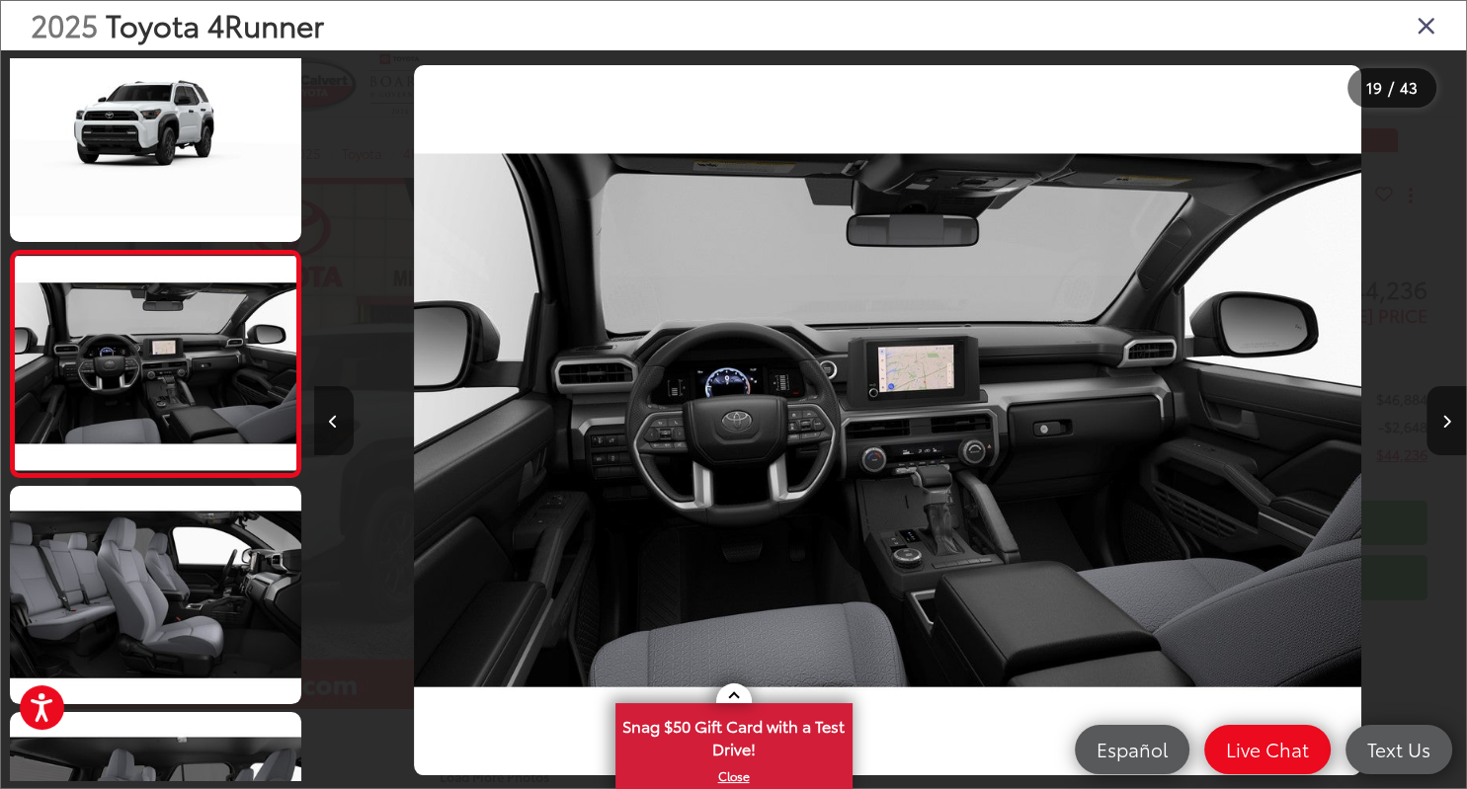
click at [338, 419] on button "Previous image" at bounding box center [334, 420] width 40 height 69
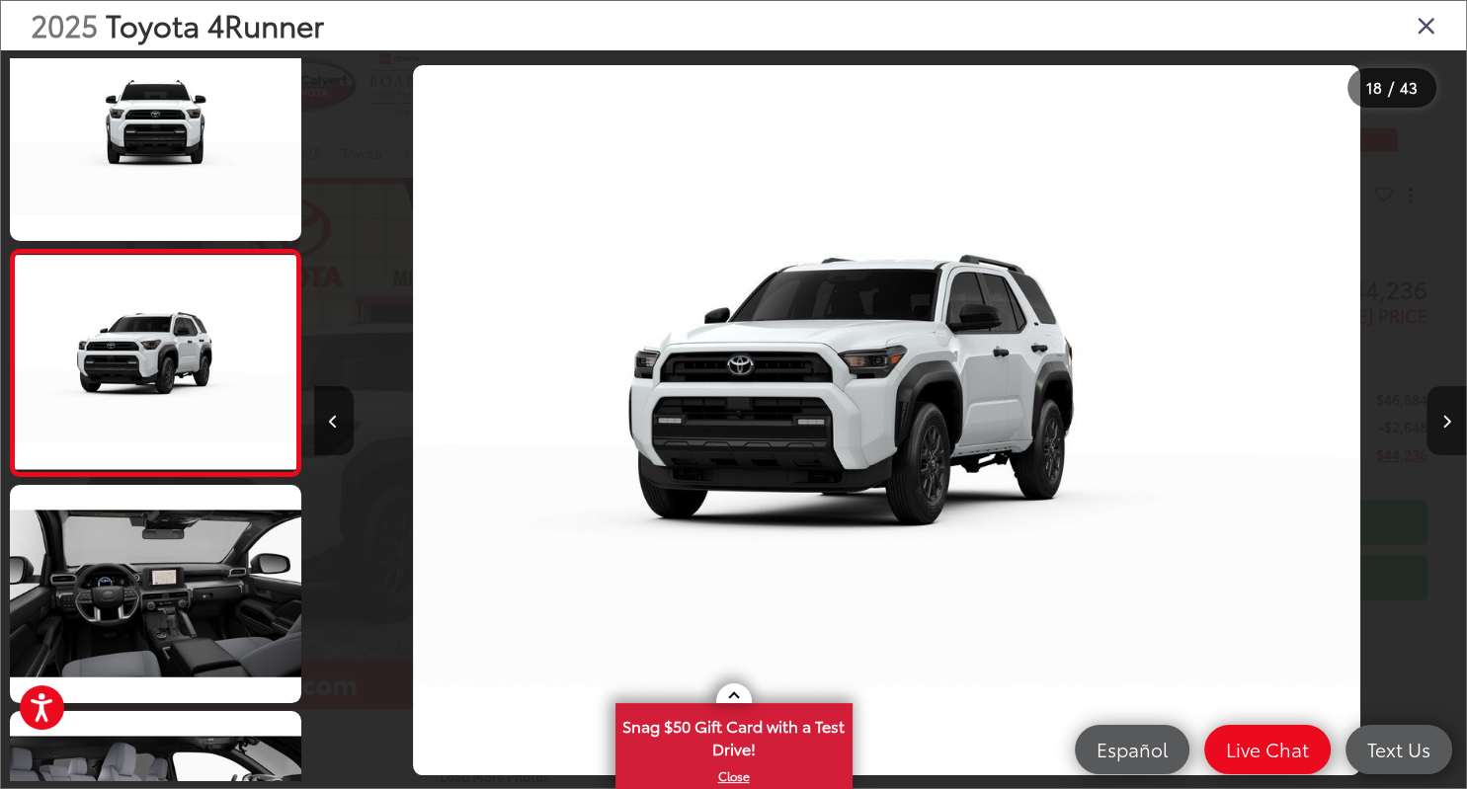
click at [1440, 427] on button "Next image" at bounding box center [1446, 420] width 40 height 69
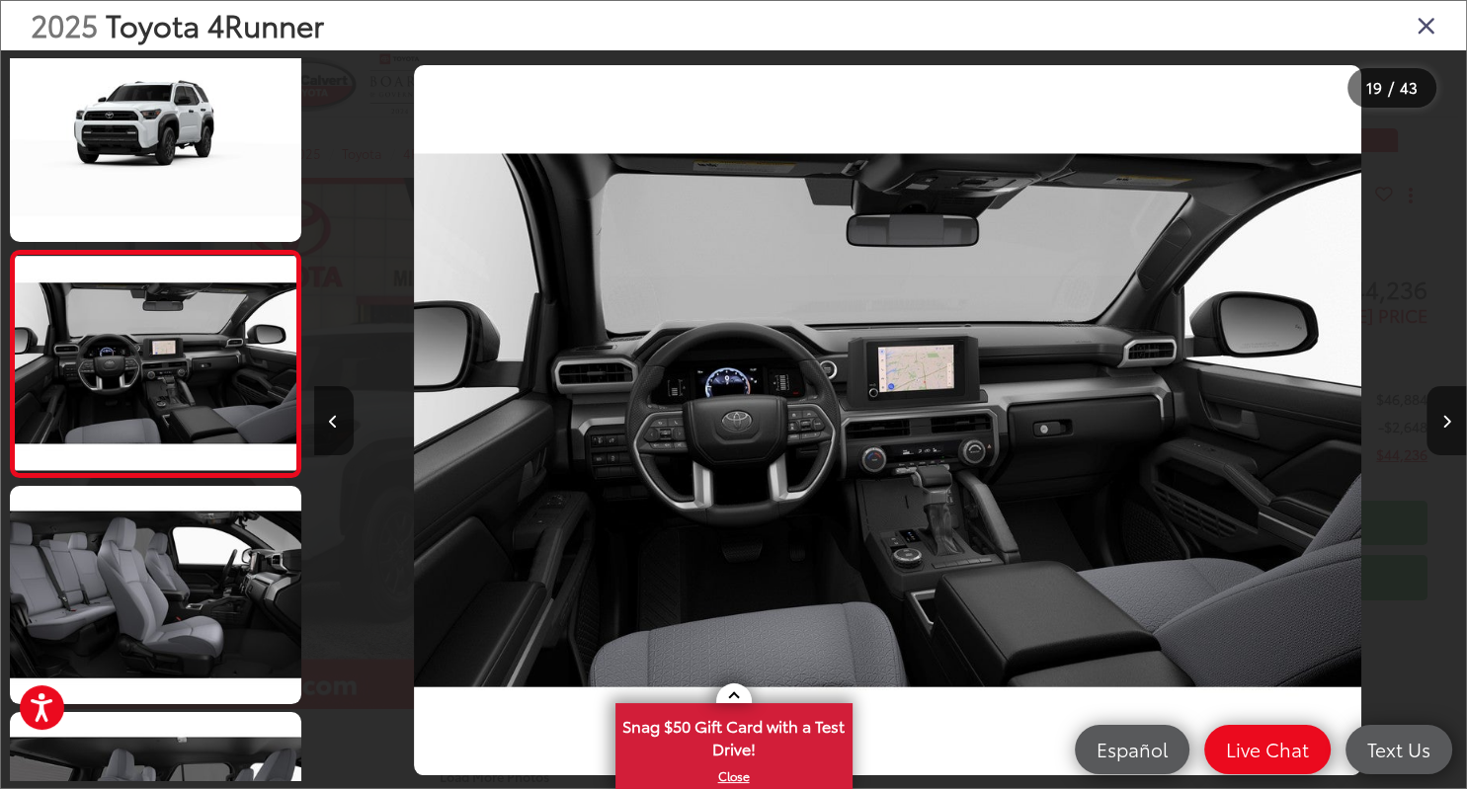
click at [770, 615] on img "2025 Toyota 4Runner SR5 18" at bounding box center [887, 420] width 947 height 710
